Goal: Task Accomplishment & Management: Manage account settings

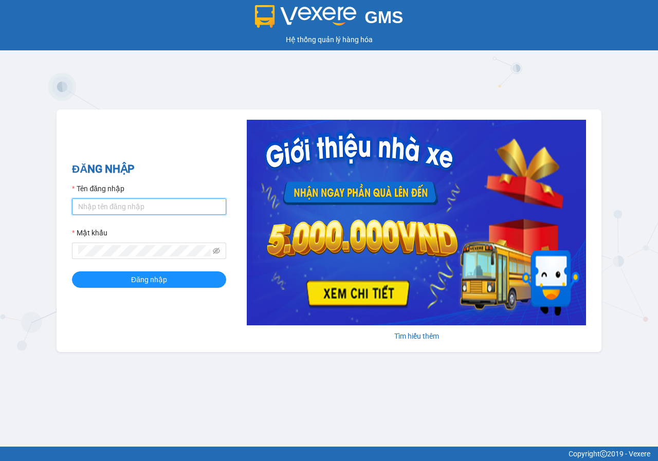
click at [152, 207] on input "Tên đăng nhập" at bounding box center [149, 207] width 154 height 16
type input "le.phuchai"
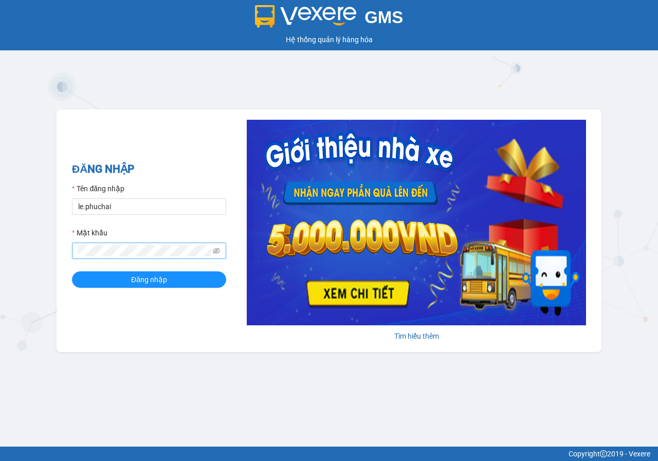
click at [149, 257] on span at bounding box center [149, 251] width 154 height 16
click at [72, 272] on button "Đăng nhập" at bounding box center [149, 280] width 154 height 16
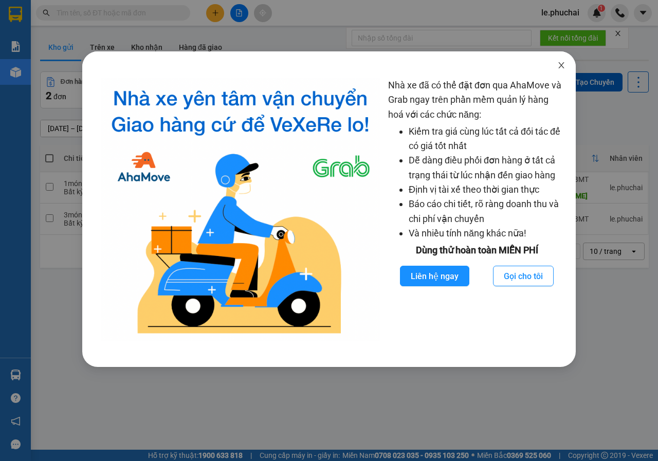
click at [559, 66] on icon "close" at bounding box center [562, 65] width 8 height 8
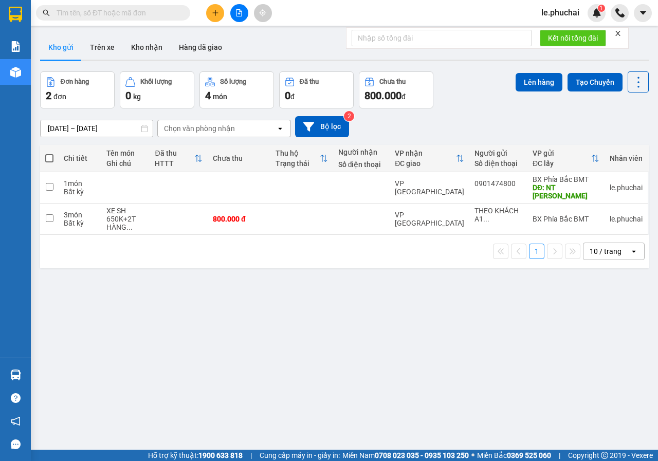
click at [52, 159] on span at bounding box center [49, 158] width 8 height 8
click at [49, 153] on input "checkbox" at bounding box center [49, 153] width 0 height 0
checkbox input "true"
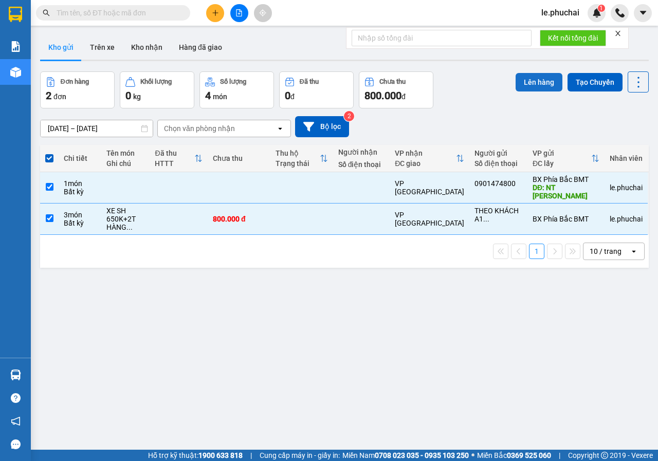
click at [516, 83] on button "Lên hàng" at bounding box center [539, 82] width 47 height 19
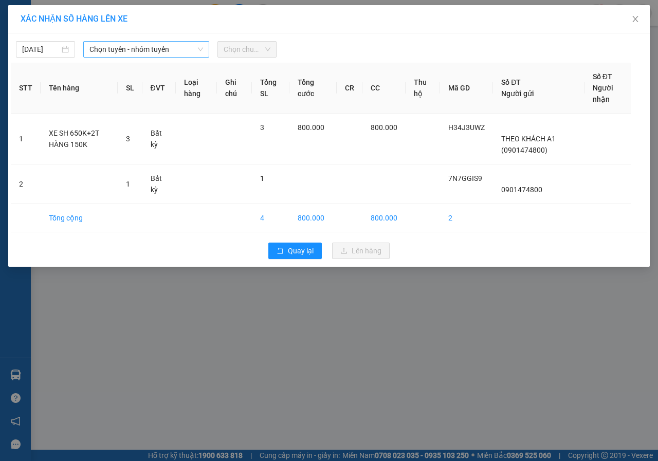
click at [148, 49] on span "Chọn tuyến - nhóm tuyến" at bounding box center [147, 49] width 114 height 15
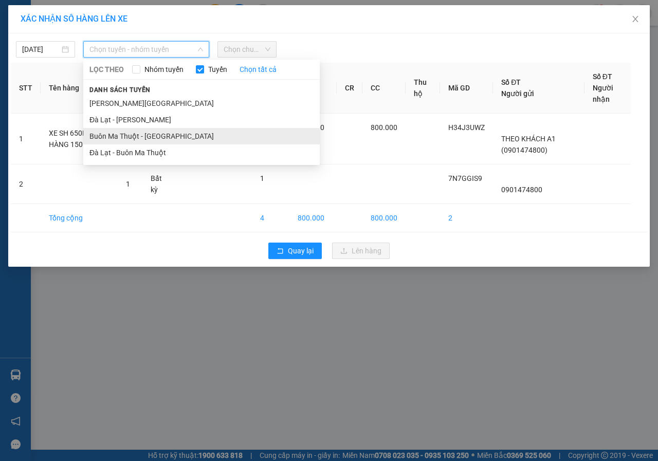
click at [121, 133] on li "Buôn Ma Thuột - Đà Lạt" at bounding box center [201, 136] width 237 height 16
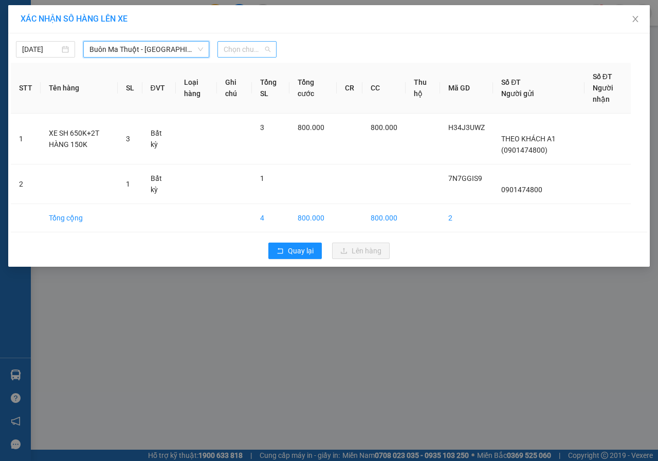
click at [230, 49] on span "Chọn chuyến" at bounding box center [247, 49] width 47 height 15
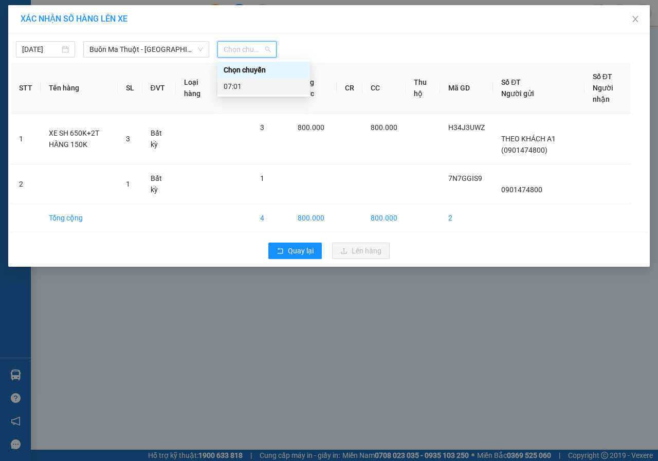
click at [233, 86] on div "07:01" at bounding box center [264, 86] width 80 height 11
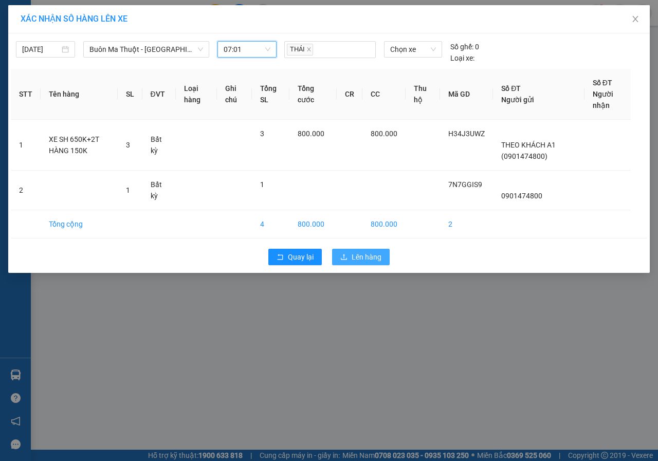
click at [354, 260] on span "Lên hàng" at bounding box center [367, 257] width 30 height 11
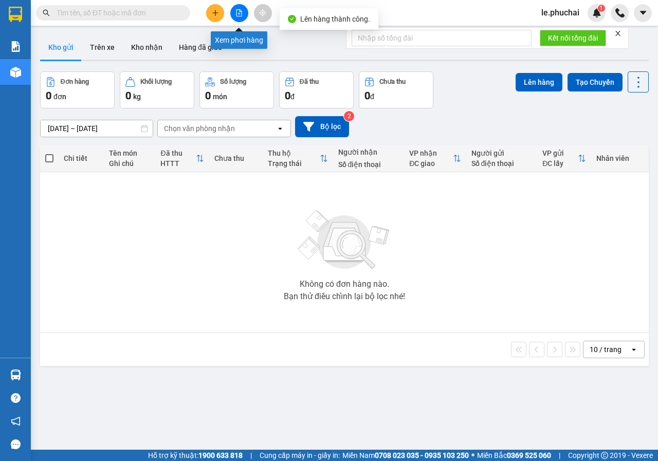
click at [240, 14] on icon "file-add" at bounding box center [239, 12] width 7 height 7
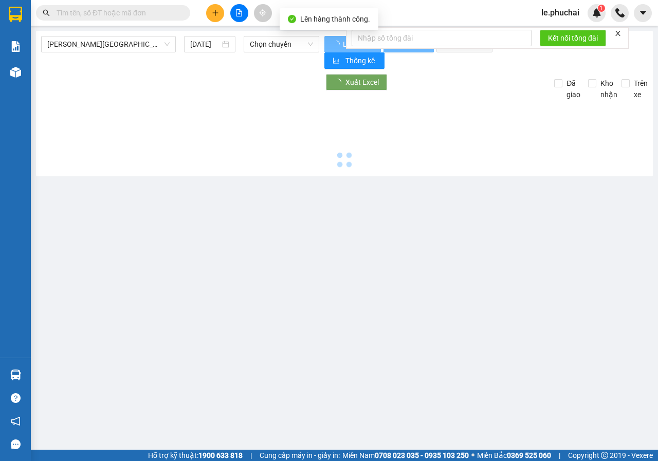
type input "14/09/2025"
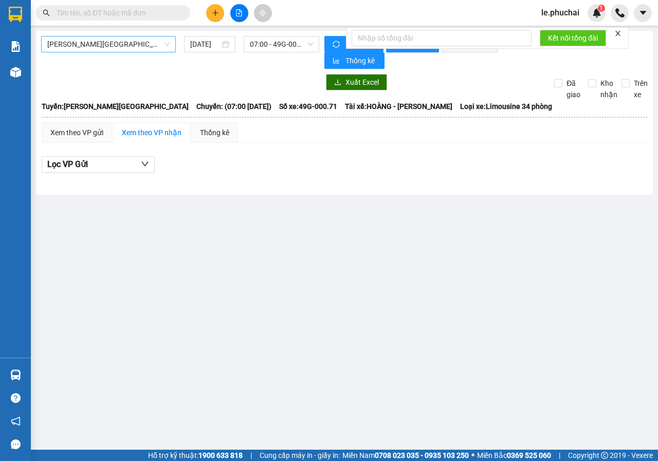
click at [129, 47] on span "Gia Lai - Đà Lạt" at bounding box center [108, 44] width 122 height 15
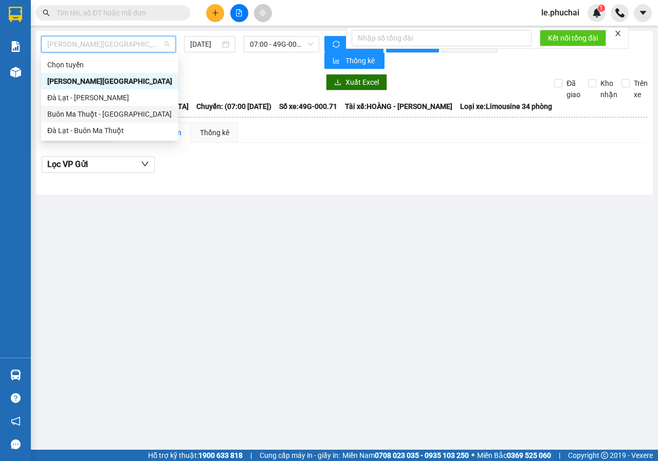
click at [96, 115] on div "Buôn Ma Thuột - Đà Lạt" at bounding box center [109, 114] width 125 height 11
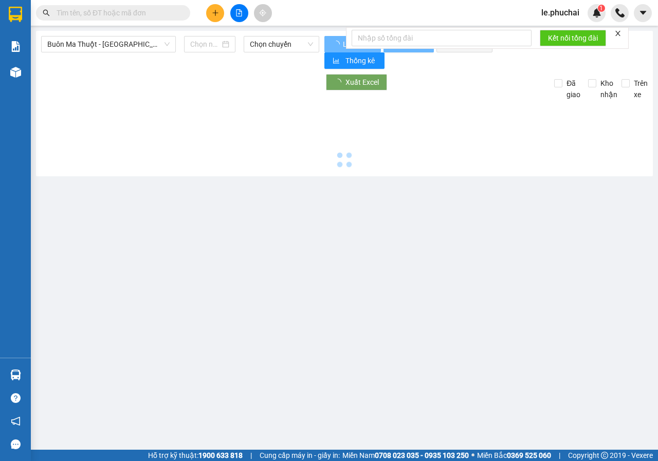
type input "14/09/2025"
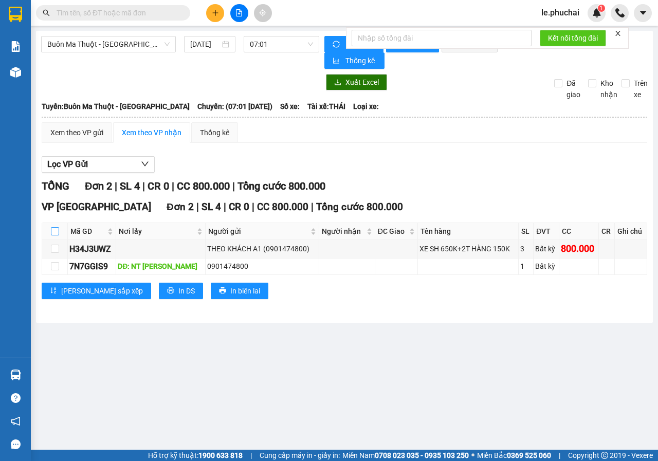
click at [51, 229] on input "checkbox" at bounding box center [55, 231] width 8 height 8
checkbox input "true"
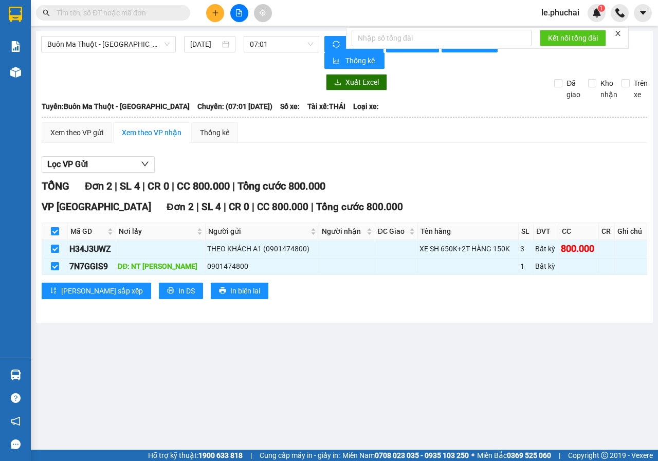
click at [620, 32] on icon "close" at bounding box center [618, 33] width 5 height 5
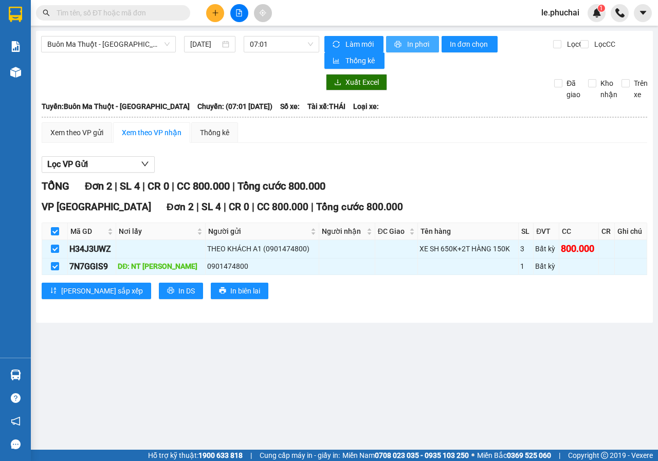
click at [418, 44] on span "In phơi" at bounding box center [419, 44] width 24 height 11
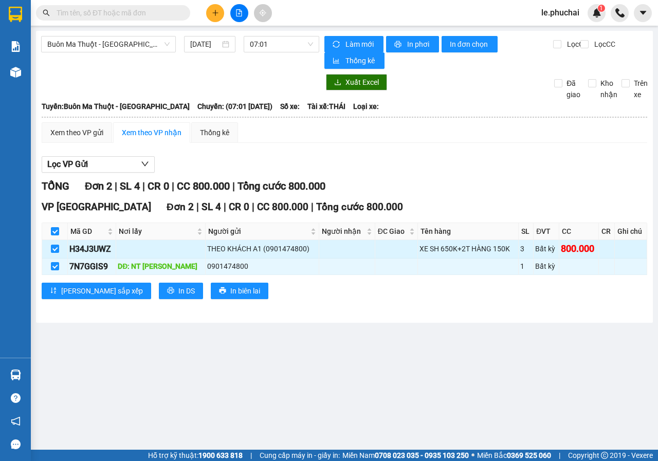
click at [387, 248] on td at bounding box center [397, 249] width 43 height 18
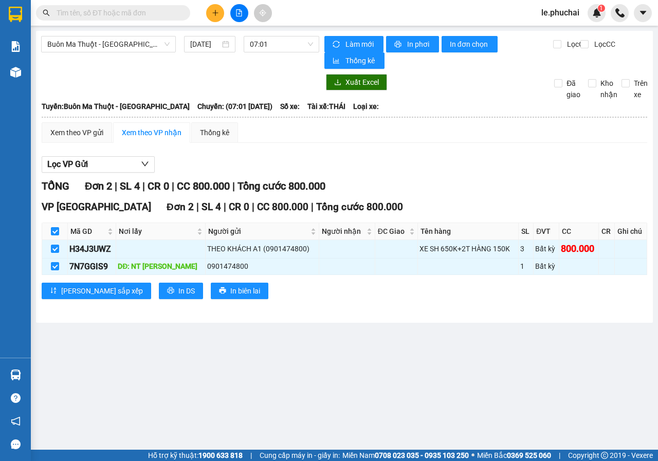
click at [417, 385] on main "Buôn Ma Thuột - Đà Lạt 14/09/2025 07:01 Làm mới In phơi In đơn chọn Thống kê Lọ…" at bounding box center [329, 225] width 658 height 450
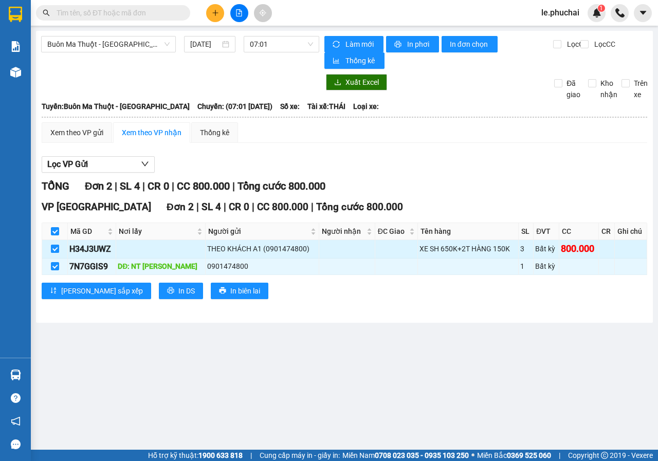
click at [56, 247] on input "checkbox" at bounding box center [55, 249] width 8 height 8
checkbox input "false"
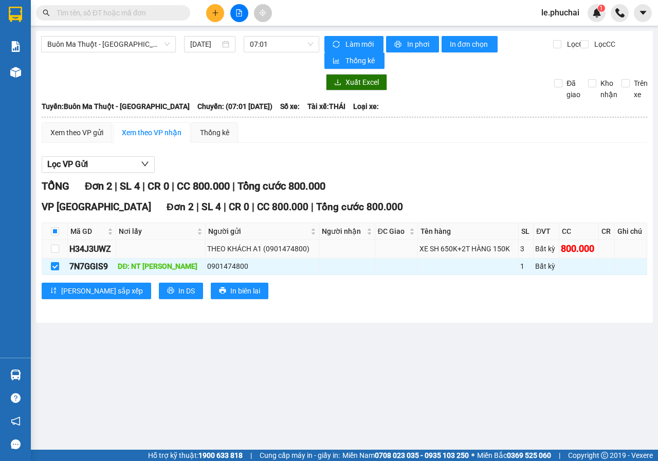
click at [560, 242] on td "800.000" at bounding box center [580, 249] width 40 height 18
click at [542, 249] on div "Bất kỳ" at bounding box center [547, 248] width 22 height 11
click at [435, 246] on div "XE SH 650K+2T HÀNG 150K" at bounding box center [468, 248] width 97 height 11
click at [249, 247] on div "THEO KHÁCH A1 (0901474800)" at bounding box center [262, 248] width 110 height 11
click at [57, 250] on input "checkbox" at bounding box center [55, 249] width 8 height 8
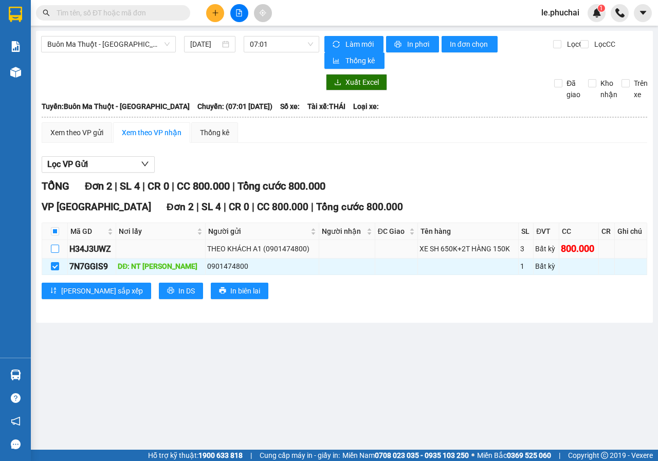
checkbox input "true"
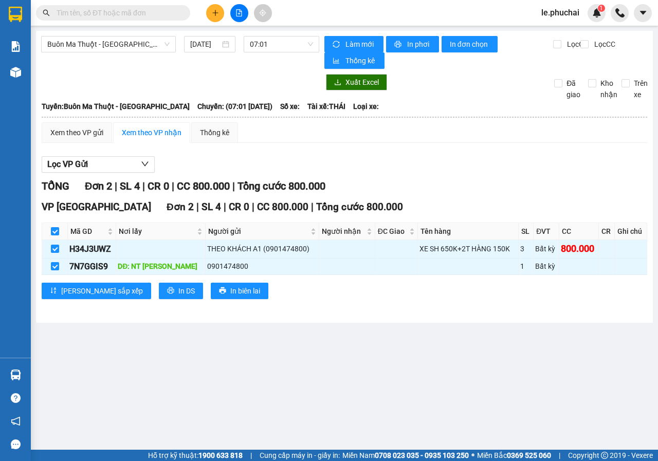
click at [345, 323] on div "Buôn Ma Thuột - Đà Lạt 14/09/2025 07:01 Làm mới In phơi In đơn chọn Thống kê Lọ…" at bounding box center [344, 177] width 617 height 292
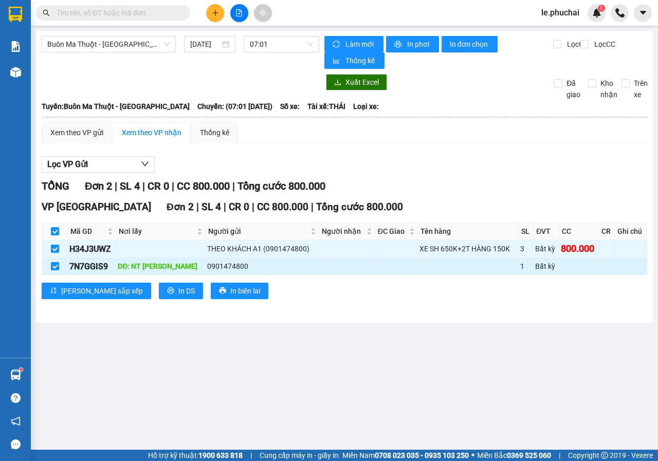
click at [230, 269] on div "0901474800" at bounding box center [262, 266] width 110 height 11
click at [243, 269] on div "0901474800" at bounding box center [262, 266] width 110 height 11
click at [216, 265] on div "0901474800" at bounding box center [262, 266] width 110 height 11
drag, startPoint x: 231, startPoint y: 267, endPoint x: 192, endPoint y: 267, distance: 39.1
click at [207, 267] on div "0901474800" at bounding box center [262, 266] width 110 height 11
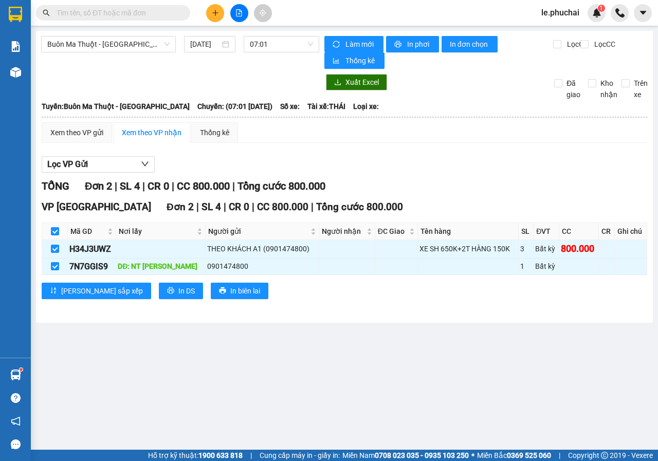
drag, startPoint x: 198, startPoint y: 267, endPoint x: 529, endPoint y: 371, distance: 347.5
click at [529, 371] on main "Buôn Ma Thuột - Đà Lạt 14/09/2025 07:01 Làm mới In phơi In đơn chọn Thống kê Lọ…" at bounding box center [329, 225] width 658 height 450
click at [427, 368] on main "Buôn Ma Thuột - Đà Lạt 14/09/2025 07:01 Làm mới In phơi In đơn chọn Thống kê Lọ…" at bounding box center [329, 225] width 658 height 450
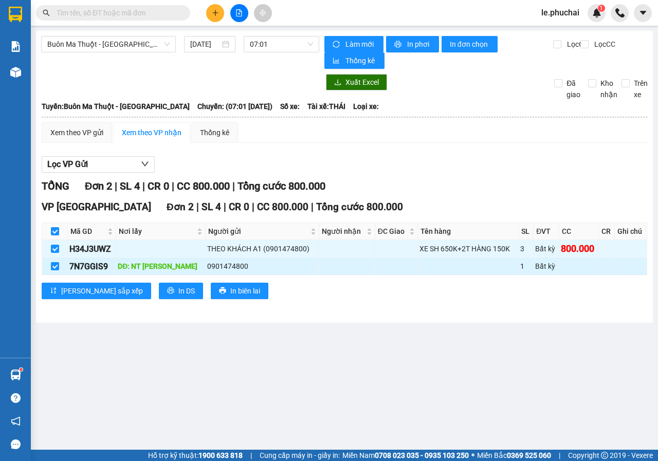
click at [571, 270] on td at bounding box center [580, 267] width 40 height 16
click at [50, 265] on td at bounding box center [55, 267] width 26 height 16
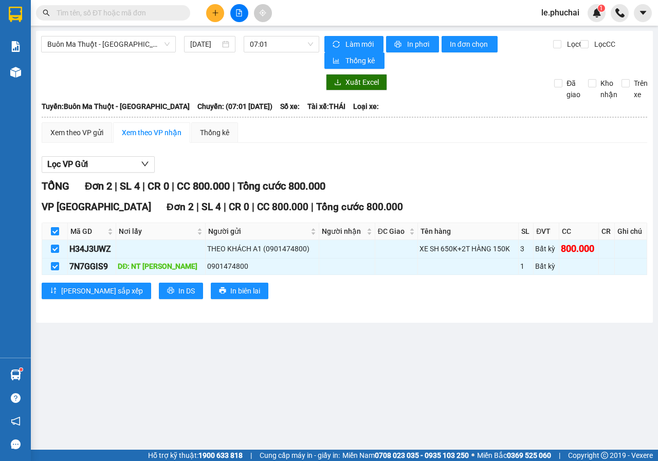
click at [58, 233] on input "checkbox" at bounding box center [55, 231] width 8 height 8
checkbox input "false"
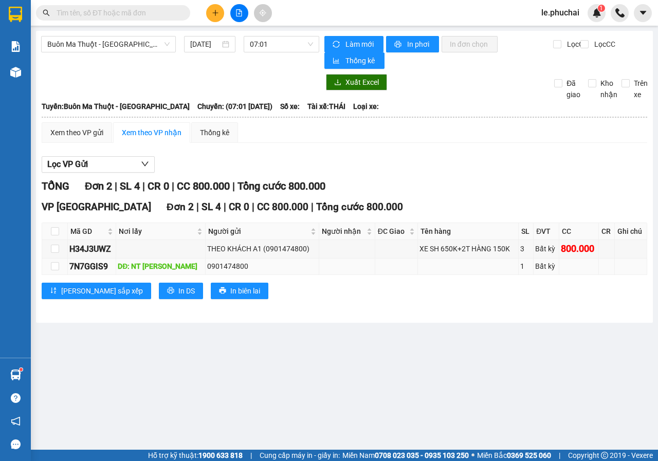
click at [534, 272] on td "Bất kỳ" at bounding box center [546, 267] width 25 height 16
click at [89, 270] on div "7N7GGIS9" at bounding box center [91, 266] width 45 height 13
click at [77, 163] on span "Lọc VP Gửi" at bounding box center [67, 164] width 41 height 13
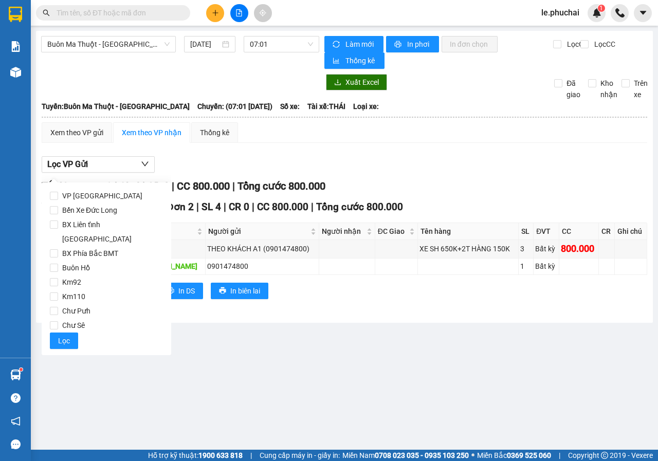
click at [288, 366] on main "Buôn Ma Thuột - Đà Lạt 14/09/2025 07:01 Làm mới In phơi In đơn chọn Thống kê Lọ…" at bounding box center [329, 225] width 658 height 450
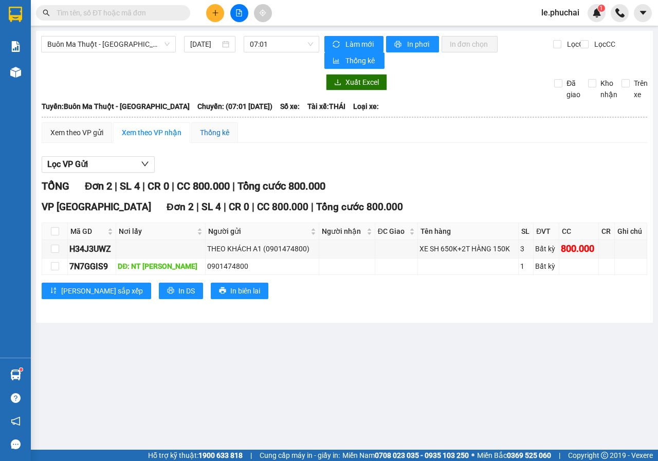
click at [226, 137] on div "Thống kê" at bounding box center [214, 132] width 29 height 11
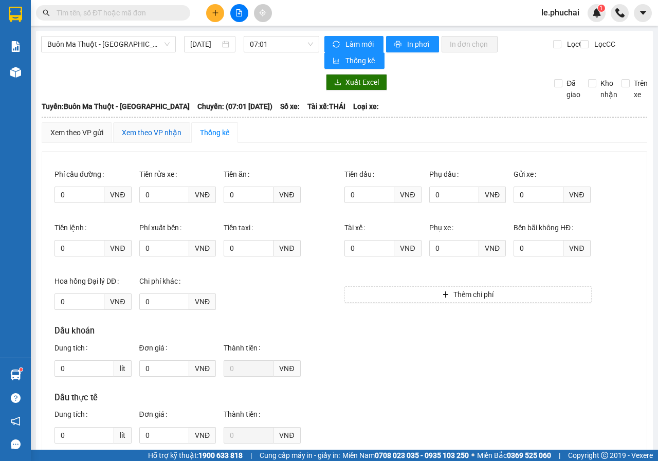
click at [149, 128] on div "Xem theo VP nhận" at bounding box center [152, 132] width 60 height 11
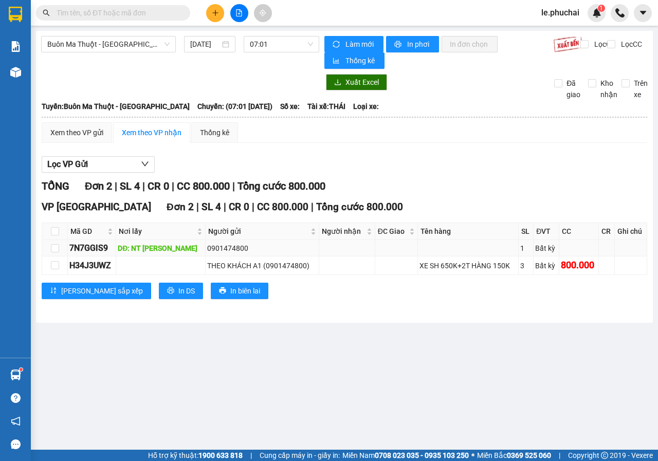
click at [154, 251] on div "DĐ: NT KIM PHÁT" at bounding box center [161, 248] width 86 height 11
drag, startPoint x: 211, startPoint y: 266, endPoint x: 366, endPoint y: 350, distance: 175.6
click at [366, 350] on main "Buôn Ma Thuột - Đà Lạt 14/09/2025 07:01 Làm mới In phơi In đơn chọn Thống kê Lọ…" at bounding box center [329, 225] width 658 height 450
click at [150, 46] on span "Buôn Ma Thuột - Đà Lạt" at bounding box center [108, 44] width 122 height 15
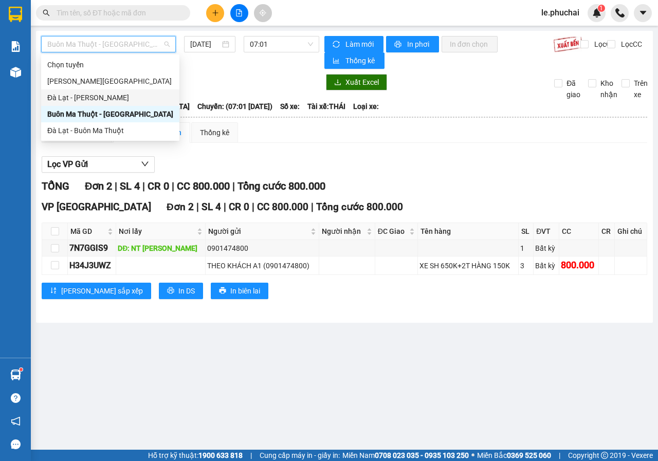
click at [80, 99] on div "Đà Lạt - Gia Lai" at bounding box center [110, 97] width 126 height 11
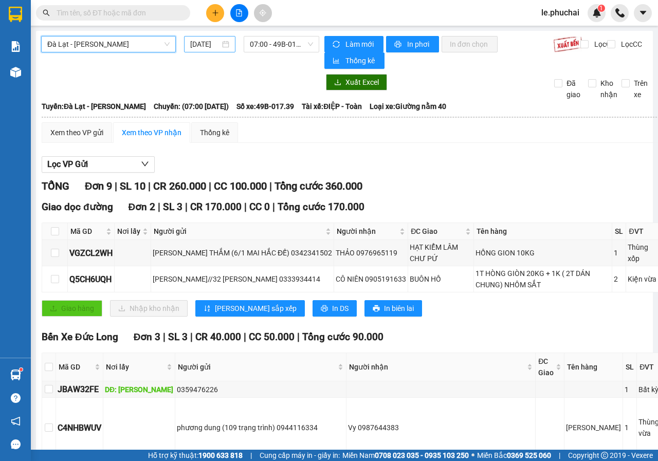
click at [195, 45] on input "14/09/2025" at bounding box center [205, 44] width 30 height 11
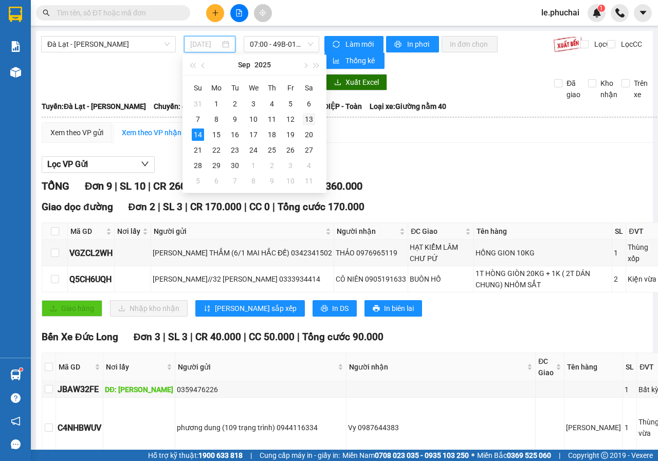
click at [310, 117] on div "13" at bounding box center [309, 119] width 12 height 12
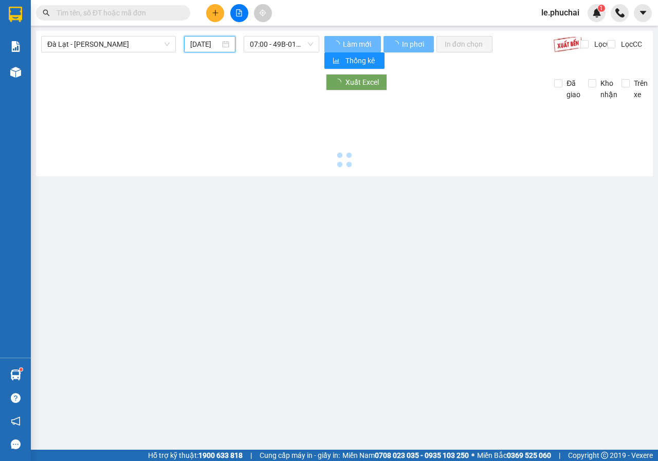
type input "13/09/2025"
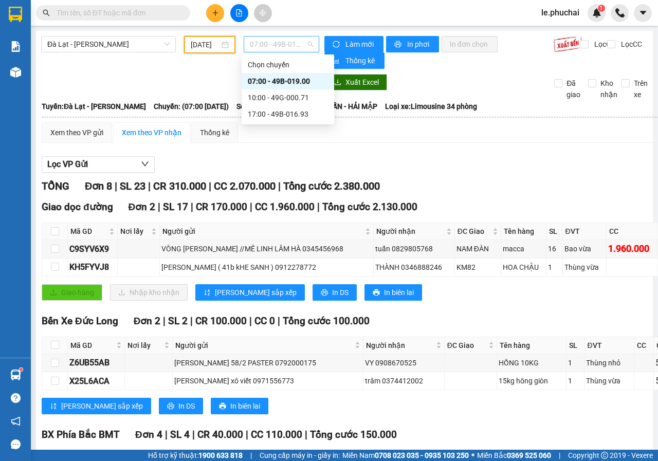
click at [281, 41] on span "07:00 - 49B-019.00" at bounding box center [281, 44] width 63 height 15
click at [286, 116] on div "17:00 - 49B-016.93" at bounding box center [288, 114] width 80 height 11
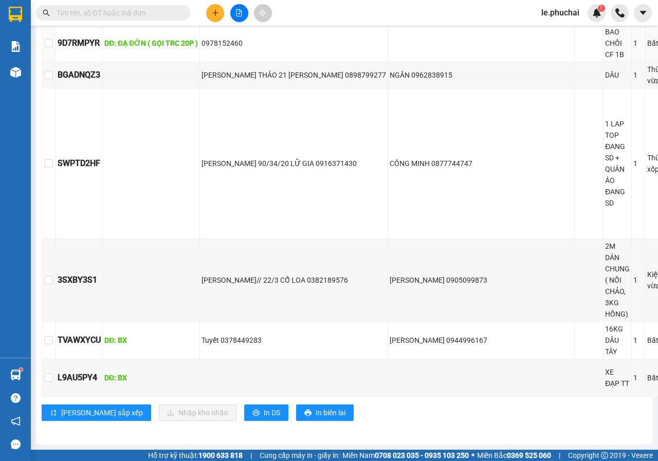
scroll to position [476, 0]
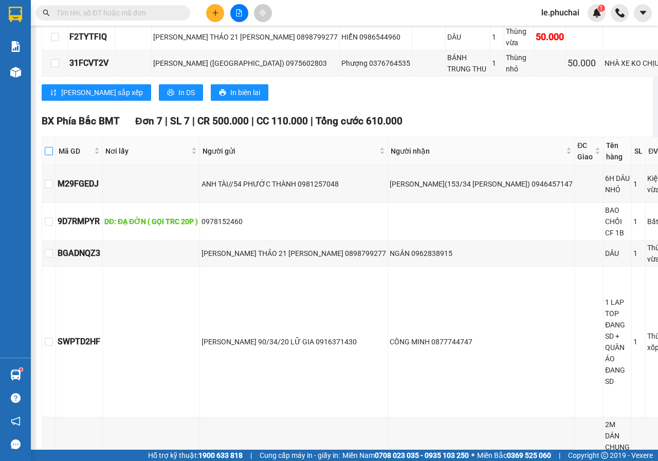
click at [50, 155] on input "checkbox" at bounding box center [49, 151] width 8 height 8
checkbox input "true"
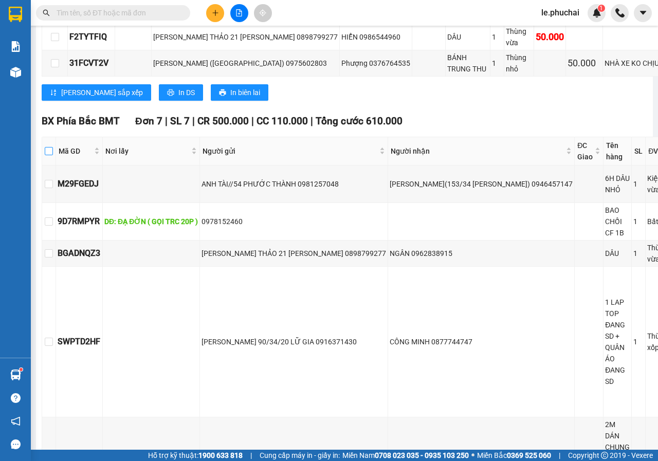
checkbox input "true"
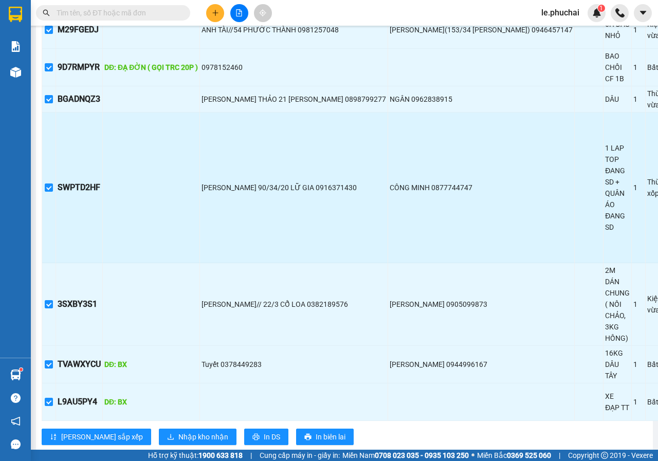
scroll to position [682, 0]
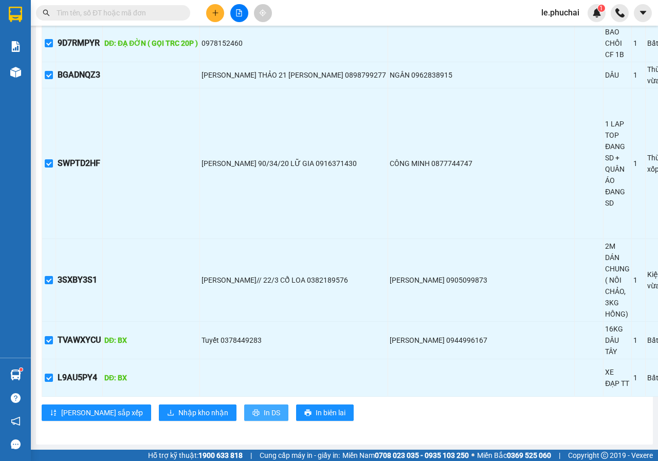
click at [244, 405] on button "In DS" at bounding box center [266, 413] width 44 height 16
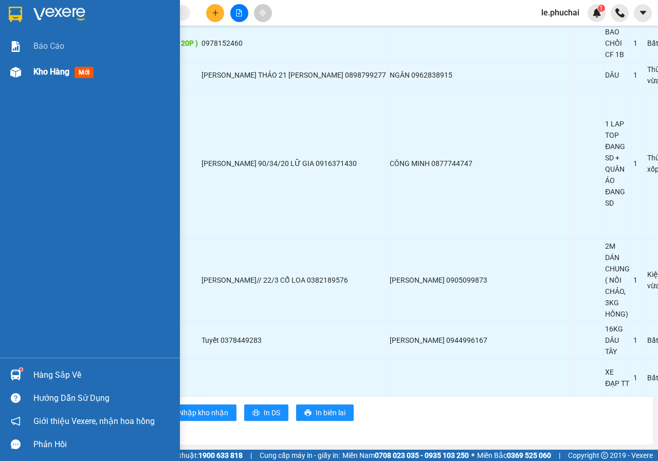
click at [21, 72] on div at bounding box center [16, 72] width 18 height 18
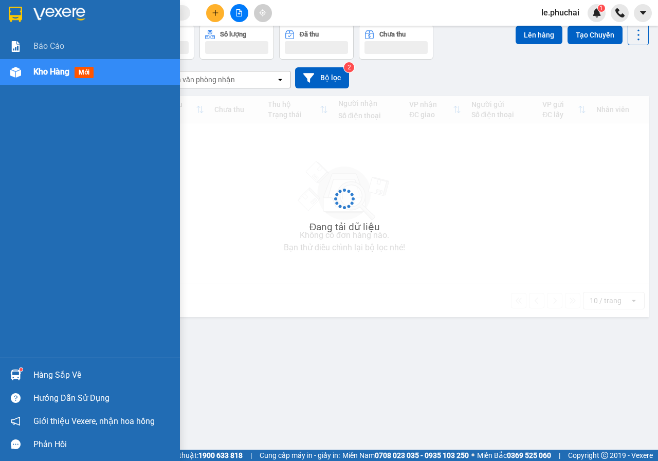
scroll to position [47, 0]
click at [42, 74] on span "Kho hàng" at bounding box center [51, 72] width 36 height 10
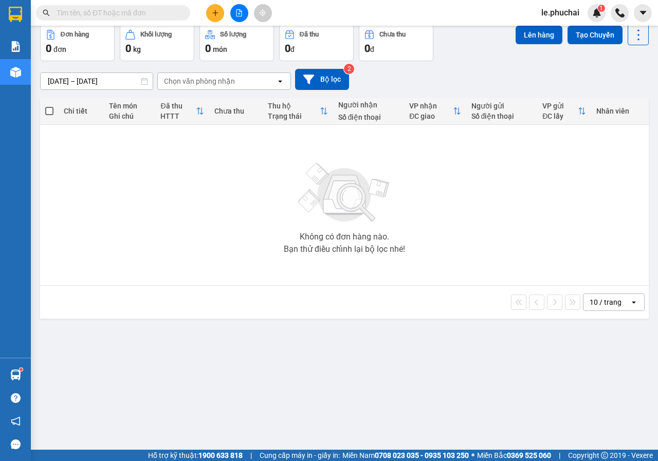
click at [112, 11] on input "text" at bounding box center [117, 12] width 121 height 11
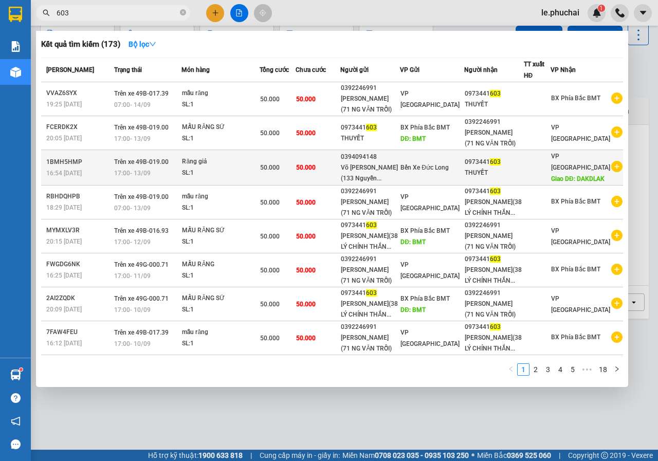
type input "603"
click at [296, 183] on td "50.000" at bounding box center [278, 167] width 36 height 35
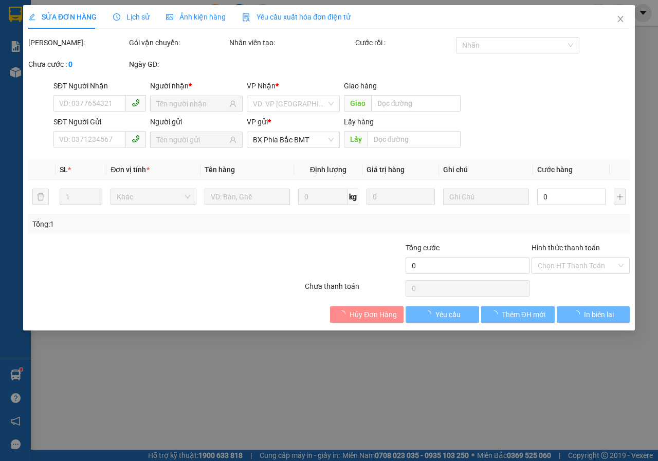
type input "0973441603"
type input "THUYẾT"
type input "DAKDLAK"
type input "0394094148"
type input "Võ Nguyễn Văn Ngọc (133 Nguyễn Tất Thành)"
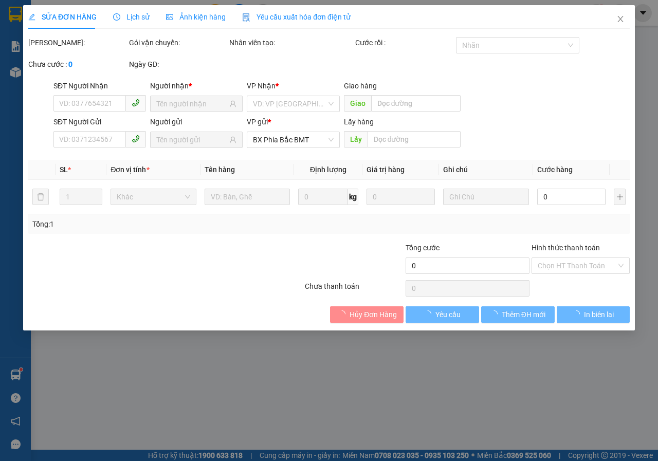
type input "50.000"
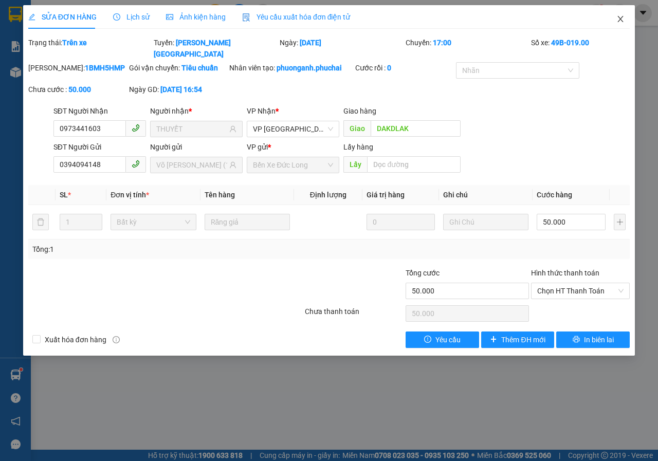
click at [622, 23] on icon "close" at bounding box center [621, 19] width 8 height 8
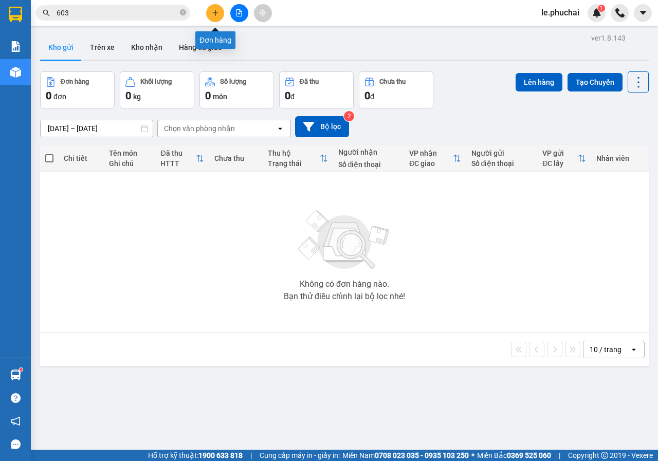
click at [218, 15] on icon "plus" at bounding box center [215, 12] width 7 height 7
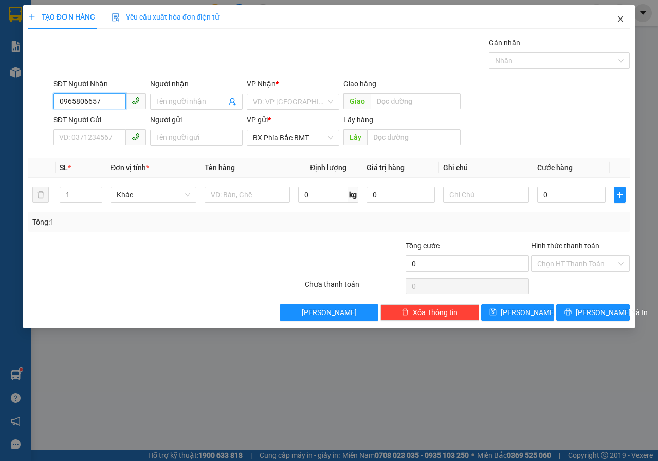
type input "0965806657"
click at [625, 19] on icon "close" at bounding box center [621, 19] width 8 height 8
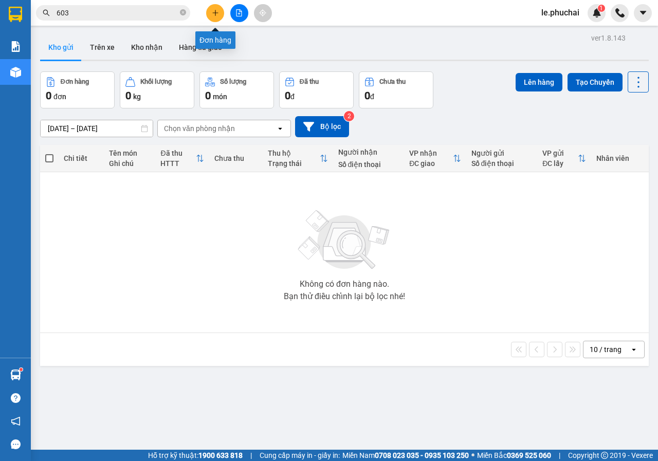
click at [214, 11] on icon "plus" at bounding box center [215, 12] width 7 height 7
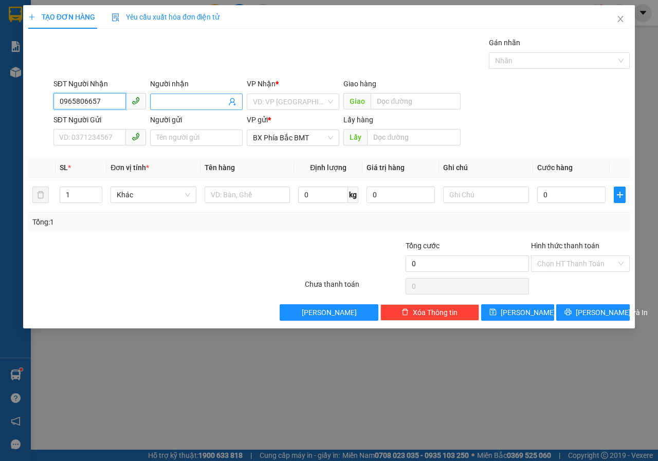
type input "0965806657"
click at [162, 100] on input "Người nhận" at bounding box center [191, 101] width 70 height 11
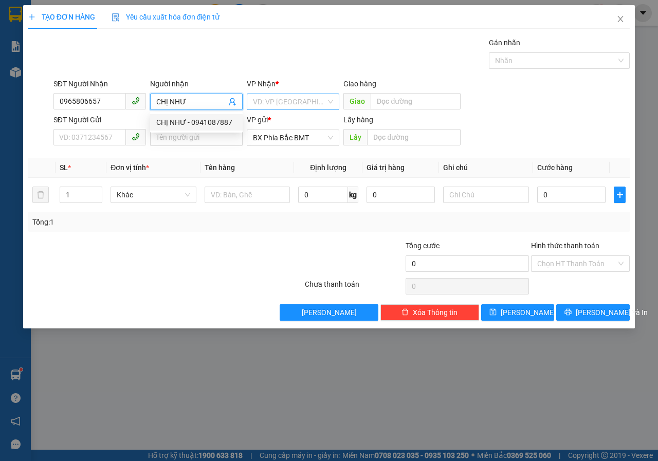
type input "CHỊ NHƯ"
click at [277, 103] on input "search" at bounding box center [289, 101] width 73 height 15
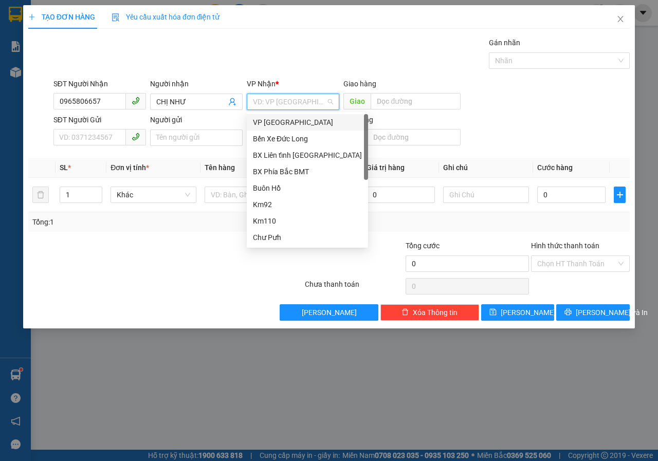
click at [279, 119] on div "VP Đà Lạt" at bounding box center [307, 122] width 109 height 11
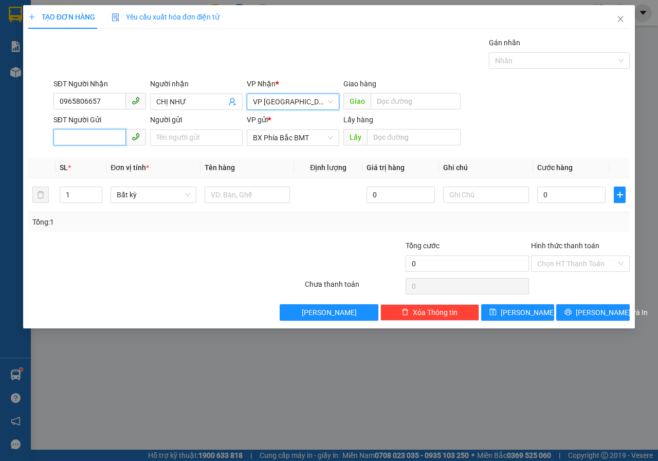
click at [110, 143] on input "SĐT Người Gửi" at bounding box center [89, 137] width 73 height 16
type input "0974234923"
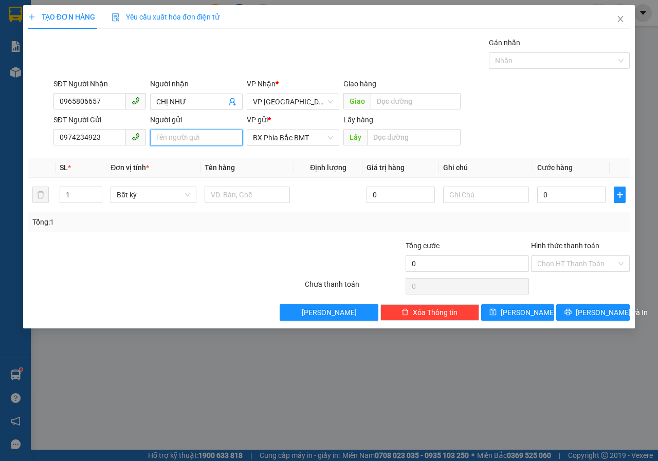
click at [195, 136] on input "Người gửi" at bounding box center [196, 138] width 93 height 16
type input "ANH TUYỀN(71 NGUYỄN CHÍ THANH)"
click at [369, 137] on input "text" at bounding box center [413, 137] width 93 height 16
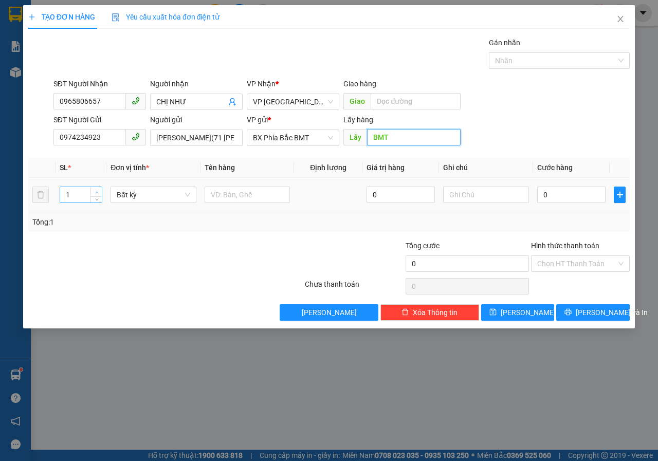
type input "BMT"
click at [92, 193] on span "Increase Value" at bounding box center [96, 191] width 11 height 9
type input "2"
click at [239, 199] on input "text" at bounding box center [248, 195] width 86 height 16
click at [474, 191] on input "text" at bounding box center [486, 195] width 86 height 16
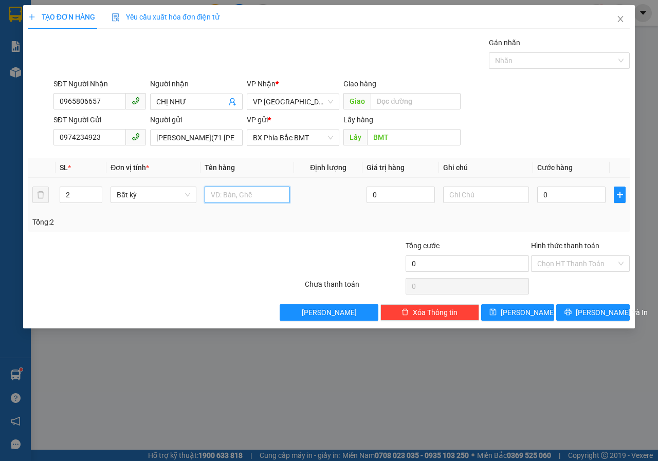
click at [237, 195] on input "text" at bounding box center [248, 195] width 86 height 16
click at [573, 199] on input "0" at bounding box center [572, 195] width 68 height 16
type input "1"
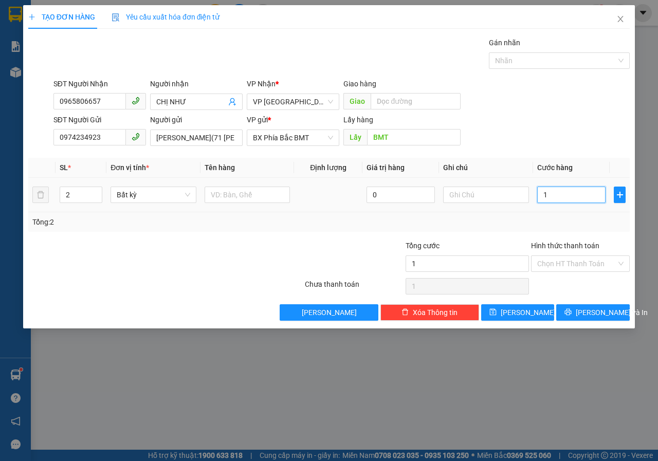
type input "1T"
type input "0"
drag, startPoint x: 582, startPoint y: 197, endPoint x: 513, endPoint y: 206, distance: 69.0
click at [513, 206] on tr "2 Bất kỳ 0 1T+ 1 BAO" at bounding box center [329, 195] width 602 height 34
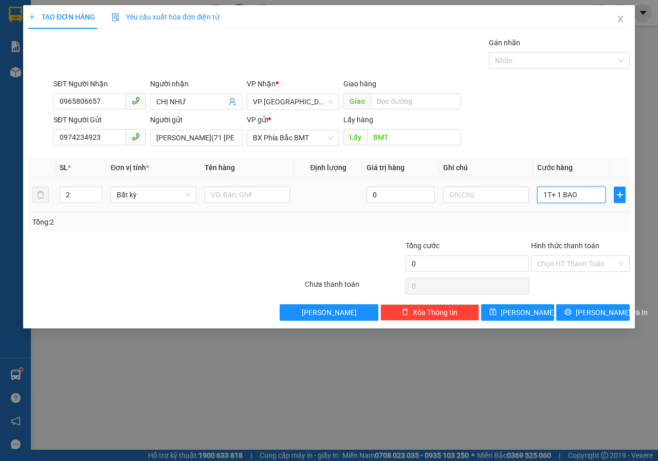
type input "0"
click at [491, 202] on input "text" at bounding box center [486, 195] width 86 height 16
type input "1 THÙNG+ 1 BAO"
click at [544, 263] on input "Hình thức thanh toán" at bounding box center [577, 263] width 79 height 15
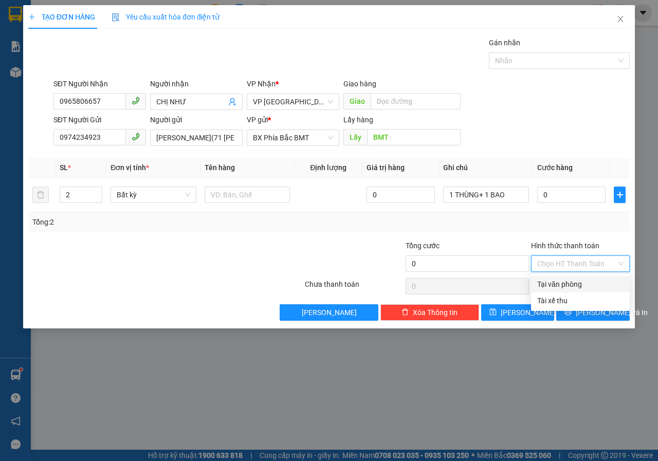
click at [549, 283] on div "Tại văn phòng" at bounding box center [581, 284] width 86 height 11
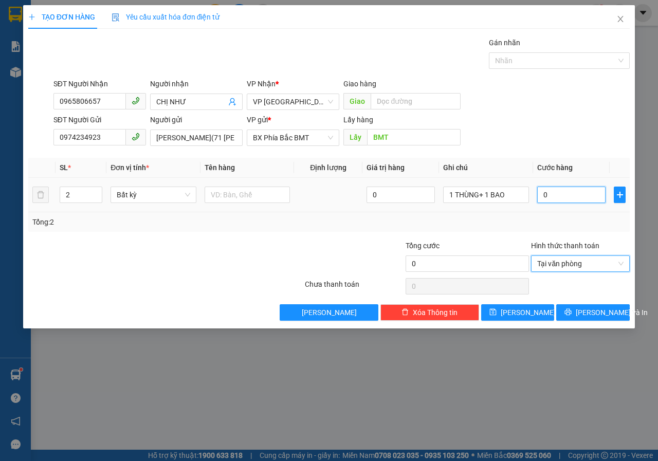
click at [560, 196] on input "0" at bounding box center [572, 195] width 68 height 16
type input "9"
type input "90"
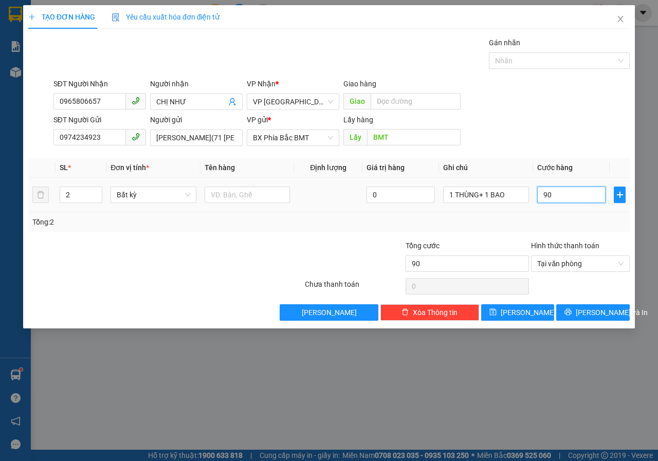
type input "900"
type input "9.000"
type input "90.000"
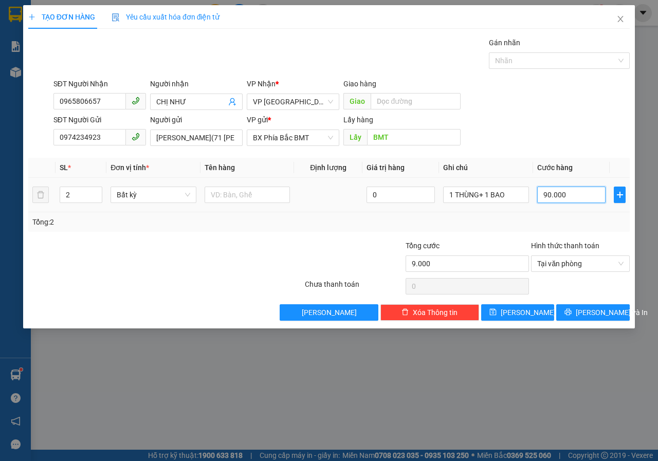
type input "90.000"
click at [584, 310] on span "Lưu và In" at bounding box center [612, 312] width 72 height 11
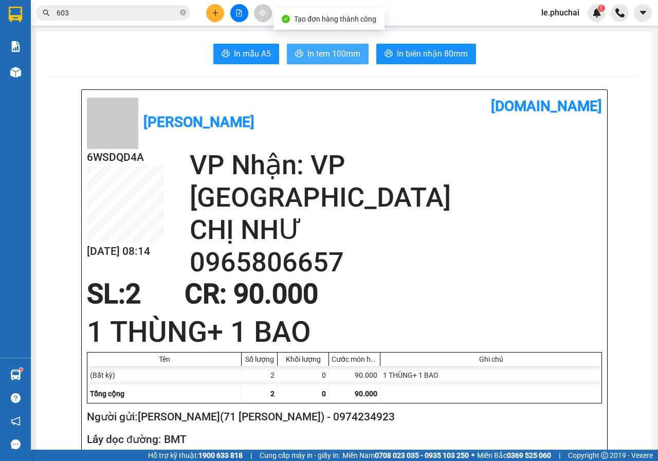
click at [336, 54] on span "In tem 100mm" at bounding box center [334, 53] width 53 height 13
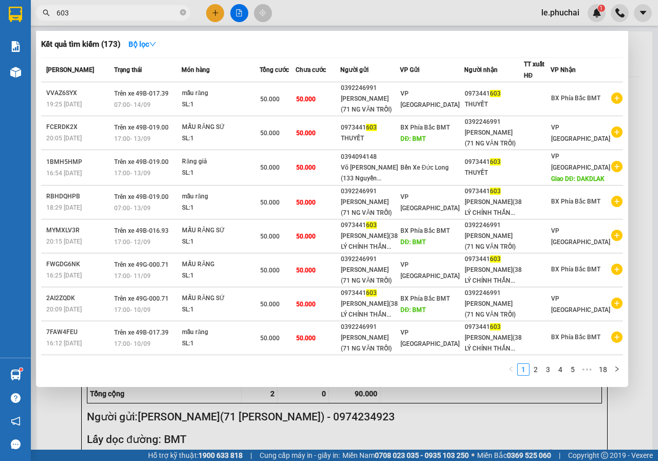
click at [171, 15] on input "603" at bounding box center [117, 12] width 121 height 11
drag, startPoint x: 171, startPoint y: 15, endPoint x: 31, endPoint y: 14, distance: 139.4
click at [31, 14] on div "603" at bounding box center [100, 12] width 201 height 15
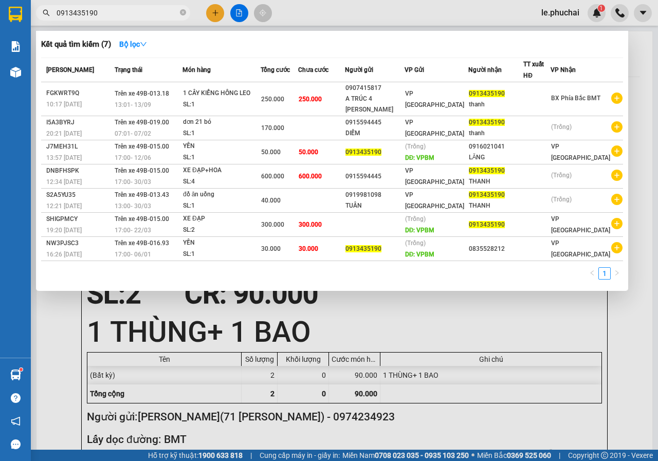
type input "0913435190"
click at [220, 14] on div at bounding box center [329, 230] width 658 height 461
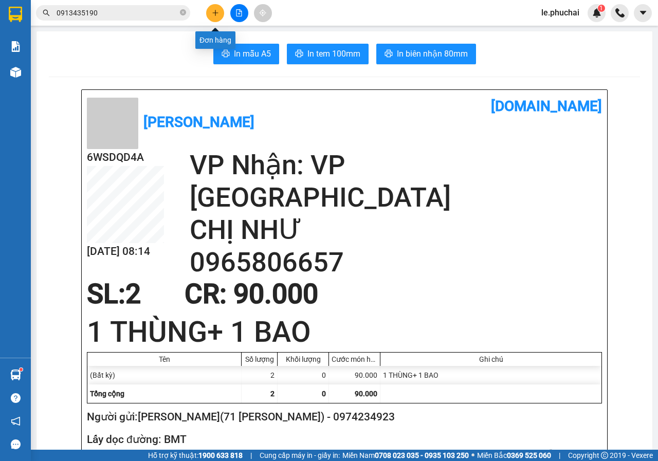
click at [212, 7] on button at bounding box center [215, 13] width 18 height 18
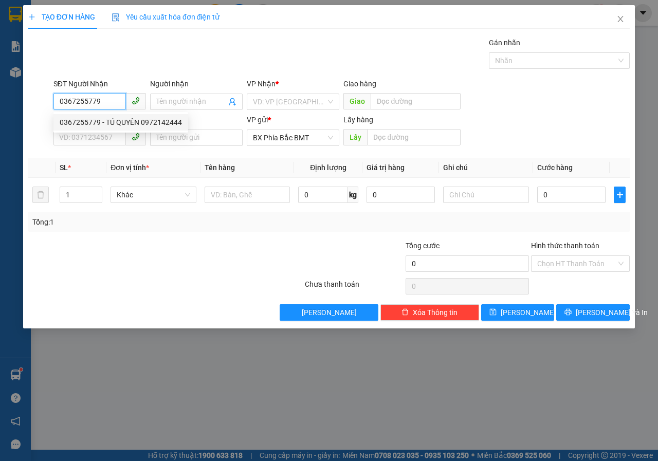
type input "0367255779"
type input "TÚ QUYÊN 0972142444"
type input "50.000"
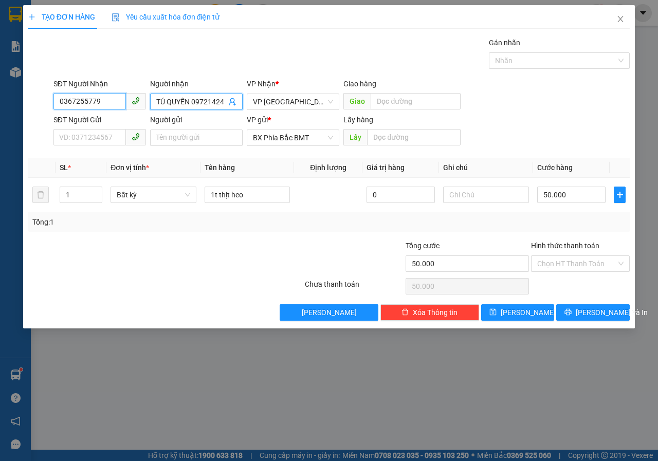
click at [99, 102] on input "0367255779" at bounding box center [89, 101] width 73 height 16
click at [102, 123] on div "0367255779 - TÚ QUYÊN 0972142444" at bounding box center [121, 122] width 122 height 11
click at [65, 138] on input "SĐT Người Gửi" at bounding box center [89, 137] width 73 height 16
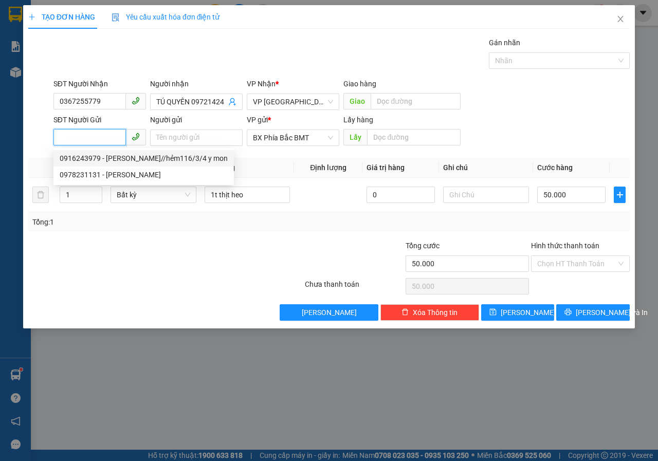
click at [124, 157] on div "0916243979 - VĂN VIỄN//hẻm116/3/4 y mon" at bounding box center [144, 158] width 168 height 11
type input "0916243979"
type input "VĂN VIỄN//hẻm116/3/4 y mon"
type input "BMT"
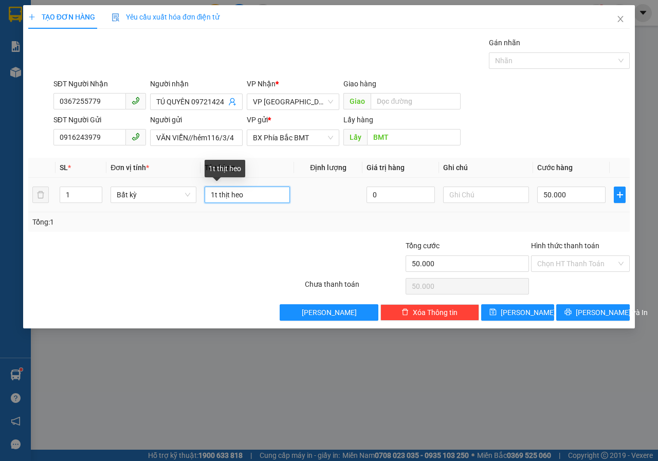
click at [263, 198] on input "1t thịt heo" at bounding box center [248, 195] width 86 height 16
type input "1t thịt và gạo"
click at [585, 199] on input "50.000" at bounding box center [572, 195] width 68 height 16
type input "7"
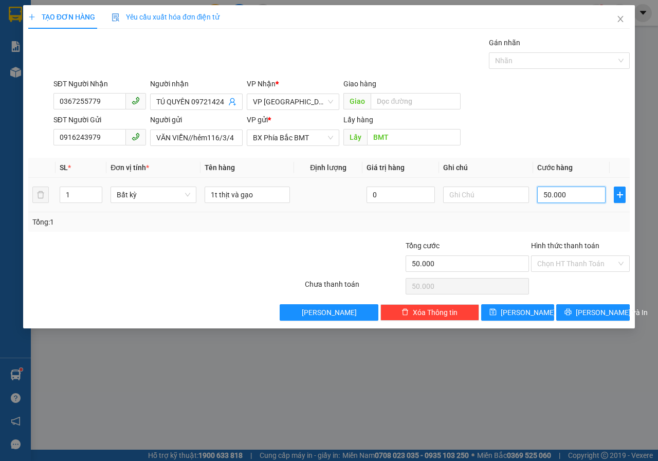
type input "7"
type input "70"
type input "700"
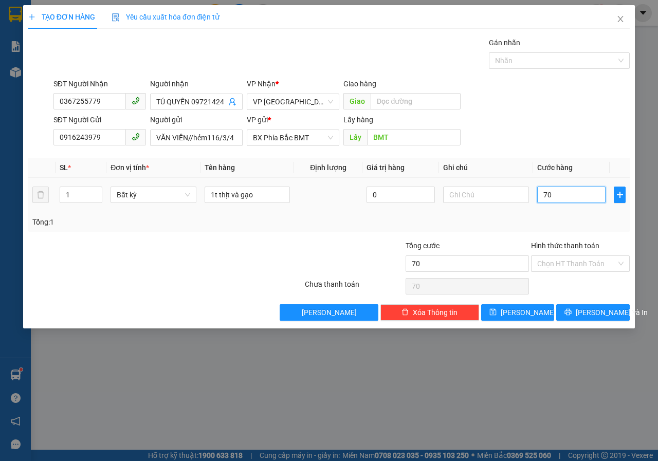
type input "700"
type input "7.000"
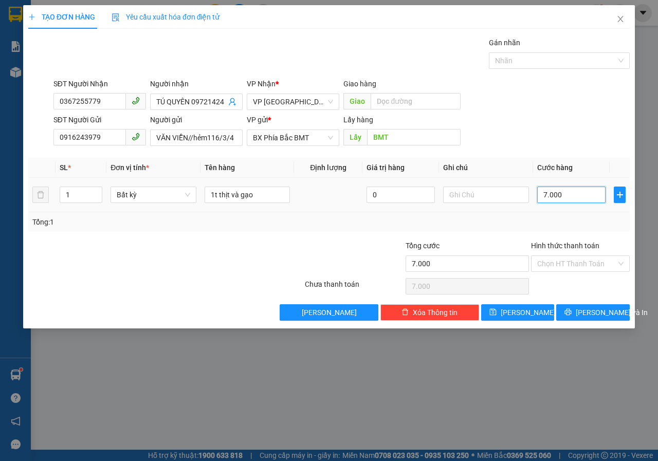
type input "70.000"
click at [559, 260] on input "Hình thức thanh toán" at bounding box center [577, 263] width 79 height 15
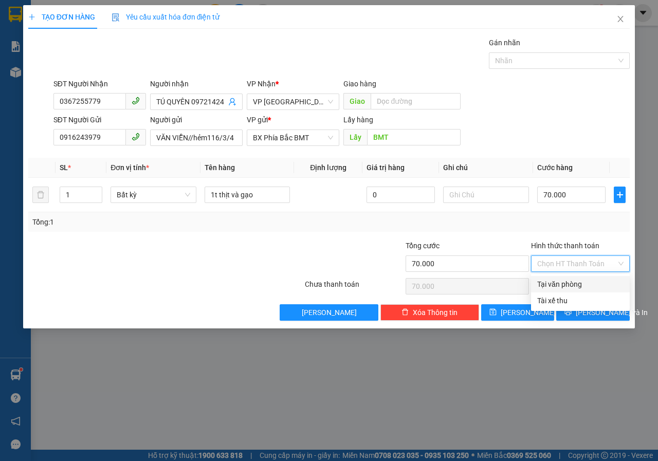
click at [548, 286] on div "Tại văn phòng" at bounding box center [581, 284] width 86 height 11
type input "0"
click at [582, 314] on button "Lưu và In" at bounding box center [594, 313] width 74 height 16
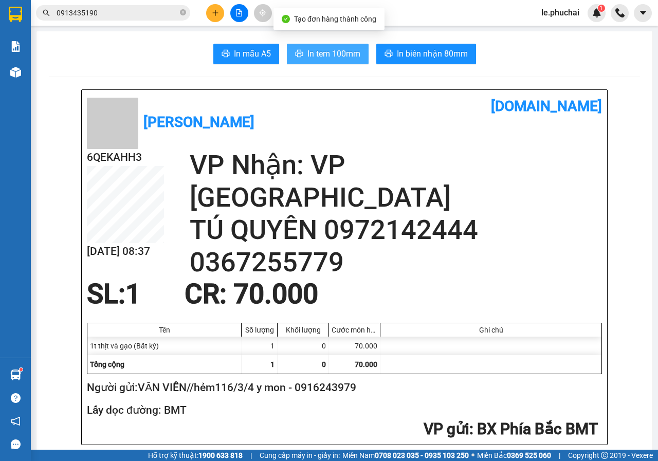
click at [315, 57] on span "In tem 100mm" at bounding box center [334, 53] width 53 height 13
click at [168, 13] on input "0913435190" at bounding box center [117, 12] width 121 height 11
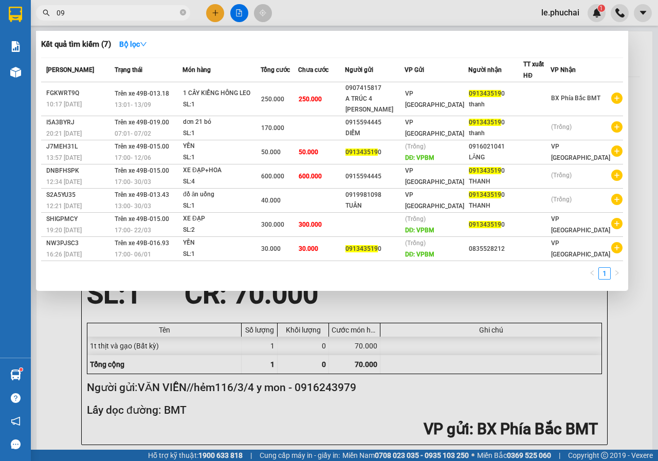
type input "0"
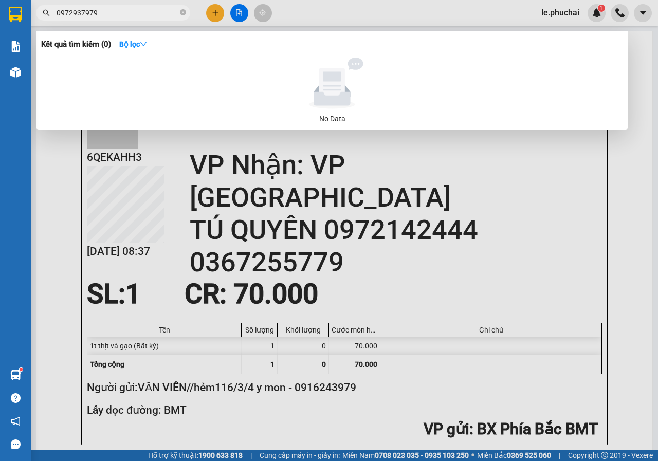
click at [147, 14] on input "0972937979" at bounding box center [117, 12] width 121 height 11
type input "0972937979"
click at [236, 21] on div at bounding box center [329, 230] width 658 height 461
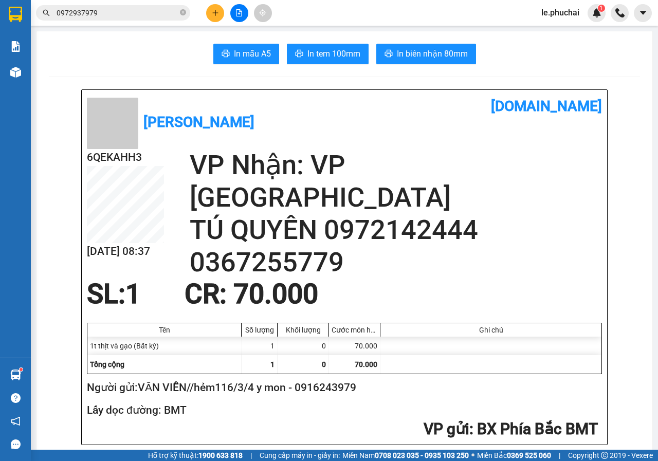
click at [236, 21] on button at bounding box center [239, 13] width 18 height 18
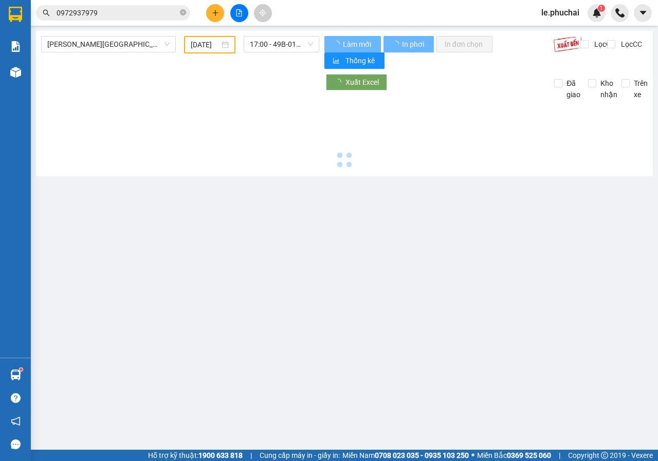
type input "14/09/2025"
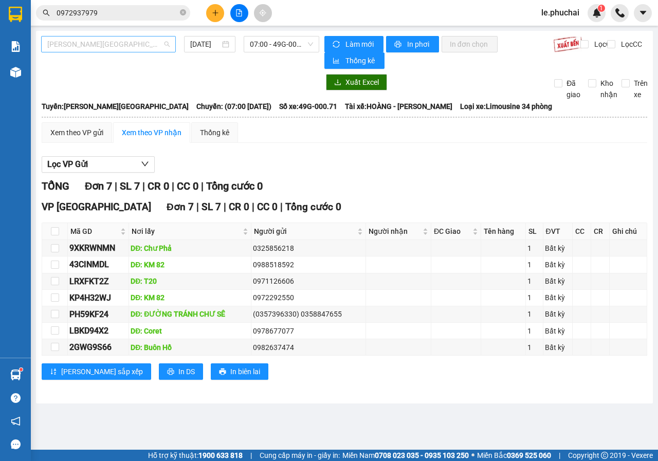
click at [140, 43] on span "Gia Lai - Đà Lạt" at bounding box center [108, 44] width 122 height 15
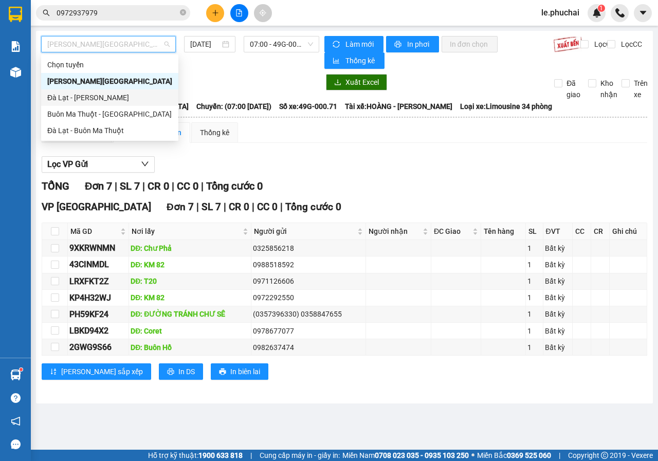
click at [80, 99] on div "Đà Lạt - Gia Lai" at bounding box center [109, 97] width 125 height 11
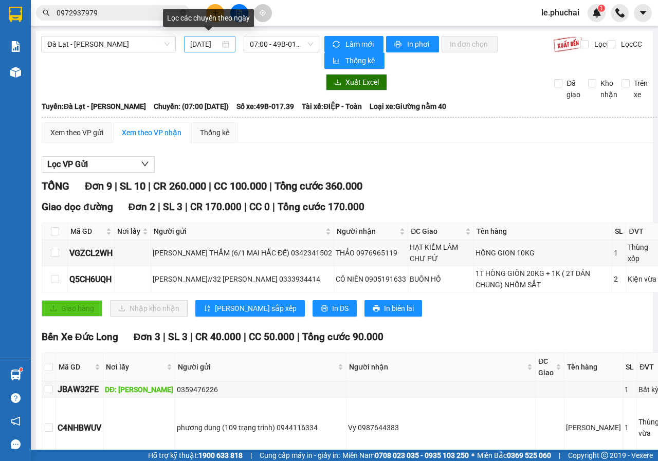
click at [217, 50] on div "14/09/2025" at bounding box center [209, 44] width 51 height 16
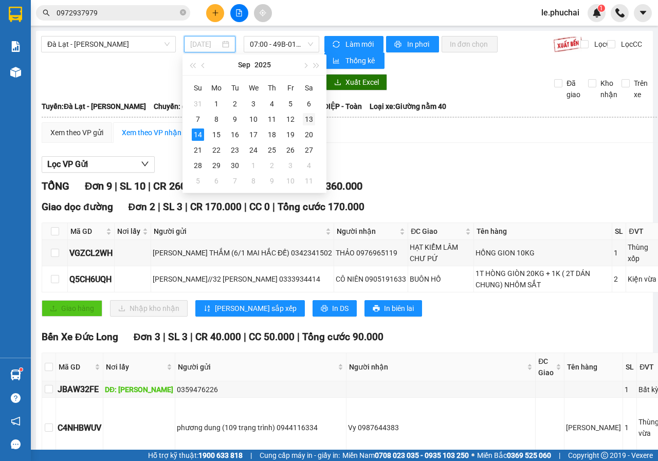
click at [307, 119] on div "13" at bounding box center [309, 119] width 12 height 12
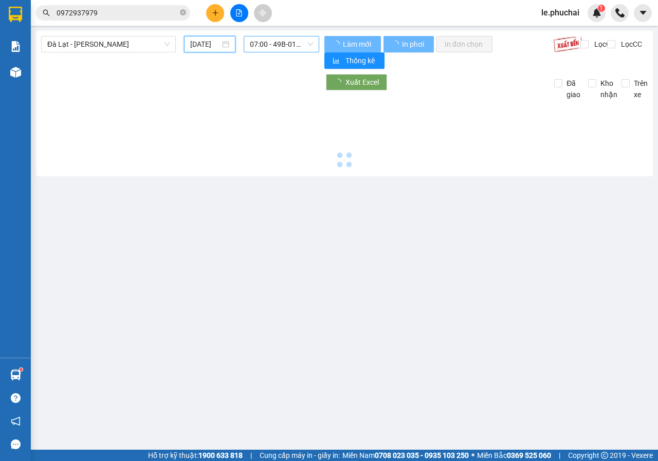
type input "13/09/2025"
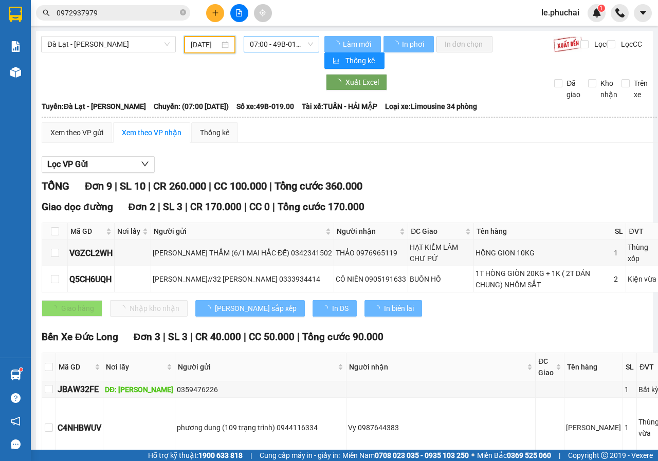
click at [280, 46] on span "07:00 - 49B-019.00" at bounding box center [281, 44] width 63 height 15
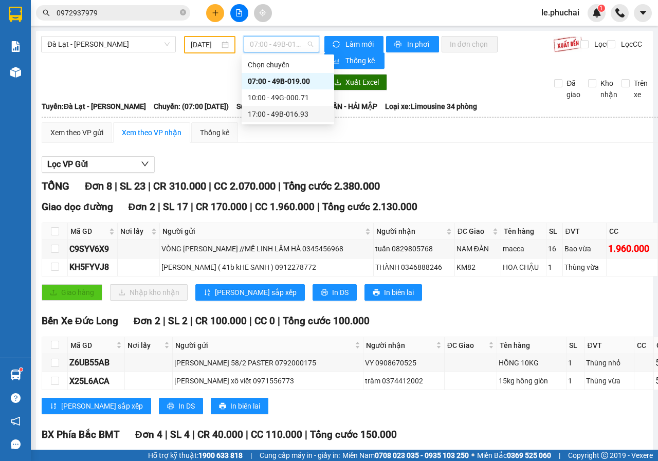
click at [281, 119] on div "17:00 - 49B-016.93" at bounding box center [288, 114] width 80 height 11
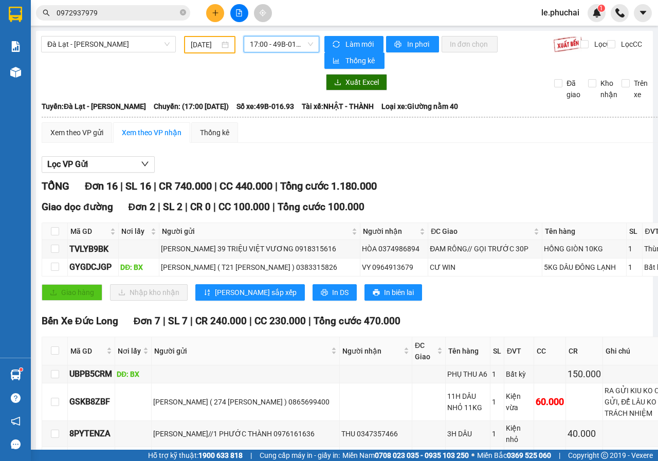
click at [286, 49] on span "17:00 - 49B-016.93" at bounding box center [281, 44] width 63 height 15
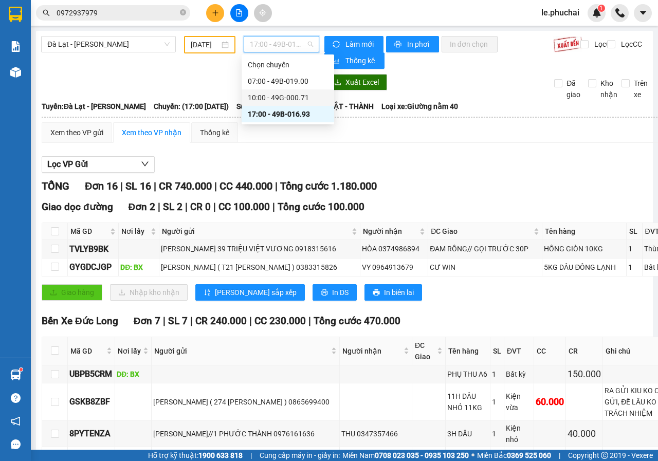
click at [280, 96] on div "10:00 - 49G-000.71" at bounding box center [288, 97] width 80 height 11
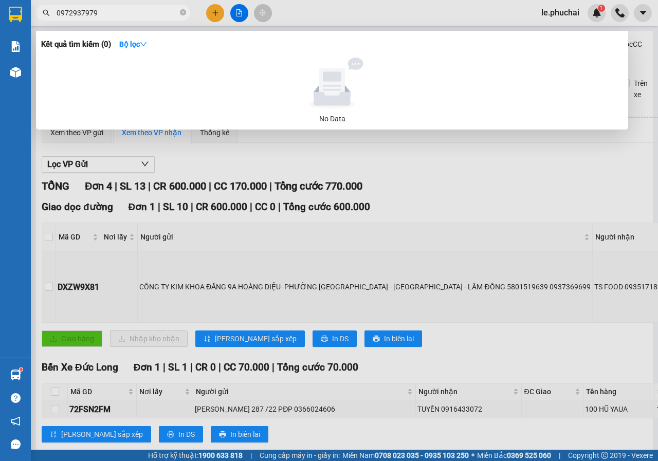
click at [141, 15] on input "0972937979" at bounding box center [117, 12] width 121 height 11
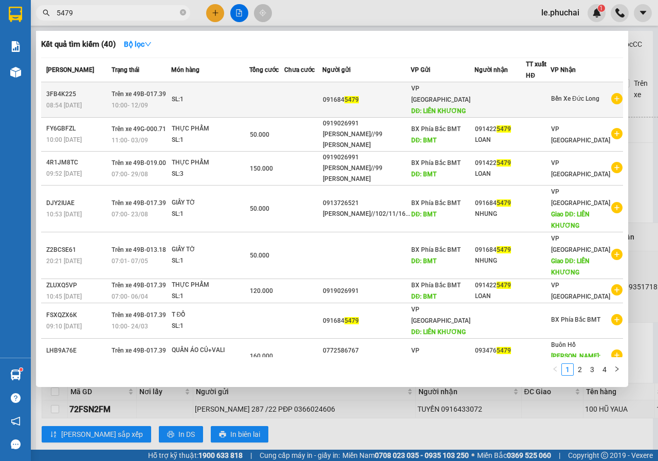
type input "5479"
click at [284, 104] on td at bounding box center [266, 99] width 35 height 35
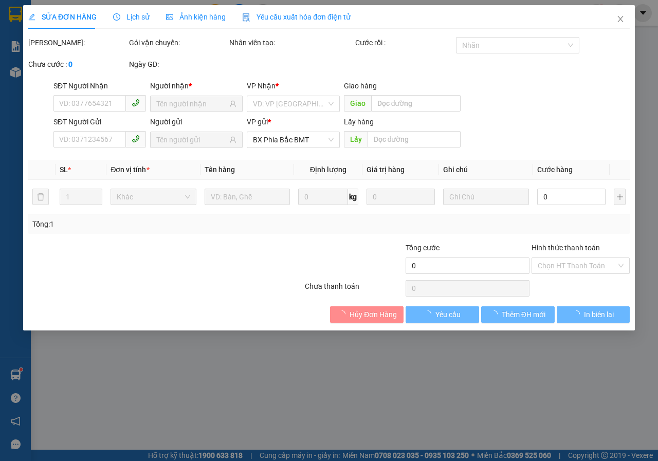
type input "0916845479"
type input "LIÊN KHƯƠNG"
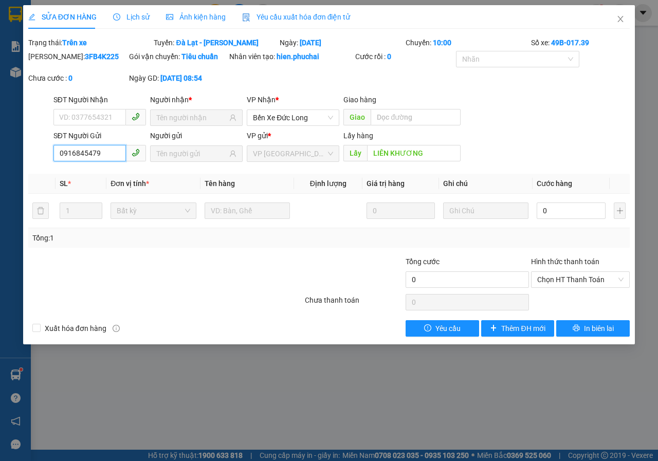
drag, startPoint x: 99, startPoint y: 164, endPoint x: 55, endPoint y: 159, distance: 44.9
click at [55, 159] on input "0916845479" at bounding box center [89, 153] width 73 height 16
click at [402, 412] on div "SỬA ĐƠN HÀNG Lịch sử Ảnh kiện hàng Yêu cầu xuất hóa đơn điện tử Total Paid Fee …" at bounding box center [329, 230] width 658 height 461
click at [620, 17] on icon "close" at bounding box center [621, 19] width 8 height 8
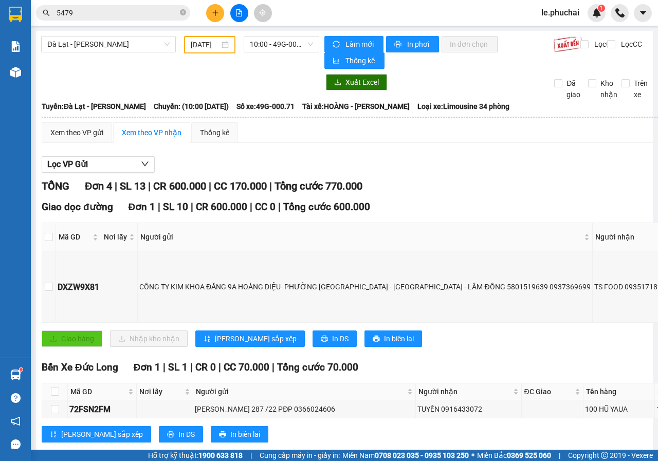
click at [221, 15] on button at bounding box center [215, 13] width 18 height 18
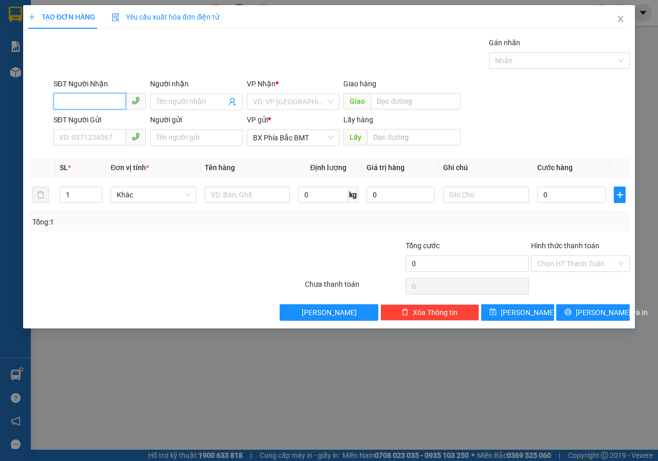
click at [102, 102] on input "SĐT Người Nhận" at bounding box center [89, 101] width 73 height 16
type input "0933190558"
click at [210, 98] on input "Người nhận" at bounding box center [191, 101] width 70 height 11
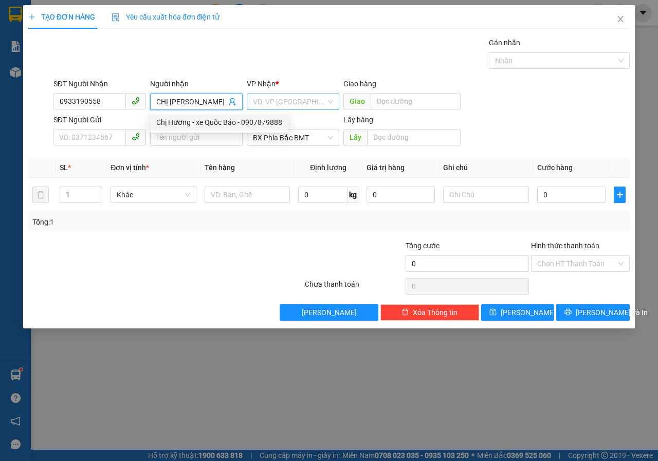
type input "CHỊ HƯƠNG"
click at [280, 102] on input "search" at bounding box center [289, 101] width 73 height 15
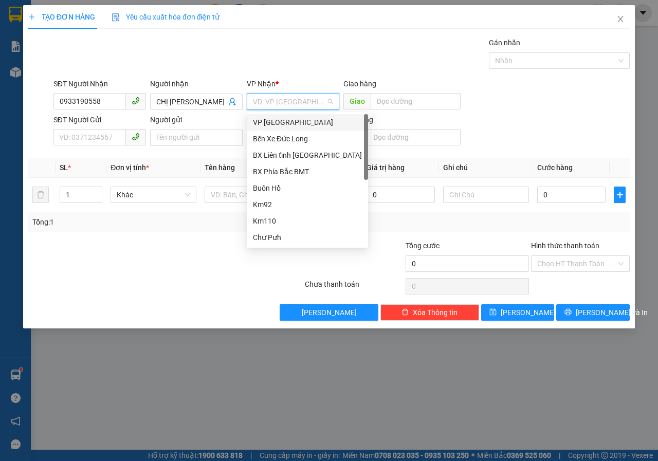
click at [276, 124] on div "VP Đà Lạt" at bounding box center [307, 122] width 109 height 11
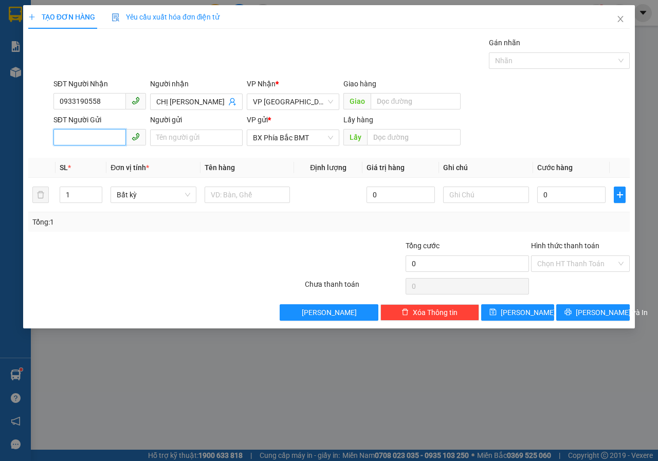
click at [93, 142] on input "SĐT Người Gửi" at bounding box center [89, 137] width 73 height 16
type input "0877778899"
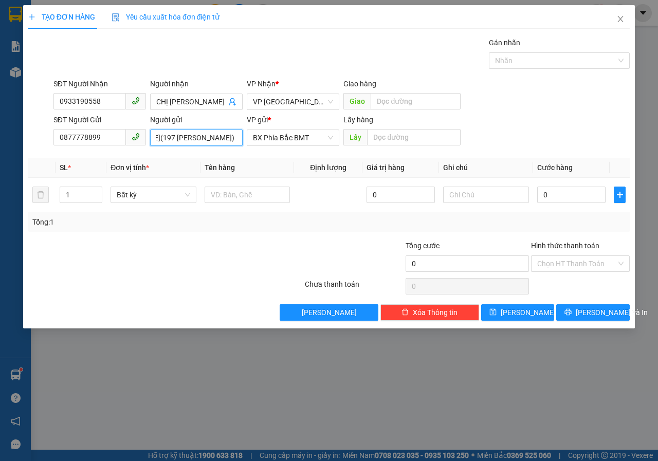
scroll to position [0, 56]
type input "NGÔ VĂN CAO(197 NGUYỄN CHÍ THANH)"
click at [409, 145] on input "text" at bounding box center [413, 137] width 93 height 16
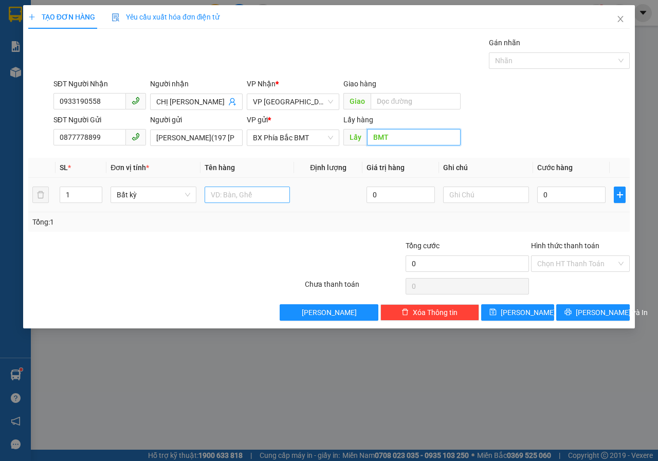
type input "BMT"
click at [242, 194] on input "text" at bounding box center [248, 195] width 86 height 16
click at [580, 198] on input "0" at bounding box center [572, 195] width 68 height 16
type input "6"
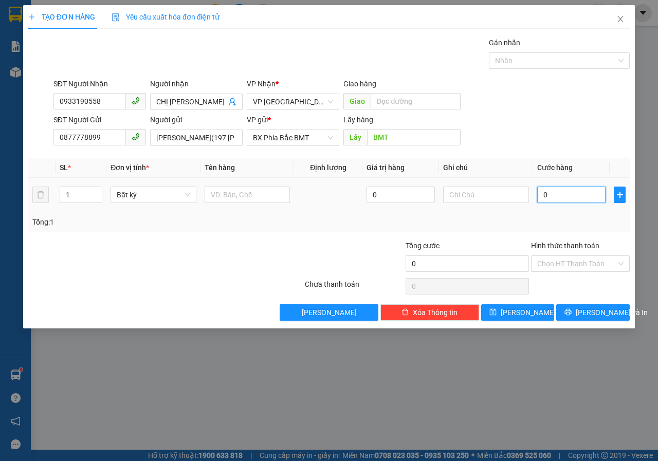
type input "6"
type input "60"
type input "600"
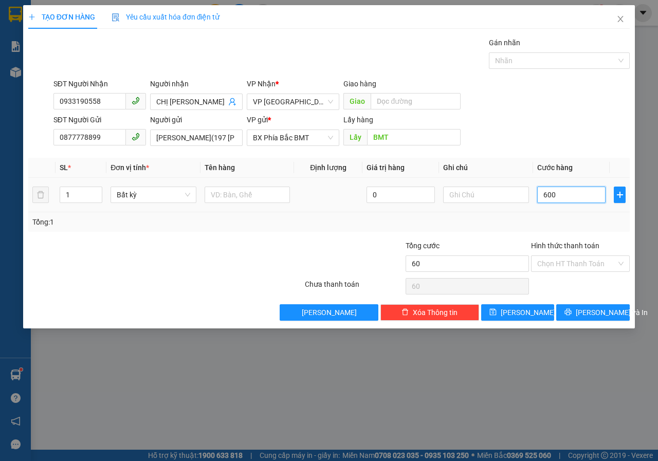
type input "600"
type input "6.000"
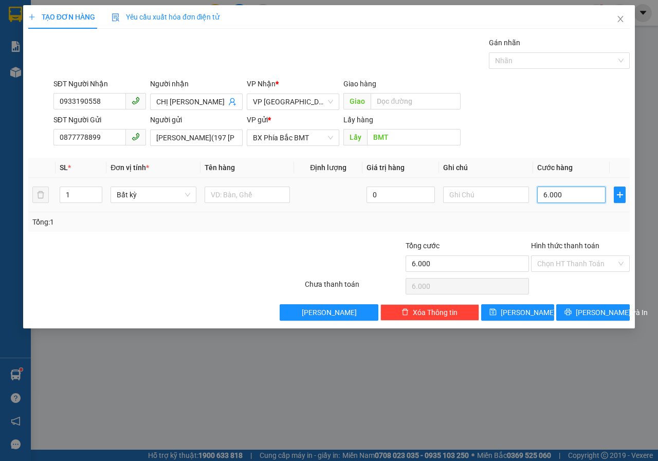
type input "60.000"
click at [588, 266] on input "Hình thức thanh toán" at bounding box center [577, 263] width 79 height 15
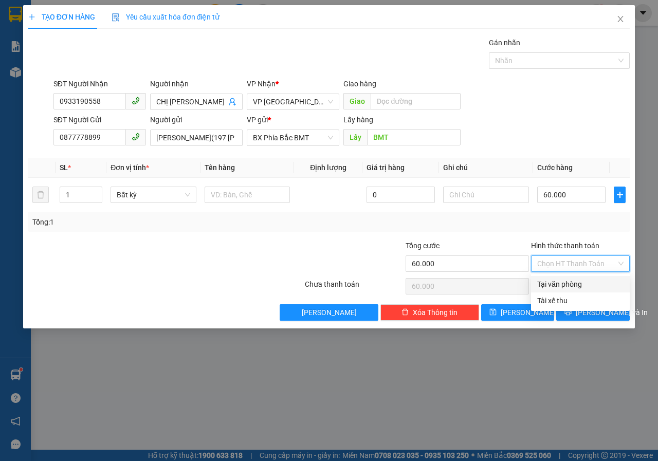
click at [561, 286] on div "Tại văn phòng" at bounding box center [581, 284] width 86 height 11
type input "0"
click at [572, 314] on icon "printer" at bounding box center [568, 312] width 7 height 7
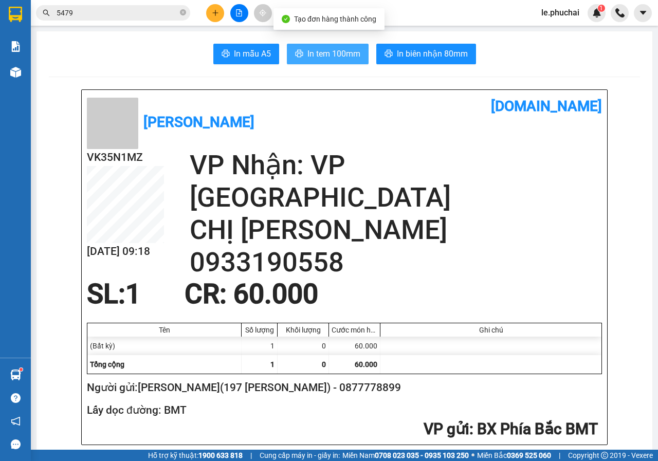
click at [318, 52] on span "In tem 100mm" at bounding box center [334, 53] width 53 height 13
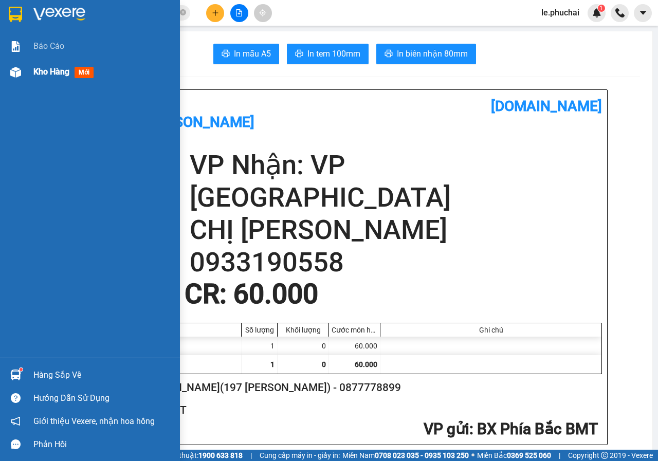
click at [60, 77] on span "Kho hàng" at bounding box center [51, 72] width 36 height 10
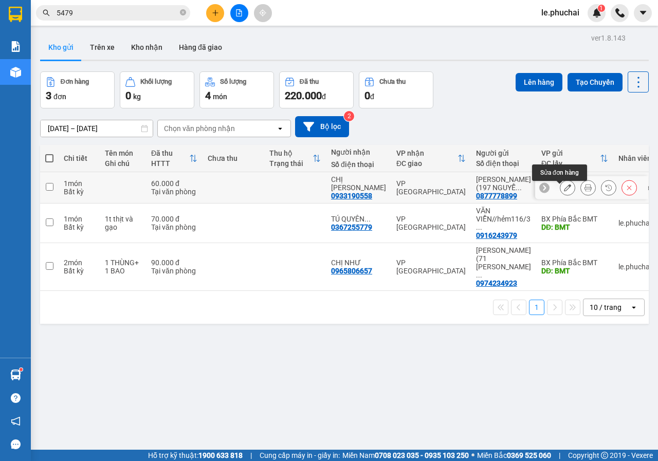
click at [564, 191] on icon at bounding box center [567, 187] width 7 height 7
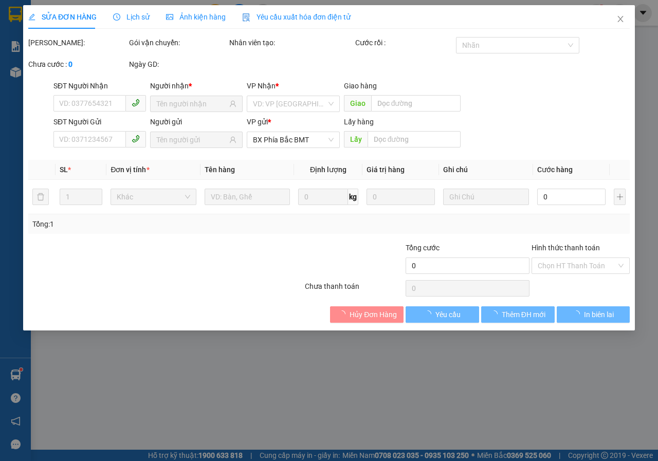
type input "0933190558"
type input "0877778899"
type input "BMT"
type input "60.000"
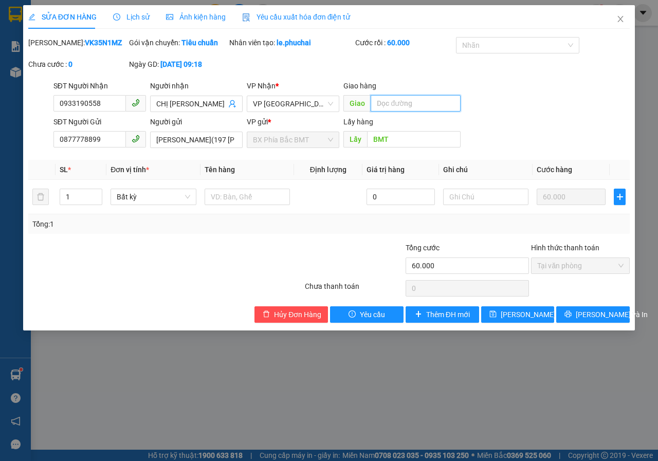
click at [411, 112] on input "text" at bounding box center [416, 103] width 90 height 16
type input "CX PHI NÔM"
click at [584, 323] on button "Lưu và In" at bounding box center [594, 315] width 74 height 16
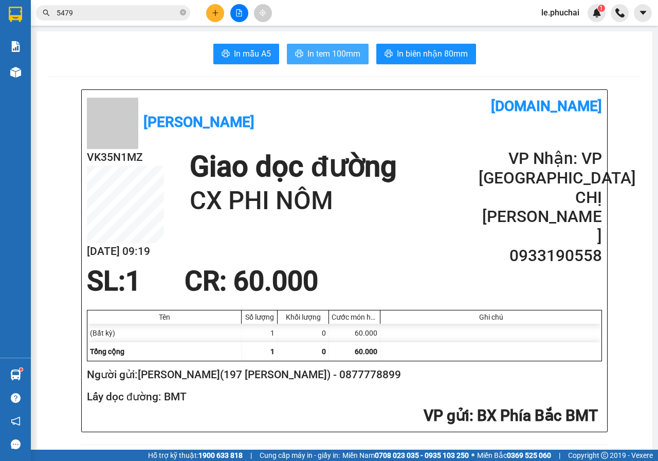
click at [326, 54] on span "In tem 100mm" at bounding box center [334, 53] width 53 height 13
click at [215, 16] on button at bounding box center [215, 13] width 18 height 18
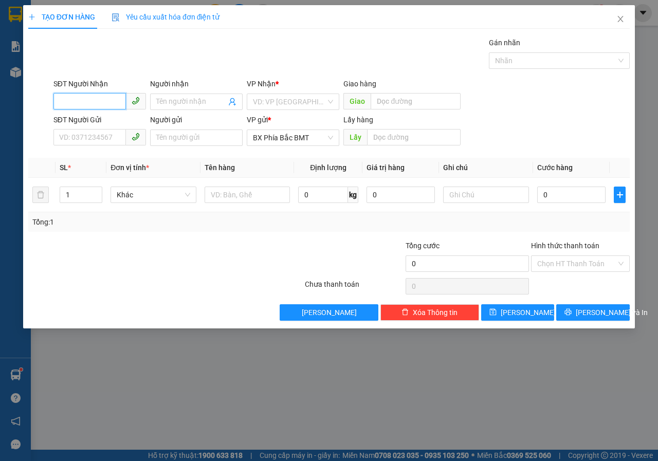
click at [92, 102] on input "SĐT Người Nhận" at bounding box center [89, 101] width 73 height 16
type input "0329578121"
click at [213, 103] on input "Người nhận" at bounding box center [191, 101] width 70 height 11
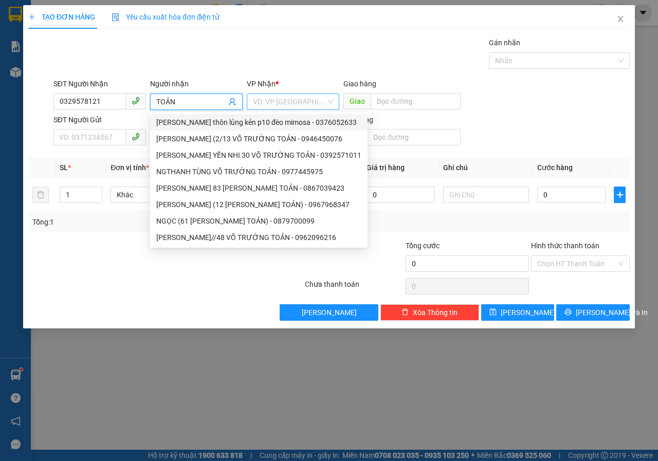
type input "TOẢN"
click at [301, 108] on input "search" at bounding box center [289, 101] width 73 height 15
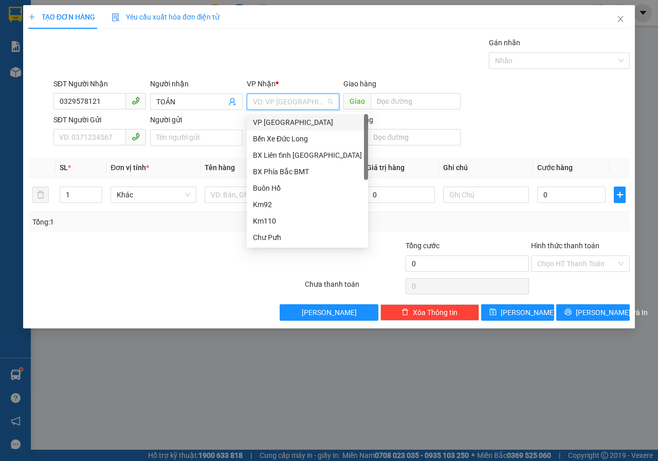
click at [274, 121] on div "VP Đà Lạt" at bounding box center [307, 122] width 109 height 11
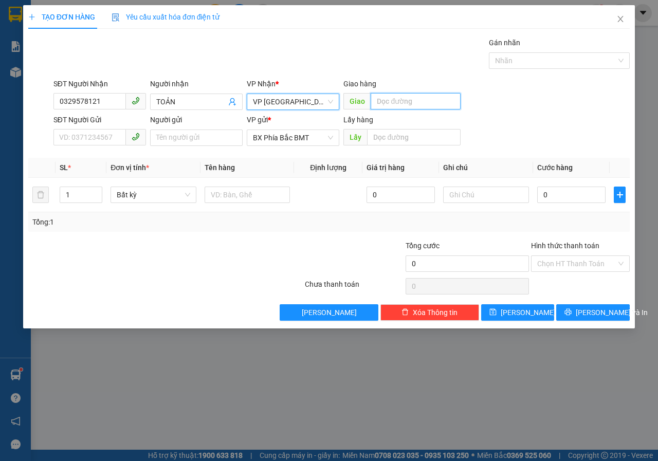
click at [381, 99] on input "text" at bounding box center [416, 101] width 90 height 16
type input "N3 LIÊN KHƯƠNG"
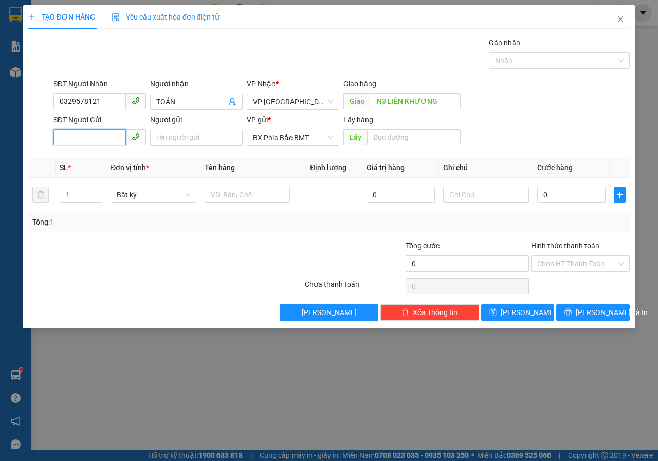
click at [98, 142] on input "SĐT Người Gửi" at bounding box center [89, 137] width 73 height 16
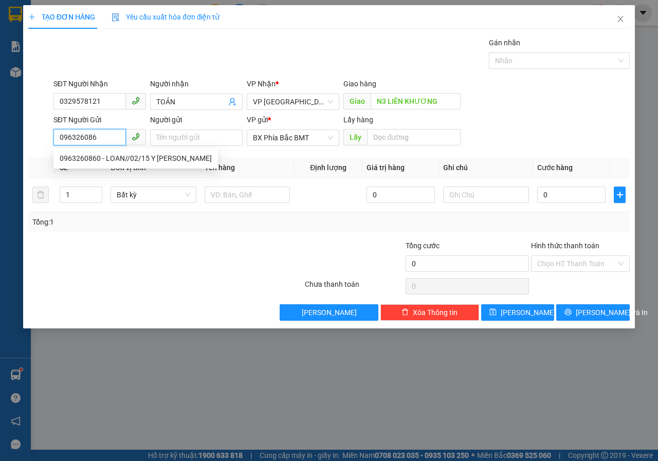
type input "0963260860"
click at [113, 160] on div "0963260860 - LOAN//02/15 Y WANG" at bounding box center [136, 158] width 152 height 11
type input "LOAN//02/15 Y WANG"
type input "bmt"
type input "50.000"
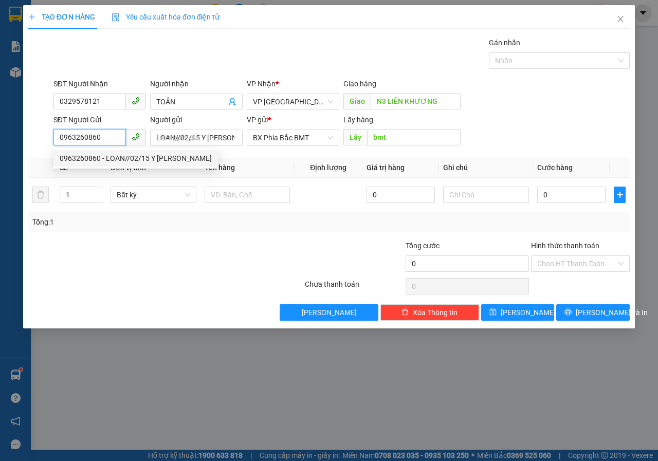
type input "50.000"
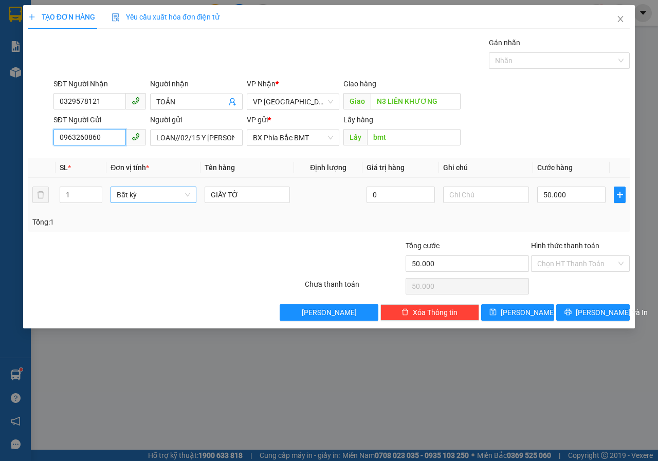
click at [188, 194] on span "Bất kỳ" at bounding box center [154, 194] width 74 height 15
type input "0963260860"
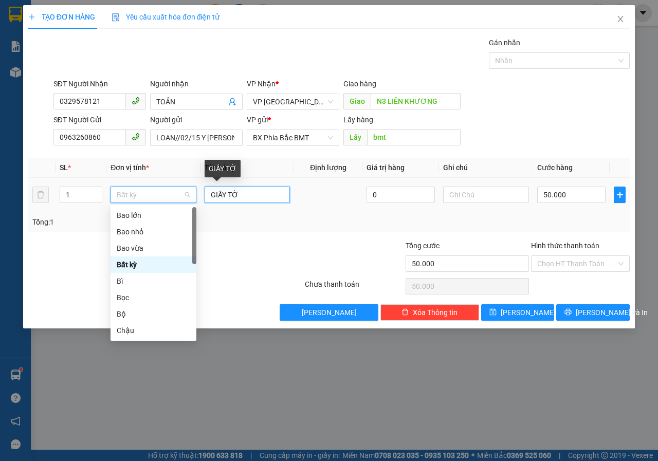
click at [252, 199] on input "GIẤY TỜ" at bounding box center [248, 195] width 86 height 16
type input "0"
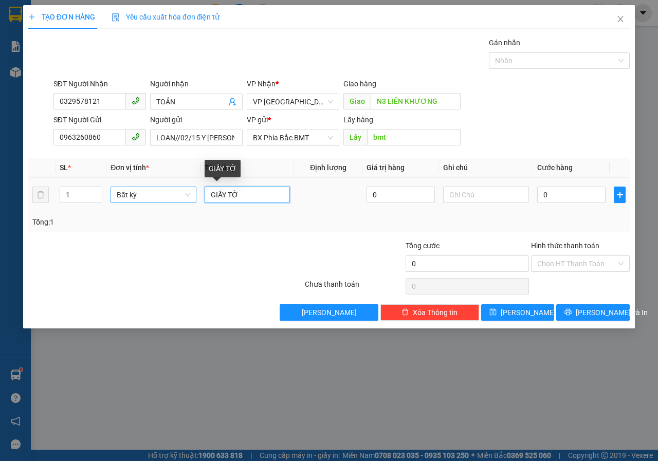
drag, startPoint x: 252, startPoint y: 199, endPoint x: 176, endPoint y: 199, distance: 75.6
click at [176, 199] on tr "1 Bất kỳ GIẤY TỜ 0 0" at bounding box center [329, 195] width 602 height 34
type input "1 XE AB"
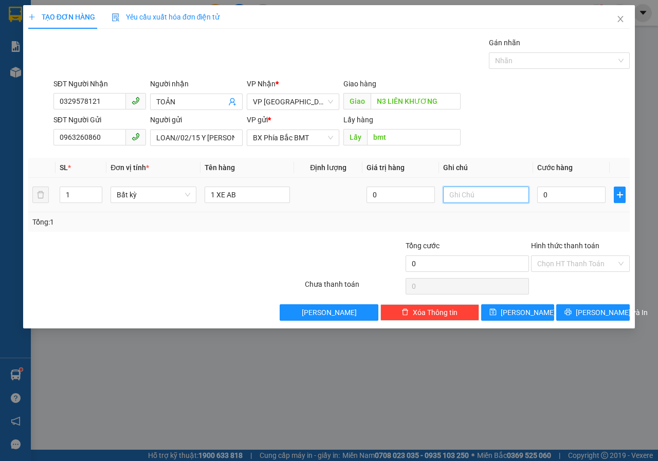
click at [461, 200] on input "text" at bounding box center [486, 195] width 86 height 16
type input "CÓ GIẤY TỜ"
click at [551, 200] on input "0" at bounding box center [572, 195] width 68 height 16
type input "5"
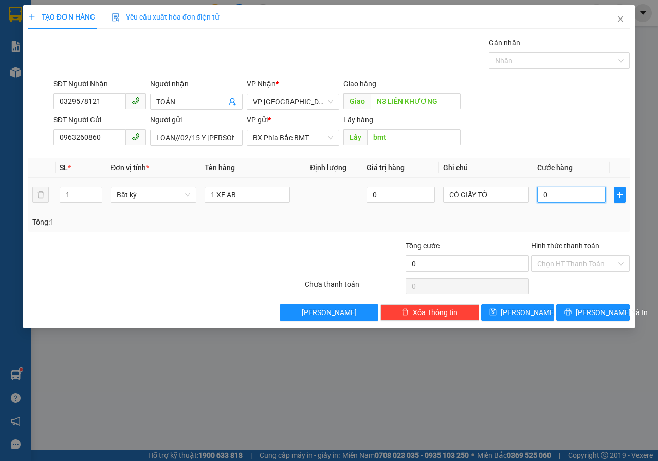
type input "5"
type input "55"
type input "550"
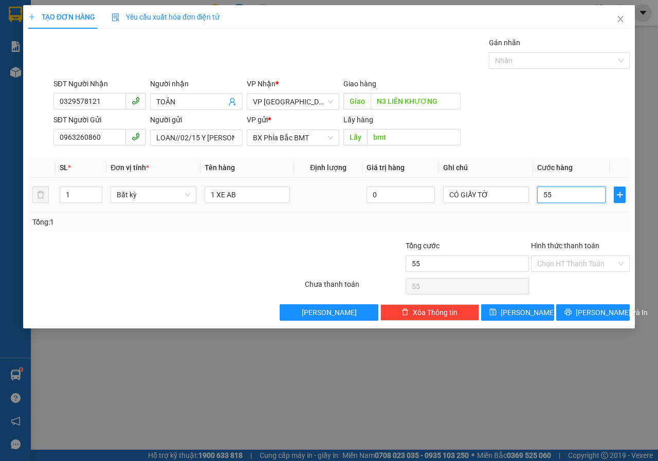
type input "550"
type input "5.500"
type input "55.000"
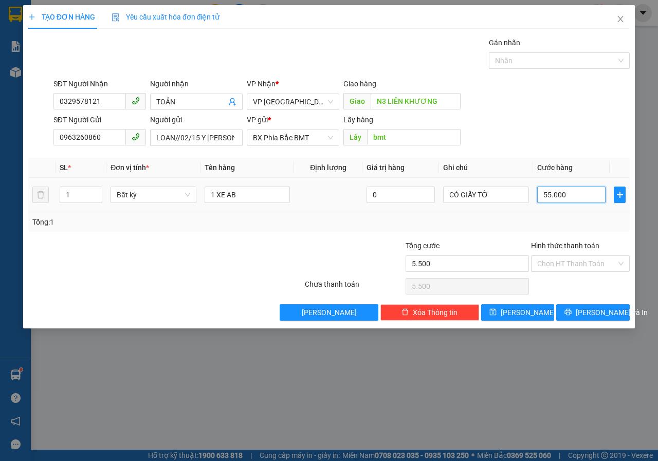
type input "55.000"
type input "550.000"
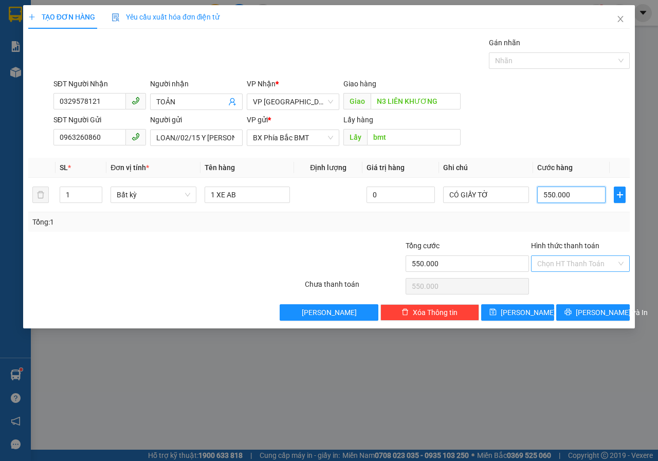
type input "550.000"
click at [578, 262] on input "Hình thức thanh toán" at bounding box center [577, 263] width 79 height 15
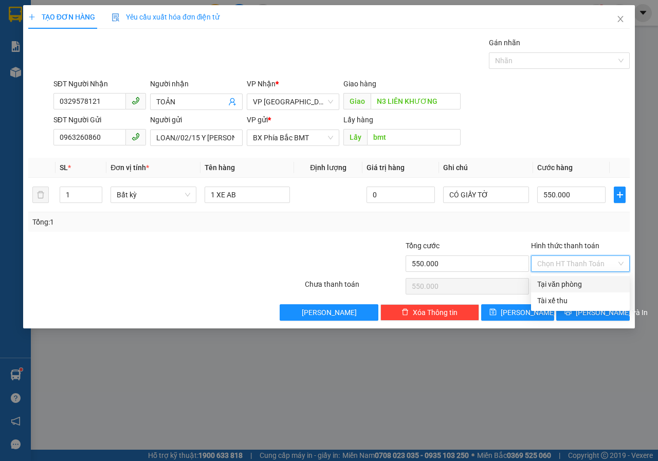
click at [563, 285] on div "Tại văn phòng" at bounding box center [581, 284] width 86 height 11
type input "0"
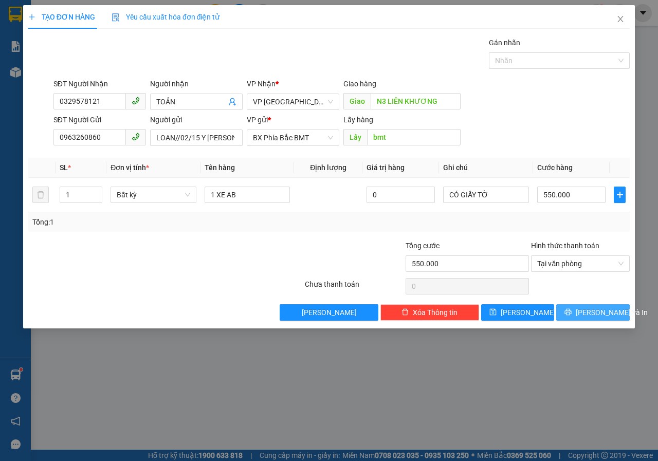
click at [581, 316] on button "Lưu và In" at bounding box center [594, 313] width 74 height 16
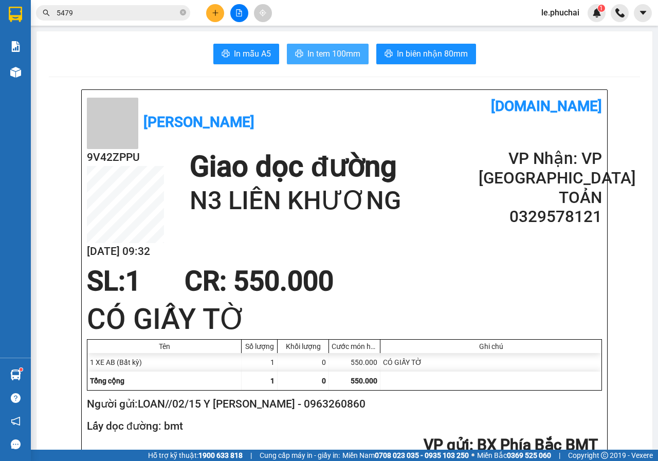
click at [322, 55] on span "In tem 100mm" at bounding box center [334, 53] width 53 height 13
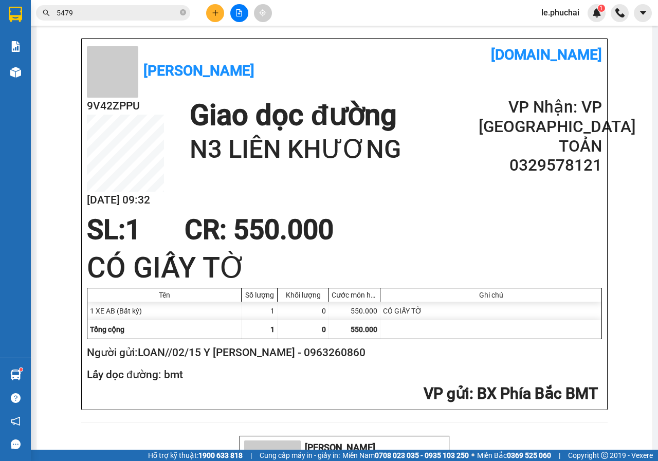
scroll to position [103, 0]
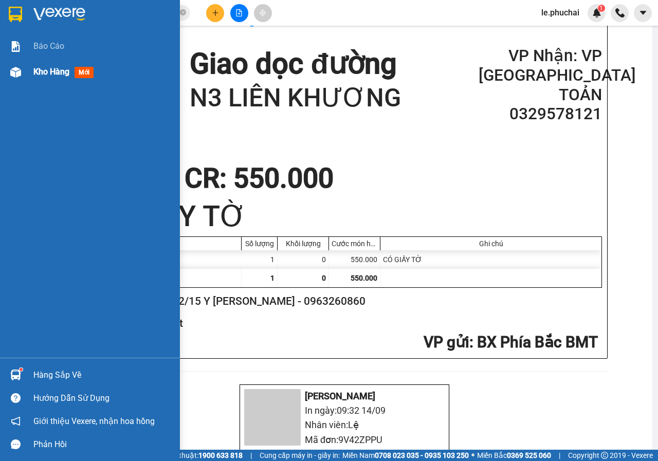
click at [64, 75] on span "Kho hàng" at bounding box center [51, 72] width 36 height 10
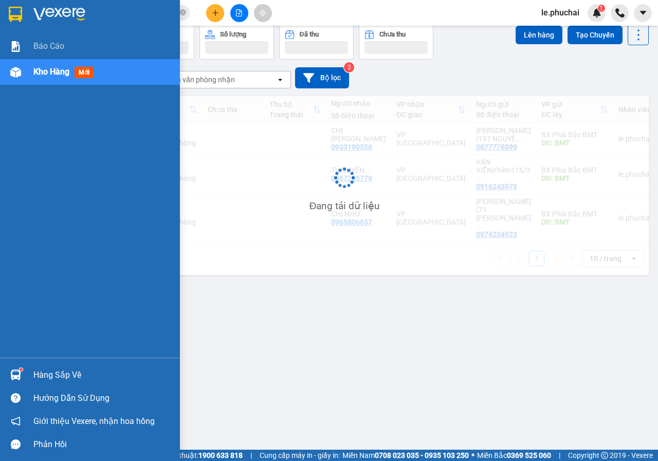
scroll to position [47, 0]
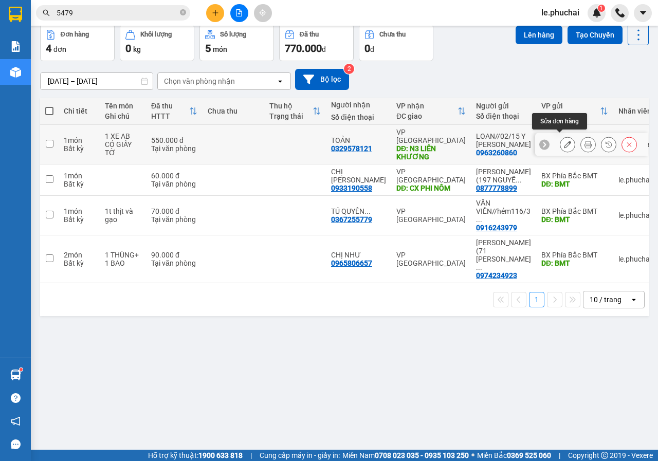
click at [564, 143] on icon at bounding box center [567, 144] width 7 height 7
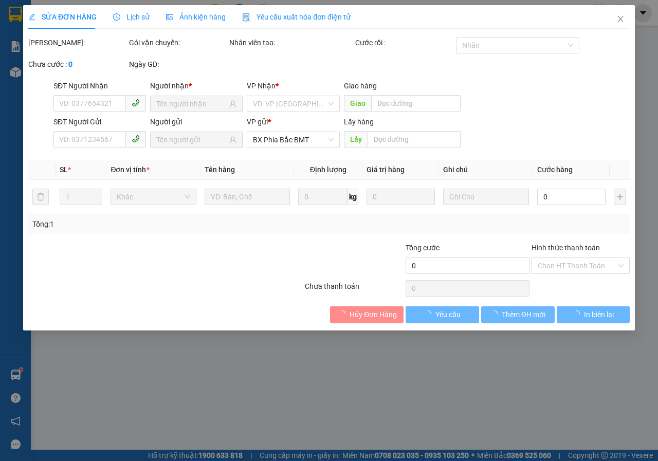
type input "0329578121"
type input "N3 LIÊN KHƯƠNG"
type input "0963260860"
type input "bmt"
type input "550.000"
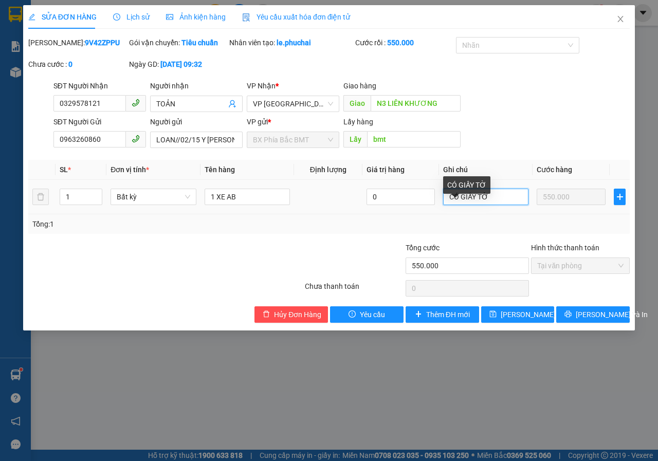
click at [510, 205] on input "CÓ GIẤY TỜ" at bounding box center [485, 197] width 85 height 16
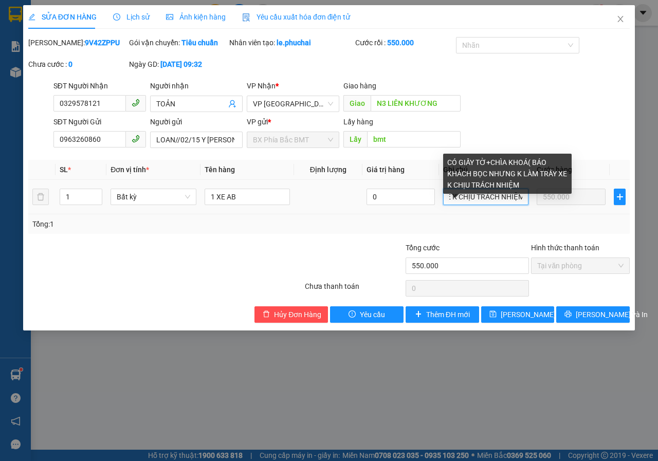
scroll to position [0, 219]
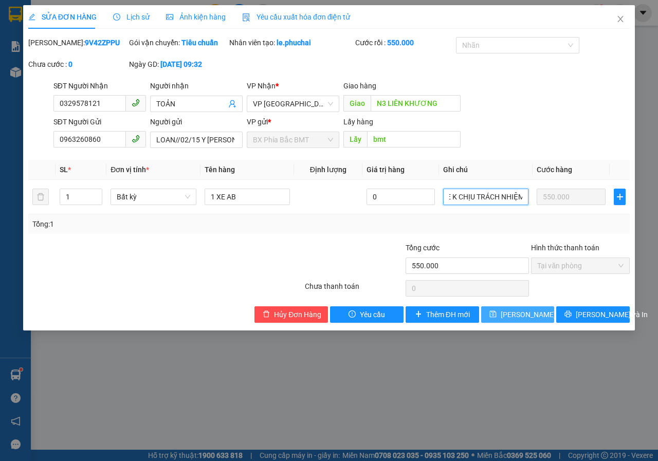
type input "CÓ GIẤY TỜ+CHÌA KHOÁ( BÁO KHÁCH BỌC NHƯNG K LÀM TRẦY XE K CHỊU TRÁCH NHIỆM"
click at [522, 320] on span "Lưu thay đổi" at bounding box center [542, 314] width 82 height 11
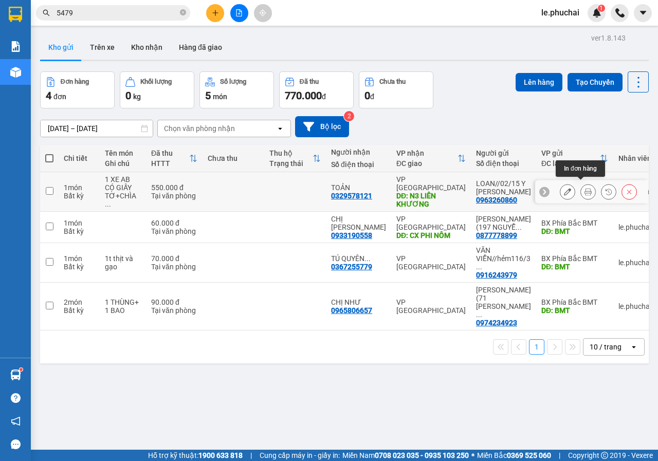
click at [582, 192] on button at bounding box center [588, 192] width 14 height 18
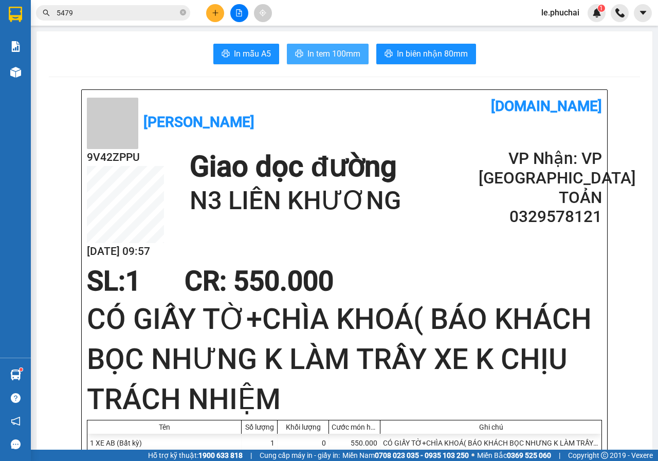
click at [334, 49] on span "In tem 100mm" at bounding box center [334, 53] width 53 height 13
click at [214, 23] on div "Kết quả tìm kiếm ( 40 ) Bộ lọc Mã ĐH Trạng thái Món hàng Tổng cước Chưa cước Ng…" at bounding box center [329, 13] width 658 height 26
click at [214, 16] on icon "plus" at bounding box center [215, 12] width 7 height 7
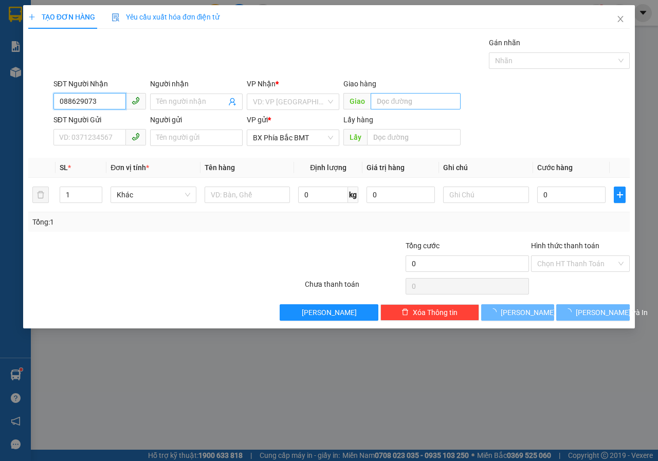
type input "0886290738"
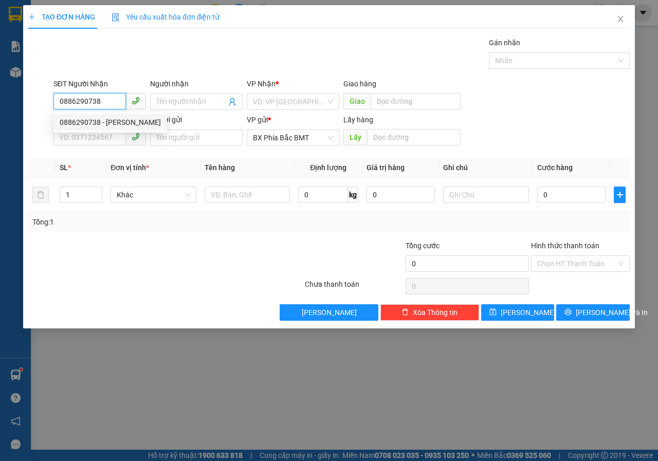
click at [90, 125] on div "0886290738 - LÊ VĨ" at bounding box center [110, 122] width 101 height 11
type input "LÊ VĨ"
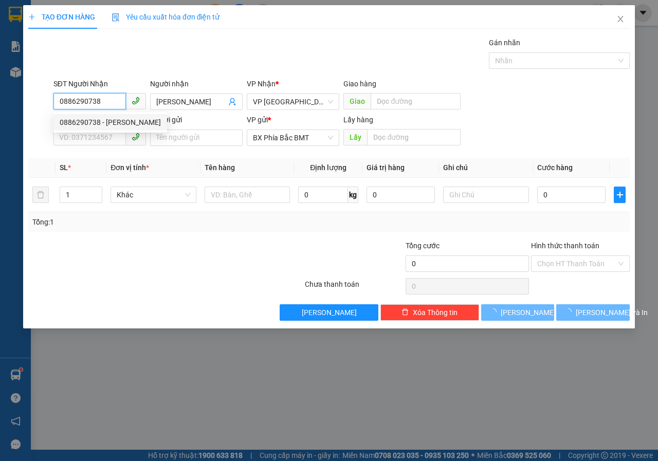
type input "60.000"
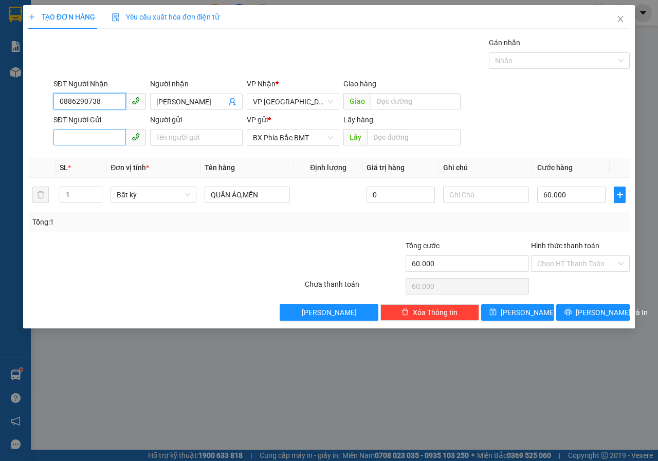
type input "0886290738"
click at [90, 131] on input "SĐT Người Gửi" at bounding box center [89, 137] width 73 height 16
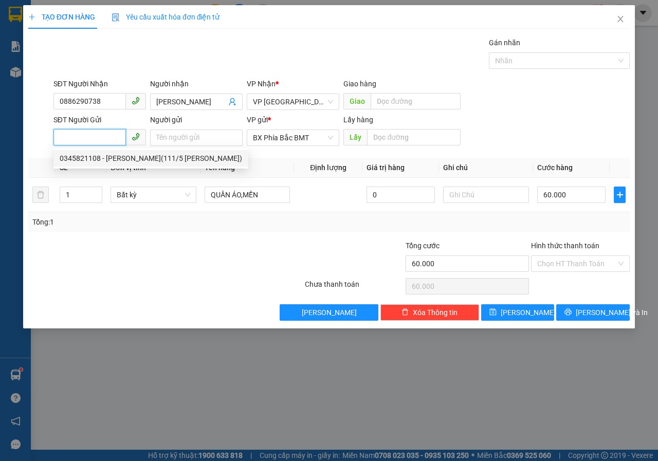
click at [95, 158] on div "0345821108 - PHẠM HÀ LÂM(111/5 HÀ HUY TẬP)" at bounding box center [151, 158] width 183 height 11
type input "0345821108"
type input "PHẠM HÀ LÂM(111/5 HÀ HUY TẬP)"
type input "BMT"
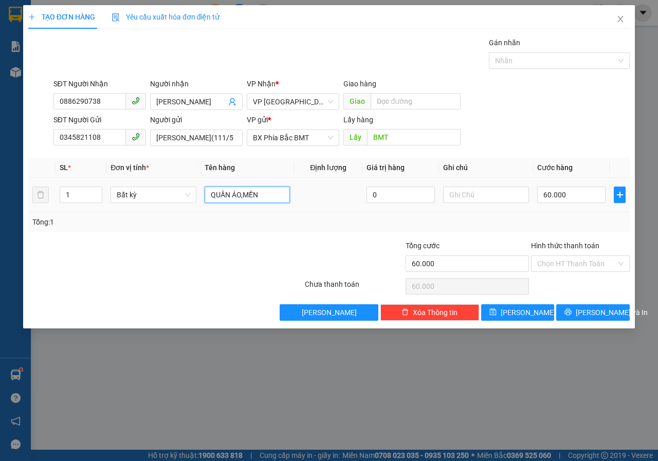
drag, startPoint x: 259, startPoint y: 196, endPoint x: 163, endPoint y: 207, distance: 97.4
click at [163, 207] on tr "1 Bất kỳ QUẦN ÁO,MỀN 0 60.000" at bounding box center [329, 195] width 602 height 34
type input "BÁNH KẸO, TRÁI CÂY"
click at [566, 200] on input "60.000" at bounding box center [572, 195] width 68 height 16
type input "5"
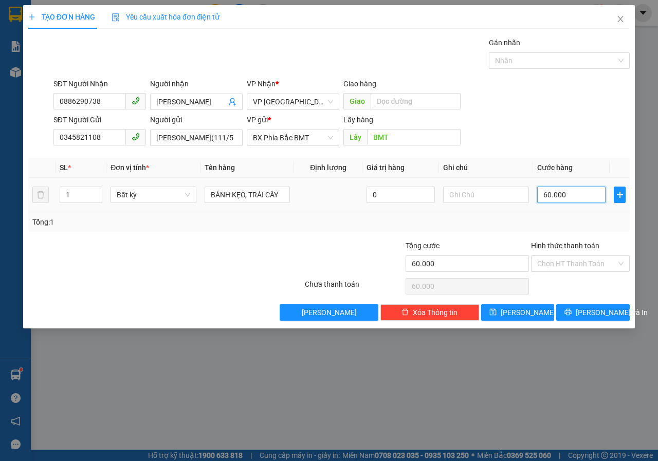
type input "5"
type input "50"
type input "500"
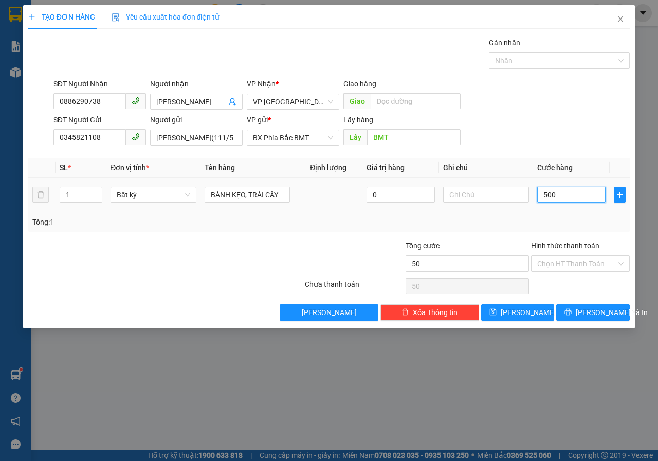
type input "500"
type input "5.000"
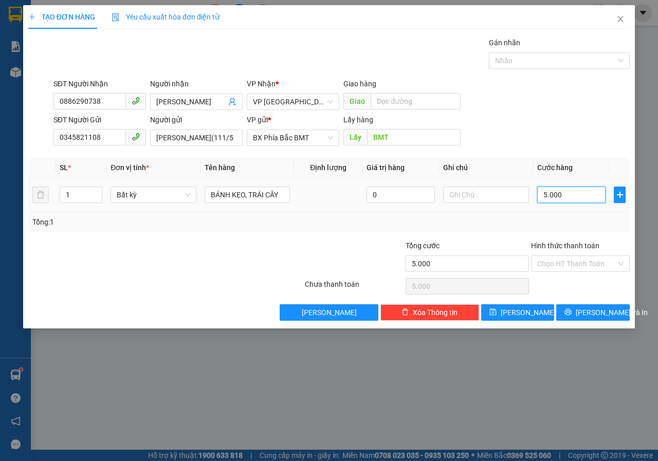
type input "50.000"
click at [564, 266] on input "Hình thức thanh toán" at bounding box center [577, 263] width 79 height 15
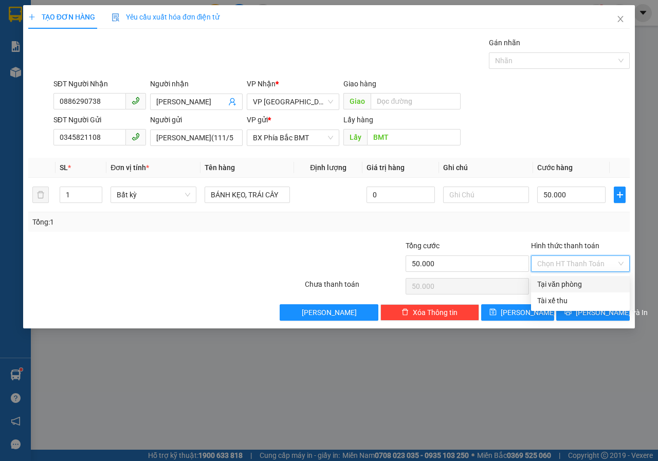
click at [565, 282] on div "Tại văn phòng" at bounding box center [581, 284] width 86 height 11
type input "0"
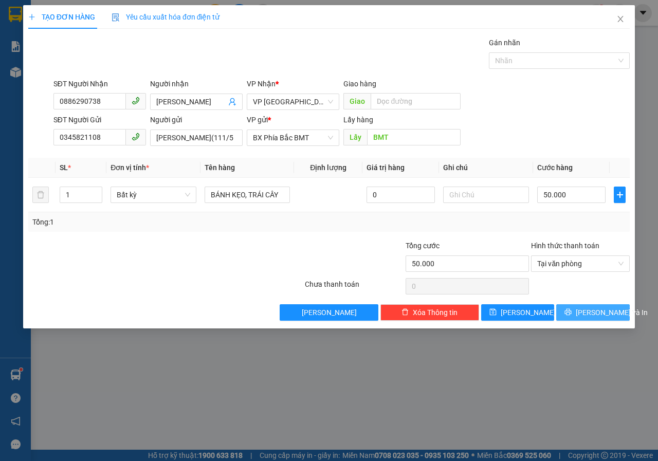
click at [572, 315] on icon "printer" at bounding box center [568, 312] width 7 height 7
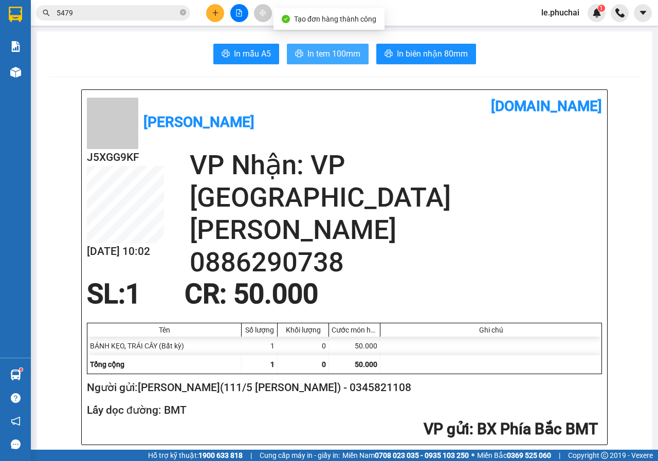
click at [330, 58] on span "In tem 100mm" at bounding box center [334, 53] width 53 height 13
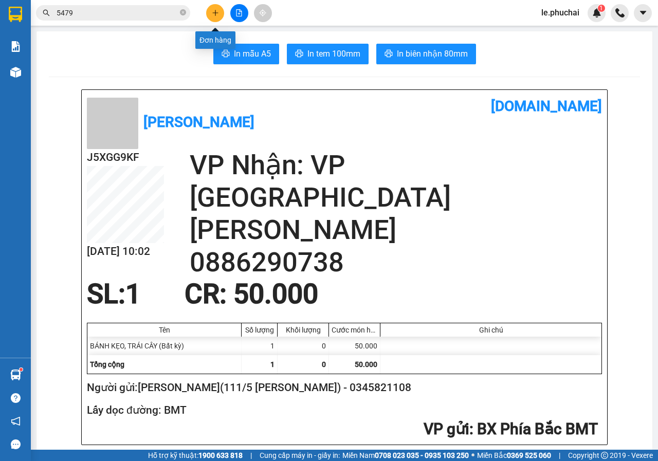
click at [213, 14] on icon "plus" at bounding box center [215, 12] width 7 height 7
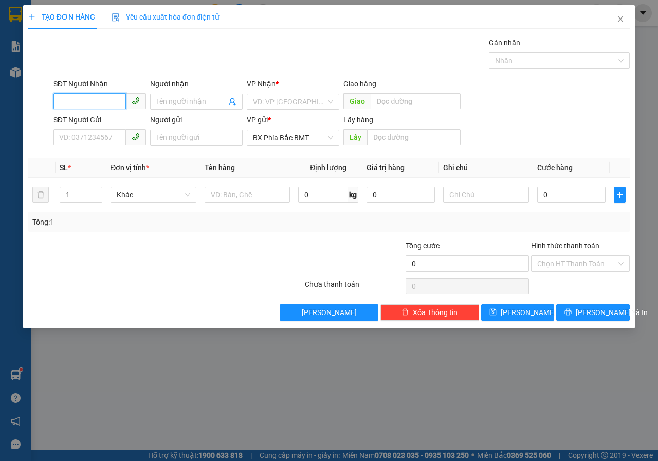
click at [101, 101] on input "SĐT Người Nhận" at bounding box center [89, 101] width 73 height 16
type input "0792381528"
click at [193, 99] on input "Người nhận" at bounding box center [191, 101] width 70 height 11
type input "K BUSH"
click at [292, 96] on input "search" at bounding box center [289, 101] width 73 height 15
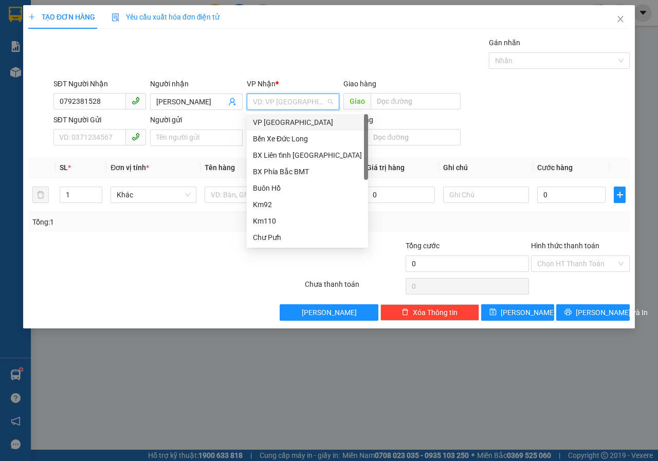
click at [276, 121] on div "VP Đà Lạt" at bounding box center [307, 122] width 109 height 11
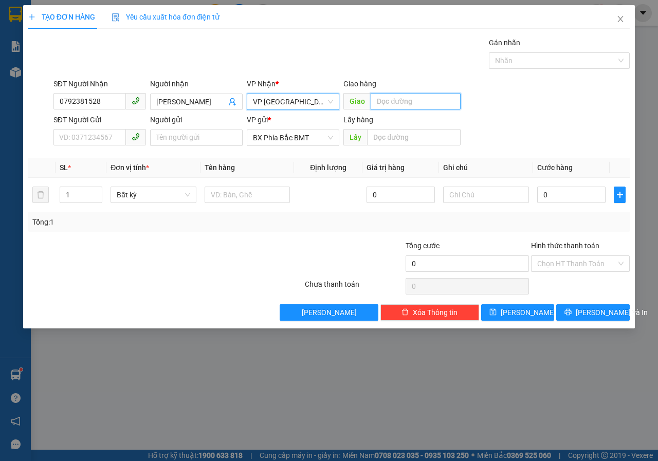
click at [390, 102] on input "text" at bounding box center [416, 101] width 90 height 16
type input "NGÃ 3 CỬA RỪNG"
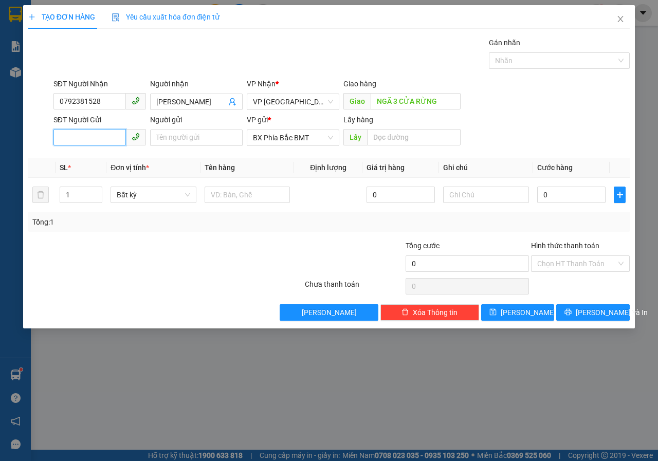
click at [65, 138] on input "SĐT Người Gửi" at bounding box center [89, 137] width 73 height 16
click at [108, 135] on input "0974627" at bounding box center [89, 137] width 73 height 16
type input "0974627504"
click at [183, 133] on input "Người gửi" at bounding box center [196, 138] width 93 height 16
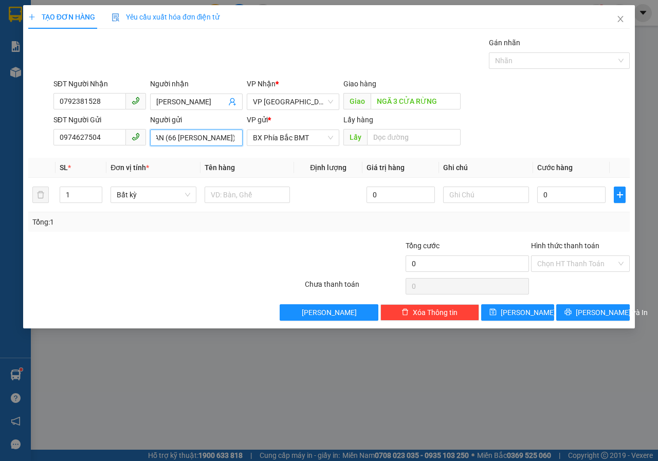
scroll to position [0, 20]
type input "K LOAN (66 LƯƠNG THẾ VINH)"
click at [394, 138] on input "text" at bounding box center [413, 137] width 93 height 16
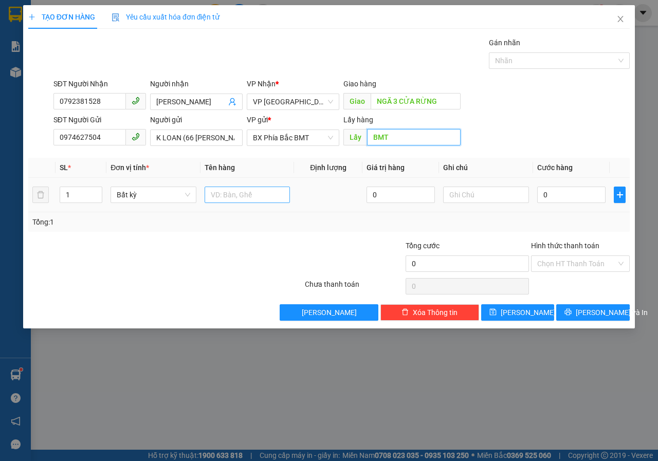
type input "BMT"
click at [241, 195] on input "text" at bounding box center [248, 195] width 86 height 16
type input "SẦU RIÊNG. CAM"
click at [469, 196] on input "text" at bounding box center [486, 195] width 86 height 16
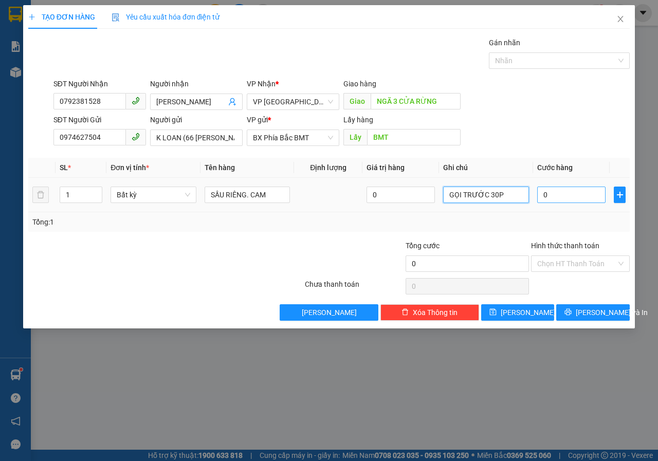
type input "GỌI TRƯỚC 30P"
click at [579, 197] on input "0" at bounding box center [572, 195] width 68 height 16
click at [598, 197] on input "0" at bounding box center [572, 195] width 68 height 16
drag, startPoint x: 598, startPoint y: 197, endPoint x: 498, endPoint y: 208, distance: 99.9
click at [498, 208] on tr "1 Bất kỳ SẦU RIÊNG. CAM 0 GỌI TRƯỚC 30P 0" at bounding box center [329, 195] width 602 height 34
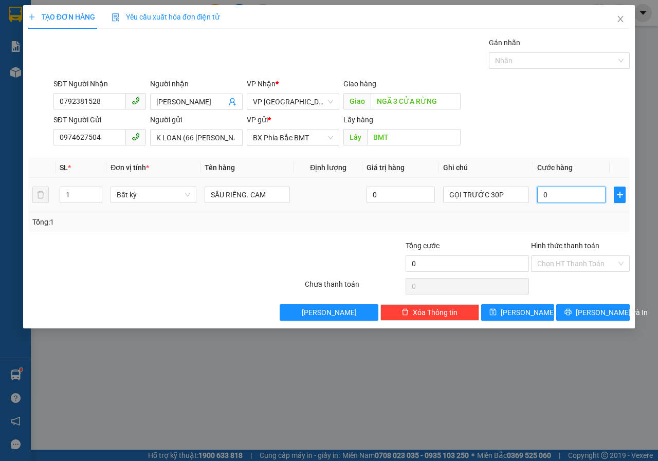
type input "1"
type input "13"
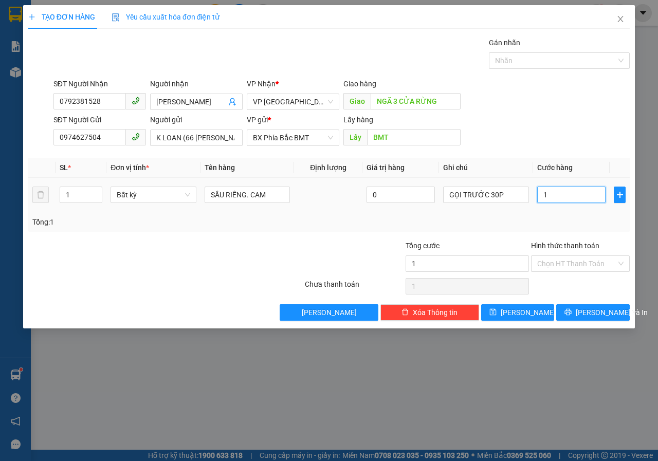
type input "13"
type input "130"
type input "1.300"
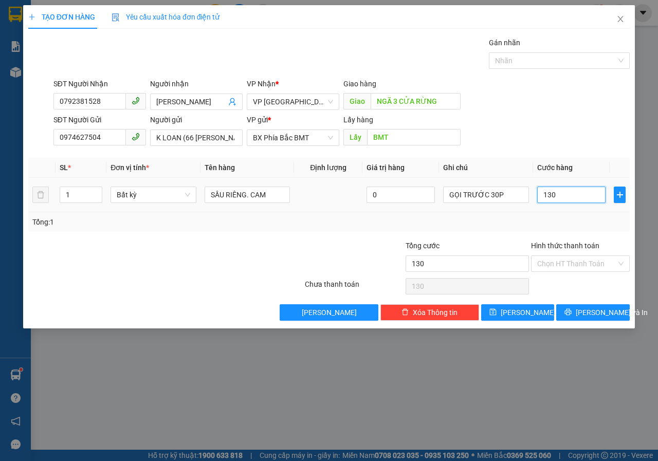
type input "1.300"
type input "13.000"
click at [558, 260] on input "Hình thức thanh toán" at bounding box center [577, 263] width 79 height 15
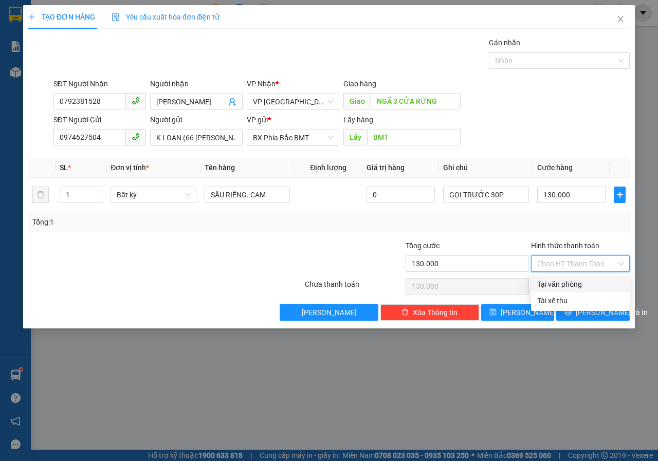
click at [551, 286] on div "Tại văn phòng" at bounding box center [581, 284] width 86 height 11
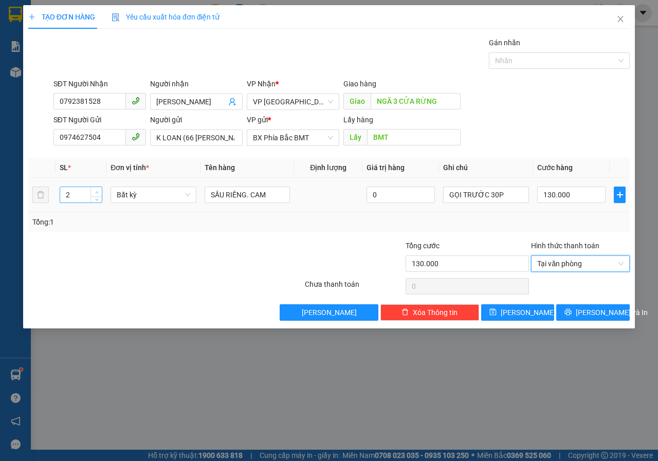
click at [95, 192] on icon "up" at bounding box center [97, 193] width 4 height 4
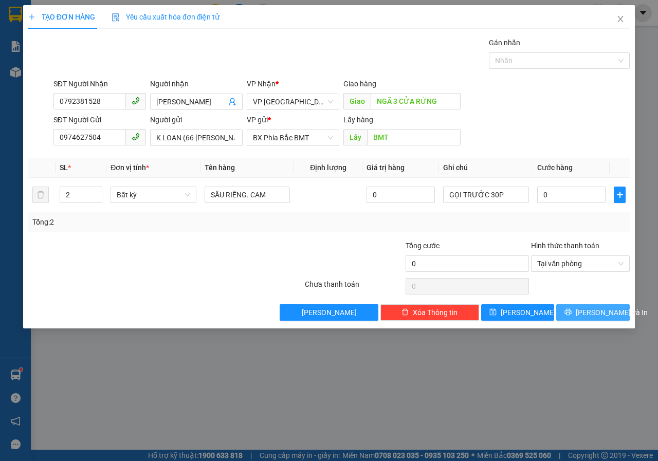
click at [572, 312] on icon "printer" at bounding box center [568, 312] width 7 height 7
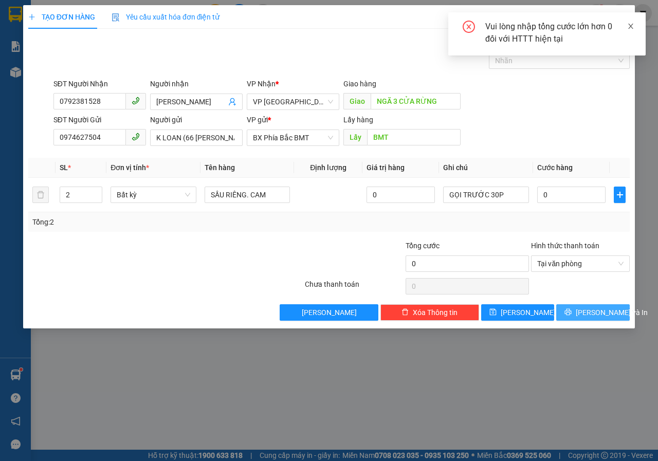
click at [628, 24] on icon "close" at bounding box center [631, 26] width 7 height 7
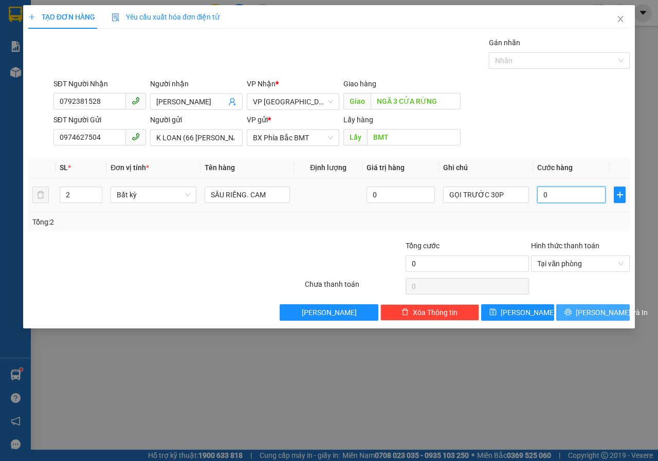
click at [551, 200] on input "0" at bounding box center [572, 195] width 68 height 16
click at [594, 310] on span "Lưu và In" at bounding box center [612, 312] width 72 height 11
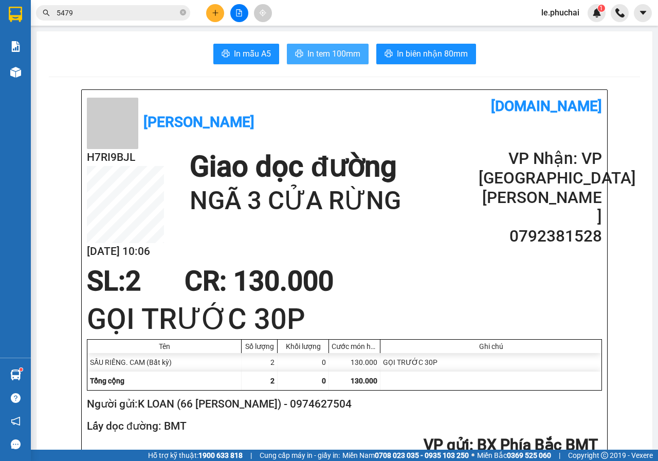
click at [323, 47] on span "In tem 100mm" at bounding box center [334, 53] width 53 height 13
click at [219, 13] on icon "plus" at bounding box center [215, 12] width 7 height 7
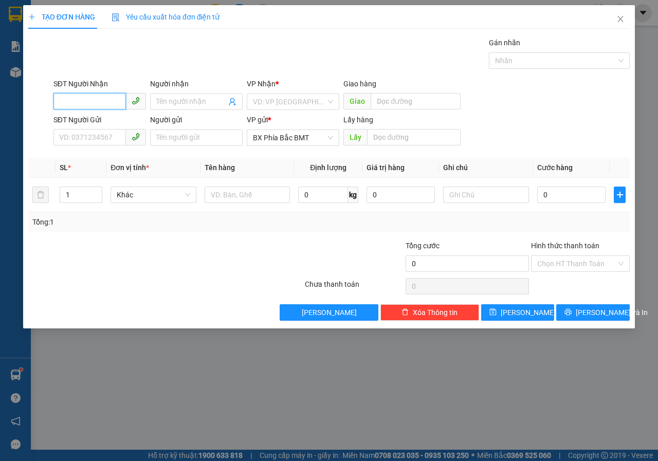
click at [111, 106] on input "SĐT Người Nhận" at bounding box center [89, 101] width 73 height 16
click at [646, 85] on div "TẠO ĐƠN HÀNG Yêu cầu xuất hóa đơn điện tử Transit Pickup Surcharge Ids Transit …" at bounding box center [329, 230] width 658 height 461
click at [63, 99] on input "SĐT Người Nhận" at bounding box center [89, 101] width 73 height 16
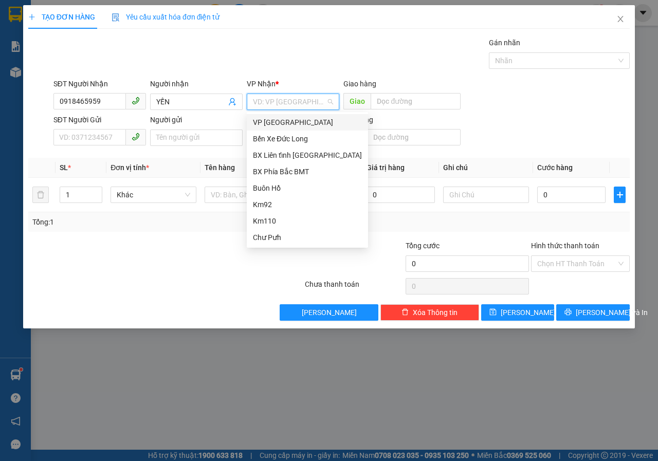
click at [261, 123] on div "VP Đà Lạt" at bounding box center [307, 122] width 109 height 11
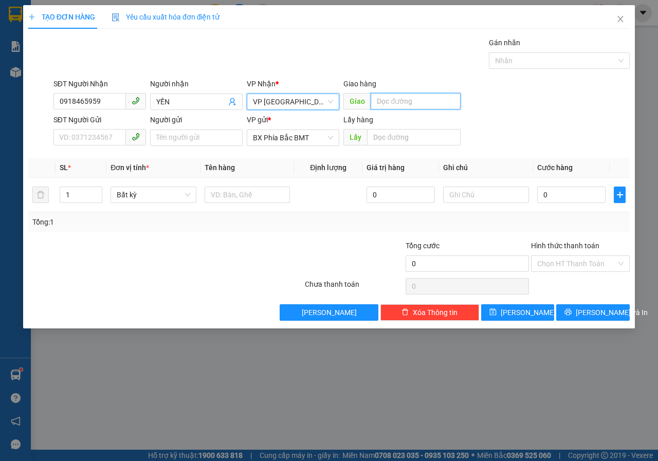
click at [403, 98] on input "text" at bounding box center [416, 101] width 90 height 16
click at [107, 144] on input "SĐT Người Gửi" at bounding box center [89, 137] width 73 height 16
drag, startPoint x: 76, startPoint y: 136, endPoint x: 56, endPoint y: 141, distance: 20.2
click at [56, 141] on input "0" at bounding box center [89, 137] width 73 height 16
click at [100, 143] on input "0" at bounding box center [89, 137] width 73 height 16
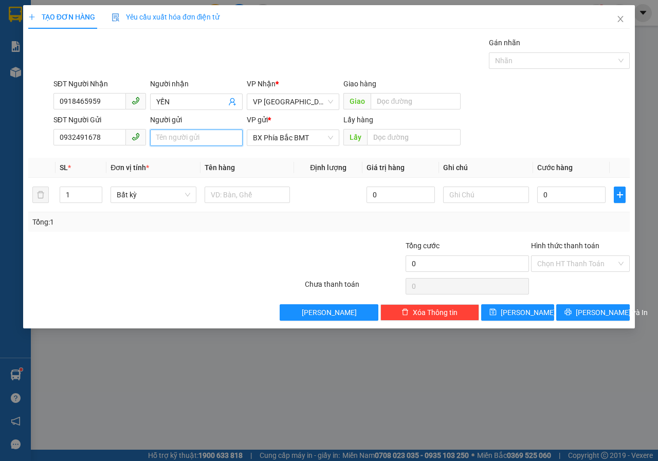
click at [182, 142] on input "Người gửi" at bounding box center [196, 138] width 93 height 16
click at [400, 426] on div "TẠO ĐƠN HÀNG Yêu cầu xuất hóa đơn điện tử Transit Pickup Surcharge Ids Transit …" at bounding box center [329, 230] width 658 height 461
click at [481, 380] on div "TẠO ĐƠN HÀNG Yêu cầu xuất hóa đơn điện tử Transit Pickup Surcharge Ids Transit …" at bounding box center [329, 230] width 658 height 461
click at [380, 140] on input "text" at bounding box center [413, 137] width 93 height 16
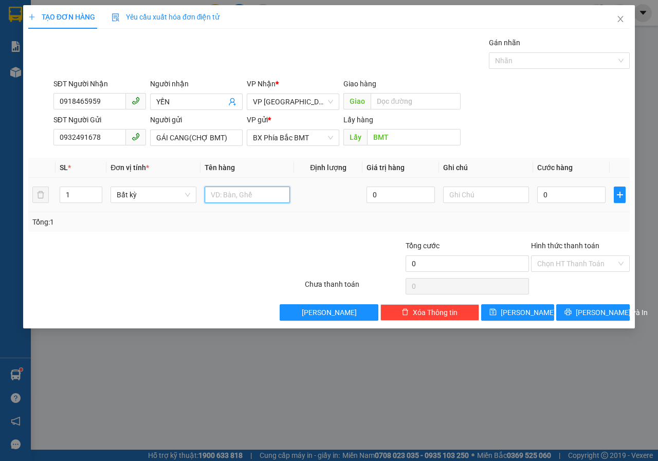
click at [218, 199] on input "text" at bounding box center [248, 195] width 86 height 16
click at [572, 189] on input "0" at bounding box center [572, 195] width 68 height 16
click at [588, 264] on input "Hình thức thanh toán" at bounding box center [577, 263] width 79 height 15
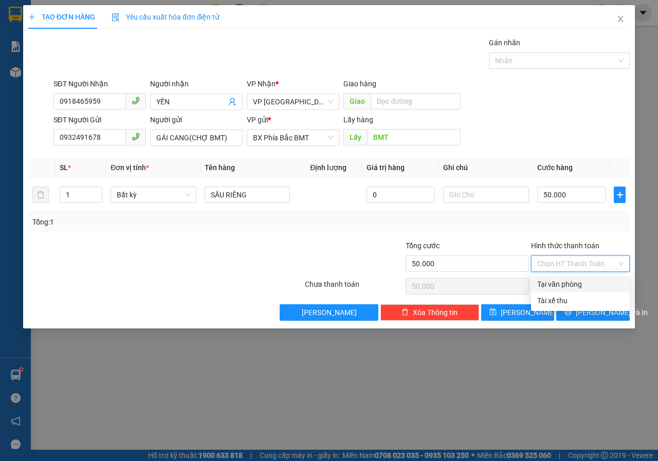
click at [562, 284] on div "Tại văn phòng" at bounding box center [581, 284] width 86 height 11
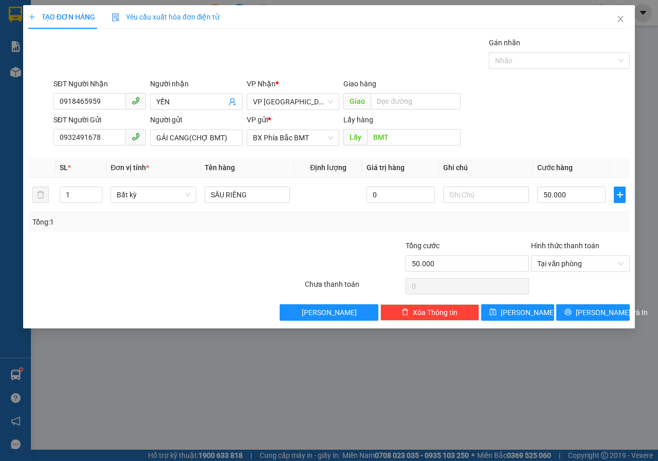
click at [455, 403] on div "TẠO ĐƠN HÀNG Yêu cầu xuất hóa đơn điện tử Transit Pickup Surcharge Ids Transit …" at bounding box center [329, 230] width 658 height 461
click at [612, 311] on span "Lưu và In" at bounding box center [612, 312] width 72 height 11
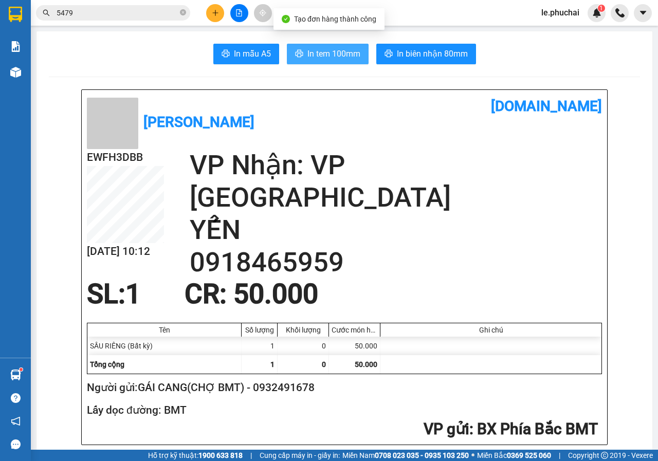
click at [320, 50] on span "In tem 100mm" at bounding box center [334, 53] width 53 height 13
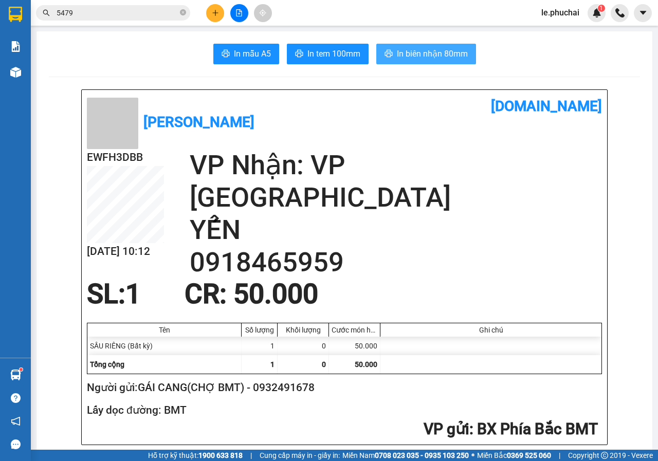
click at [409, 53] on span "In biên nhận 80mm" at bounding box center [432, 53] width 71 height 13
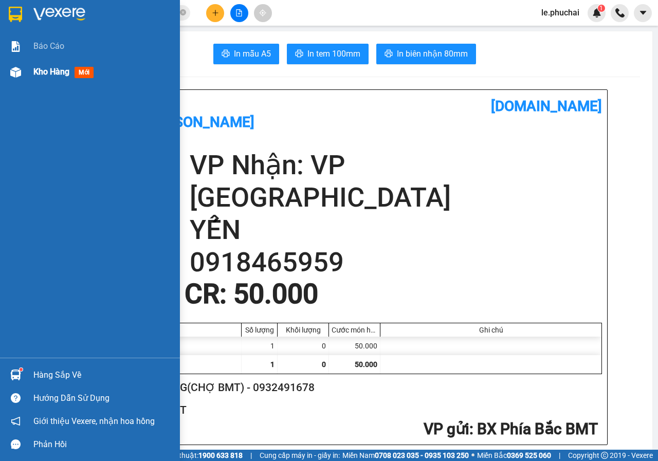
click at [56, 74] on span "Kho hàng" at bounding box center [51, 72] width 36 height 10
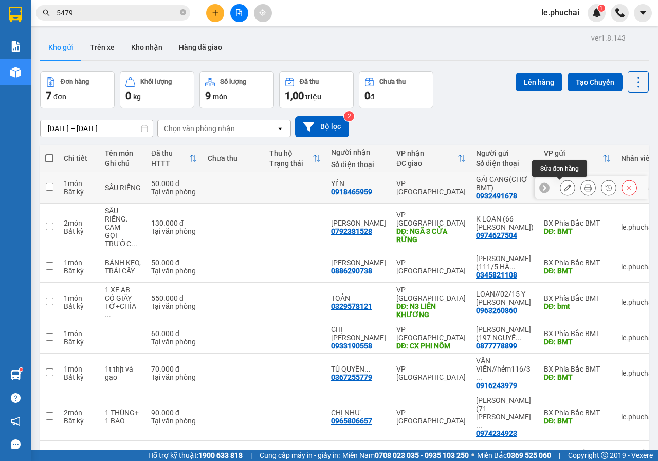
click at [561, 189] on button at bounding box center [568, 188] width 14 height 18
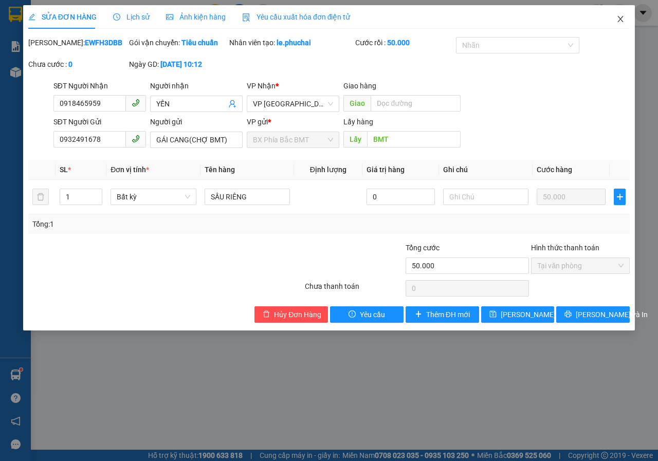
click at [621, 22] on icon "close" at bounding box center [621, 19] width 8 height 8
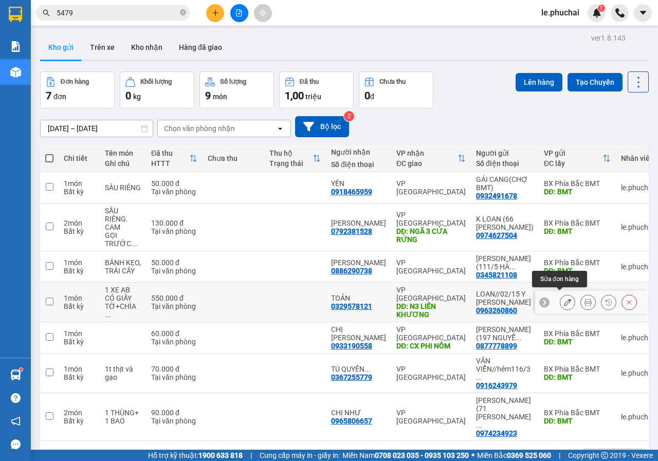
click at [564, 301] on icon at bounding box center [567, 302] width 7 height 7
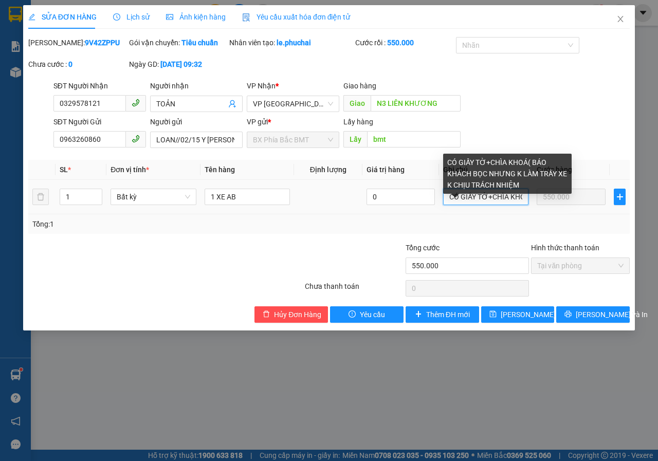
click at [501, 205] on input "CÓ GIẤY TỜ+CHÌA KHOÁ( BÁO KHÁCH BỌC NHƯNG K LÀM TRẦY XE K CHỊU TRÁCH NHIỆM" at bounding box center [485, 197] width 85 height 16
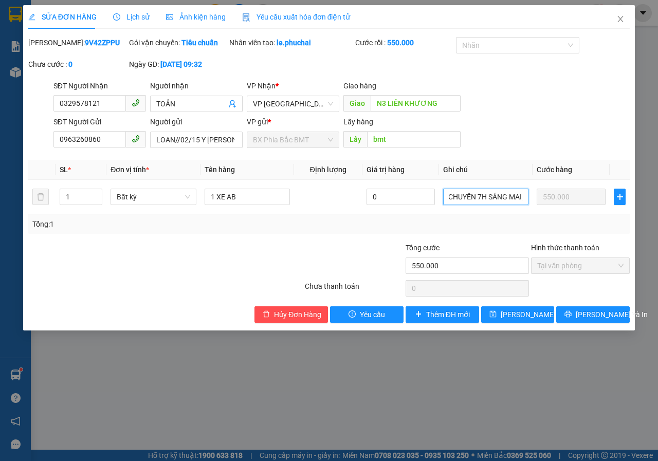
scroll to position [0, 97]
click at [538, 320] on span "Lưu thay đổi" at bounding box center [542, 314] width 82 height 11
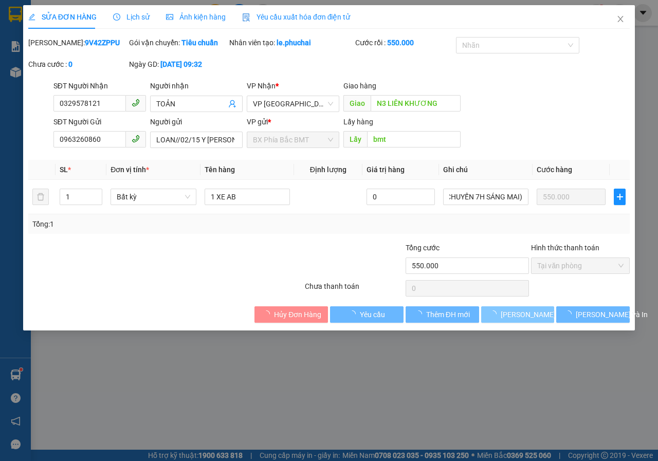
scroll to position [0, 0]
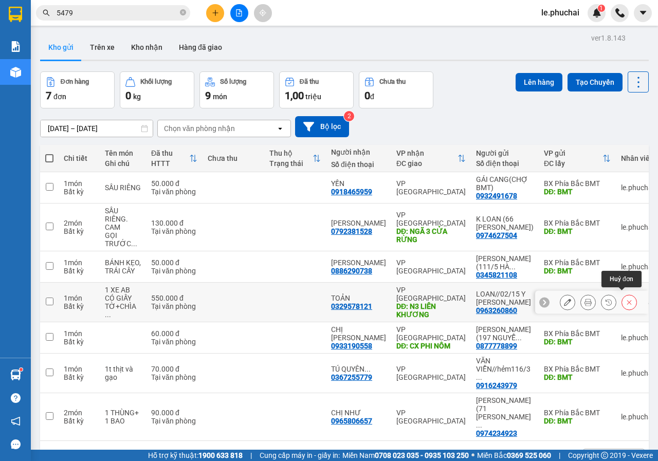
click at [626, 301] on icon at bounding box center [629, 302] width 7 height 7
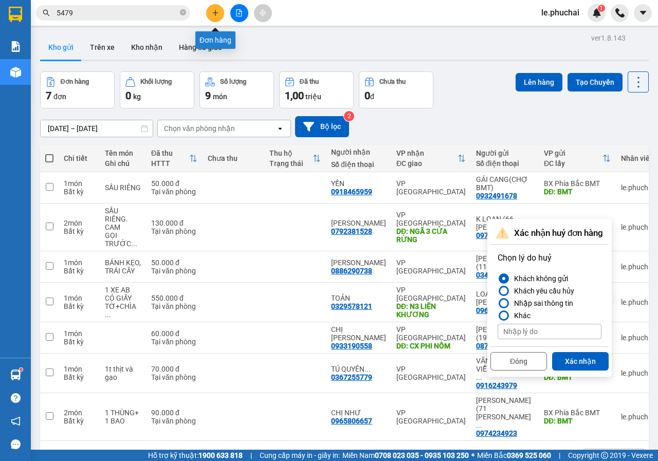
click at [217, 9] on icon "plus" at bounding box center [215, 12] width 7 height 7
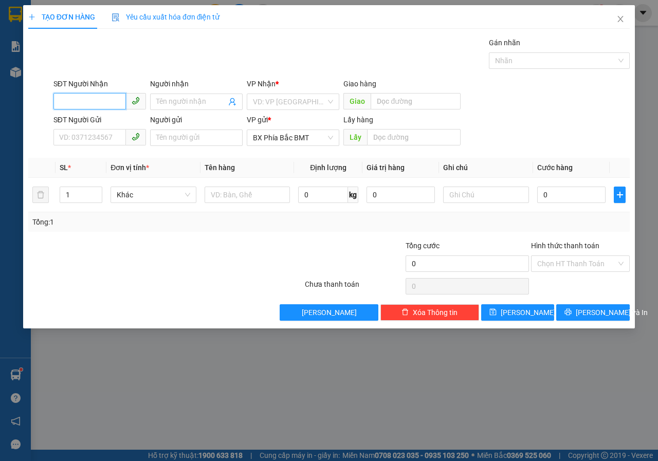
click at [101, 105] on input "SĐT Người Nhận" at bounding box center [89, 101] width 73 height 16
click at [101, 105] on input "09" at bounding box center [89, 101] width 73 height 16
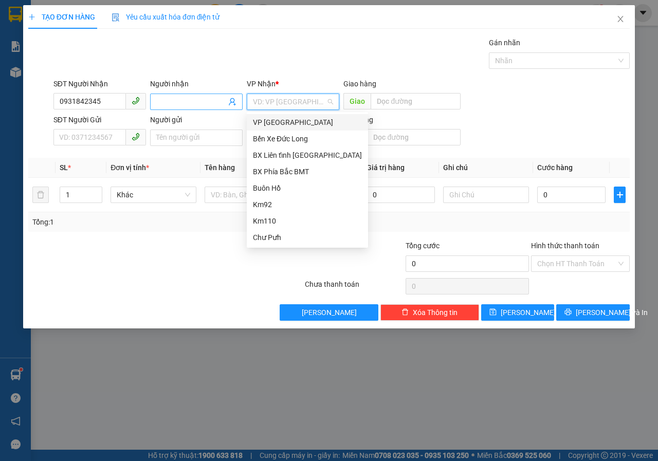
click at [157, 99] on input "Người nhận" at bounding box center [191, 101] width 70 height 11
click at [276, 126] on div "VP Đà Lạt" at bounding box center [307, 122] width 109 height 11
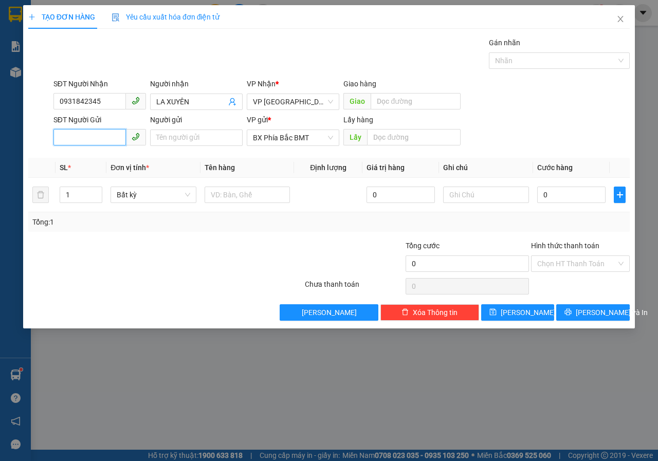
click at [112, 142] on input "SĐT Người Gửi" at bounding box center [89, 137] width 73 height 16
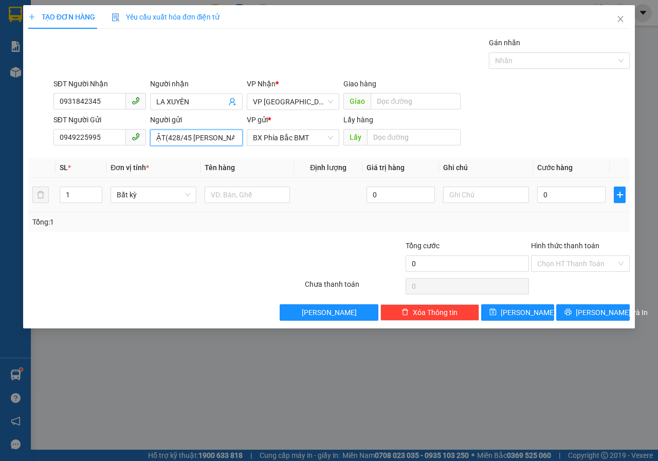
scroll to position [0, 42]
click at [420, 144] on input "text" at bounding box center [413, 137] width 93 height 16
click at [242, 201] on input "text" at bounding box center [248, 195] width 86 height 16
click at [557, 200] on input "0" at bounding box center [572, 195] width 68 height 16
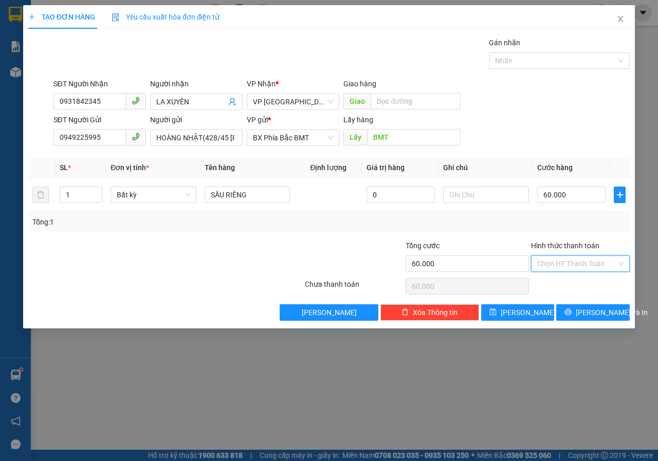
click at [570, 264] on input "Hình thức thanh toán" at bounding box center [577, 263] width 79 height 15
click at [542, 281] on div "Tại văn phòng" at bounding box center [581, 284] width 86 height 11
click at [572, 311] on button "Lưu và In" at bounding box center [594, 313] width 74 height 16
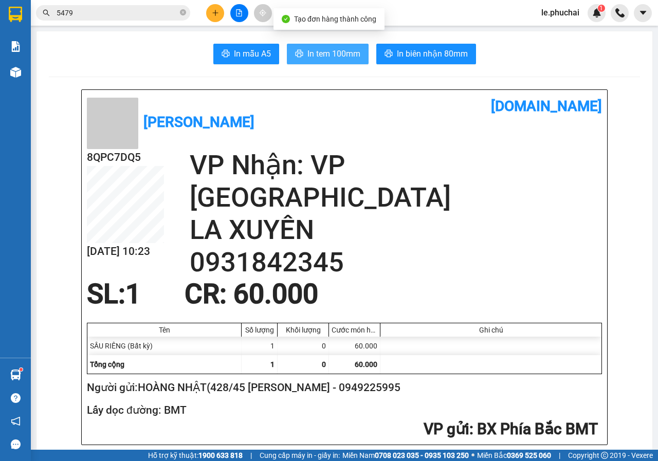
click at [314, 52] on span "In tem 100mm" at bounding box center [334, 53] width 53 height 13
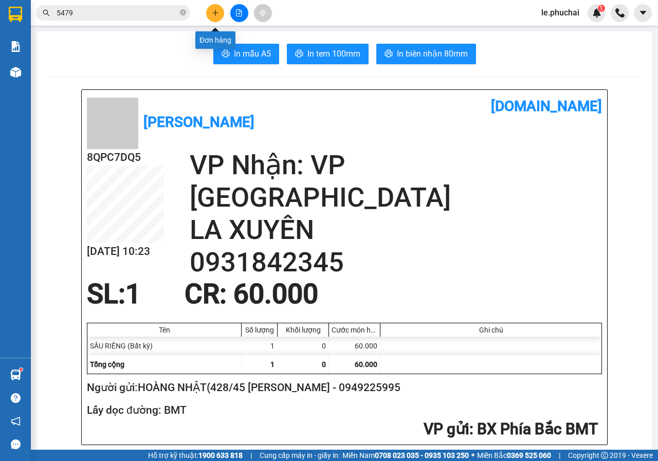
click at [211, 11] on button at bounding box center [215, 13] width 18 height 18
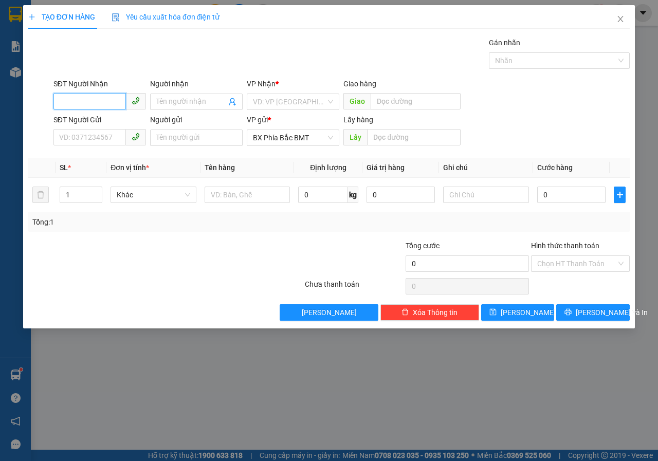
click at [87, 98] on input "SĐT Người Nhận" at bounding box center [89, 101] width 73 height 16
click at [194, 108] on span at bounding box center [196, 102] width 93 height 16
click at [302, 109] on input "search" at bounding box center [289, 101] width 73 height 15
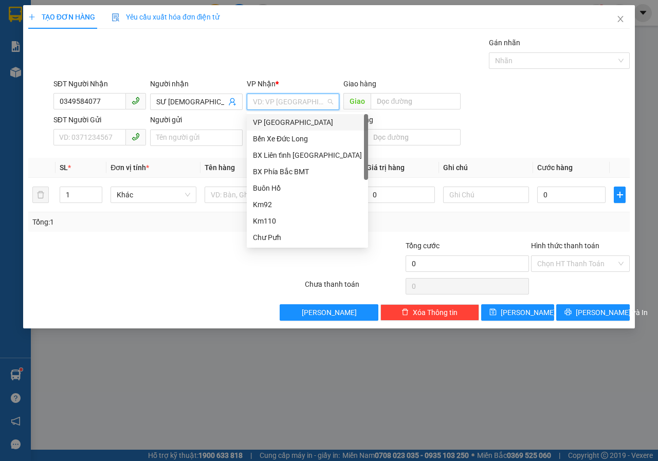
click at [294, 121] on div "VP Đà Lạt" at bounding box center [307, 122] width 109 height 11
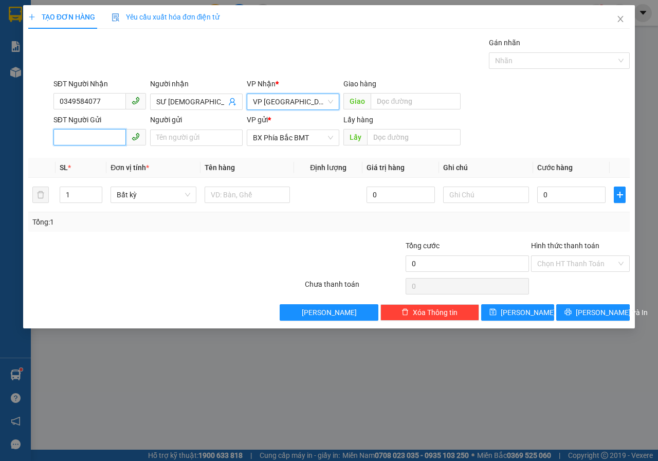
click at [108, 133] on input "SĐT Người Gửi" at bounding box center [89, 137] width 73 height 16
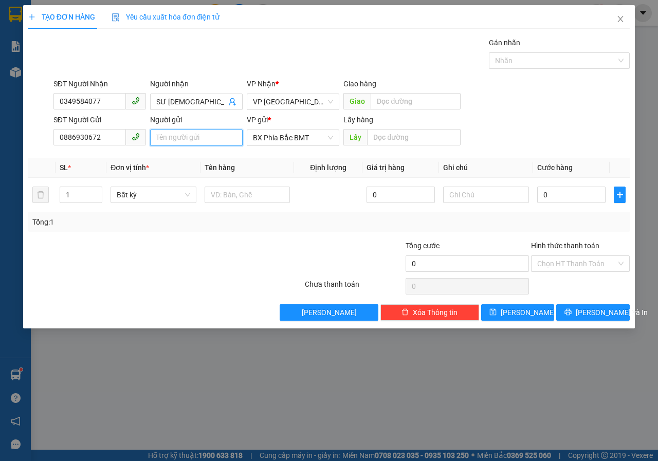
click at [185, 138] on input "Người gửi" at bounding box center [196, 138] width 93 height 16
click at [185, 138] on input "THIỆN HIỀN(01 NGUYỄN TRI PHƯƠNG)" at bounding box center [196, 138] width 93 height 16
click at [422, 138] on input "text" at bounding box center [413, 137] width 93 height 16
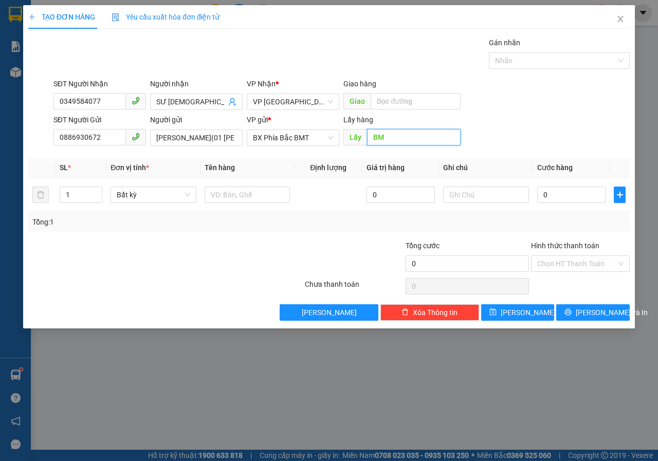
click at [413, 140] on input "BM" at bounding box center [413, 137] width 93 height 16
click at [252, 201] on input "text" at bounding box center [248, 195] width 86 height 16
click at [565, 189] on input "0" at bounding box center [572, 195] width 68 height 16
click at [163, 195] on span "Bất kỳ" at bounding box center [154, 194] width 74 height 15
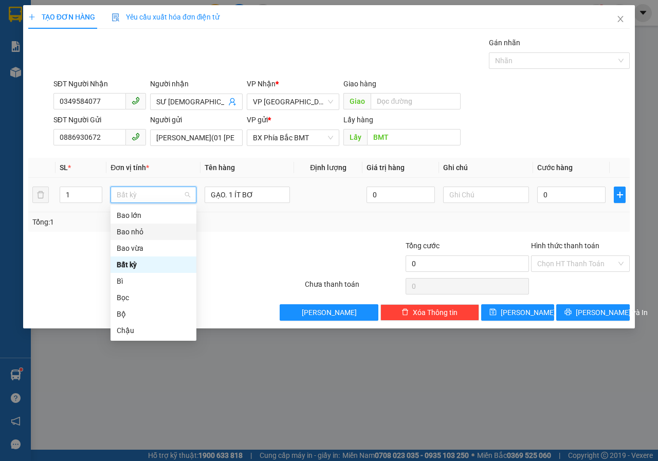
click at [141, 235] on div "Bao nhỏ" at bounding box center [154, 231] width 74 height 11
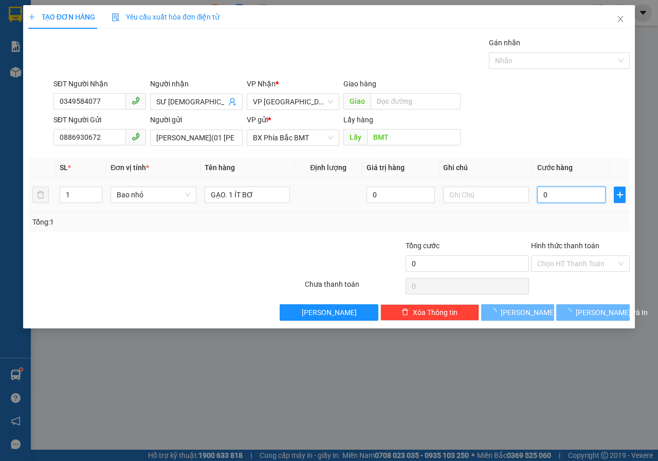
click at [558, 200] on input "0" at bounding box center [572, 195] width 68 height 16
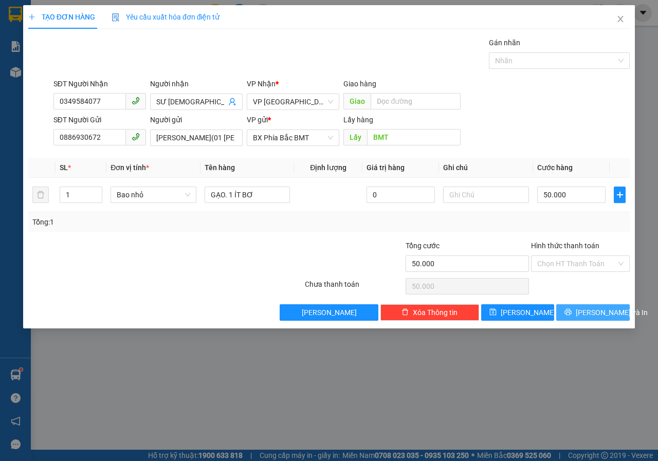
click at [591, 313] on span "Lưu và In" at bounding box center [612, 312] width 72 height 11
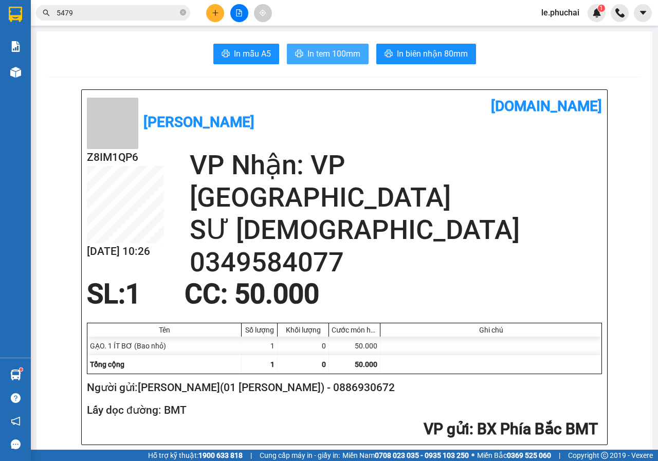
click at [335, 54] on span "In tem 100mm" at bounding box center [334, 53] width 53 height 13
click at [213, 14] on icon "plus" at bounding box center [215, 12] width 7 height 7
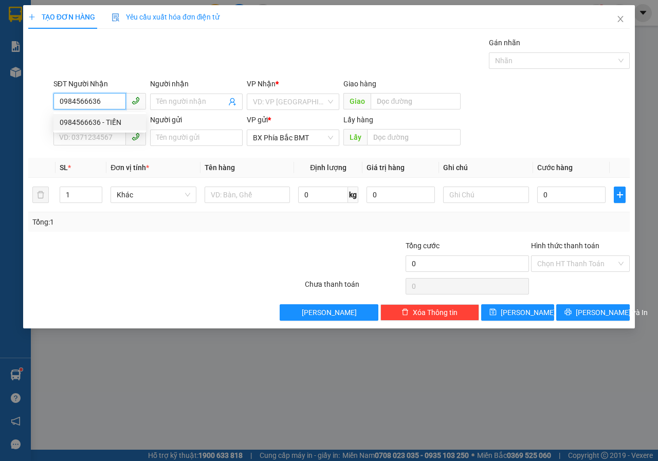
click at [120, 119] on div "0984566636 - TIẾN" at bounding box center [100, 122] width 80 height 11
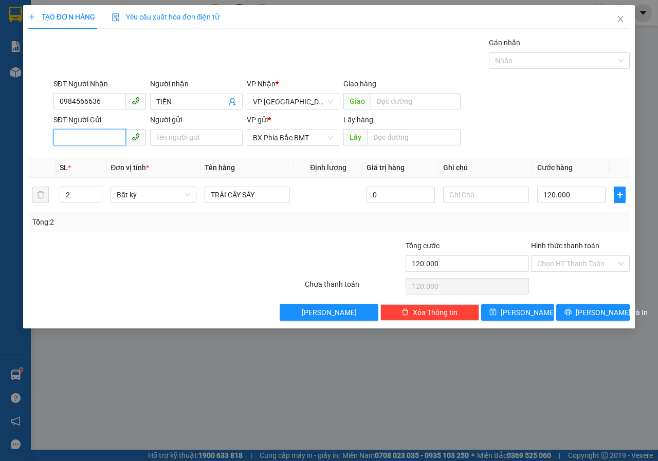
click at [97, 139] on input "SĐT Người Gửi" at bounding box center [89, 137] width 73 height 16
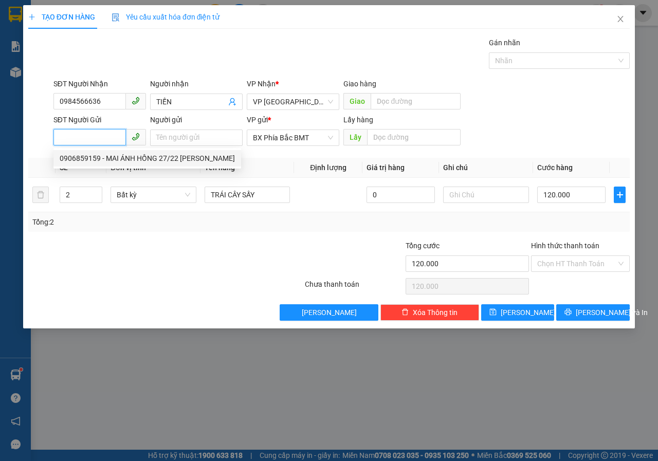
click at [123, 157] on div "0906859159 - MAI ÁNH HỒNG 27/22 TUỆ TĨNH" at bounding box center [147, 158] width 175 height 11
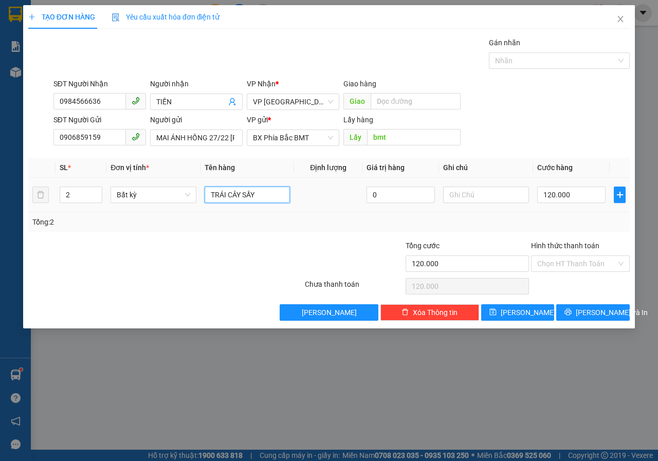
click at [260, 194] on input "TRÁI CÂY SẤY" at bounding box center [248, 195] width 86 height 16
drag, startPoint x: 260, startPoint y: 194, endPoint x: 150, endPoint y: 200, distance: 110.7
click at [150, 200] on tr "2 Bất kỳ TRÁI CÂY SẤY 0 120.000" at bounding box center [329, 195] width 602 height 34
click at [591, 202] on input "120.000" at bounding box center [572, 195] width 68 height 16
click at [576, 260] on input "Hình thức thanh toán" at bounding box center [577, 263] width 79 height 15
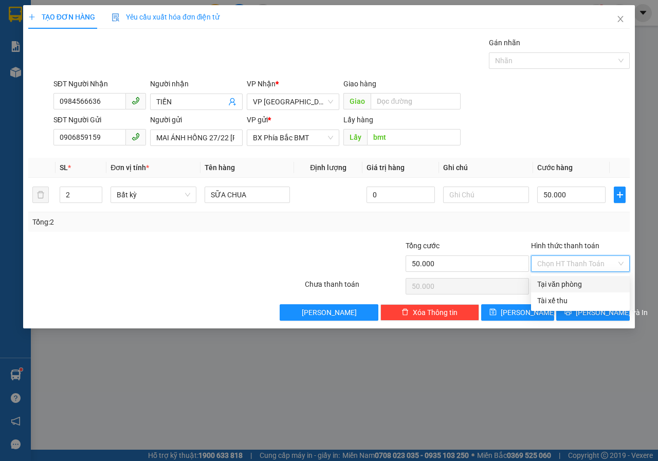
click at [577, 284] on div "Tại văn phòng" at bounding box center [581, 284] width 86 height 11
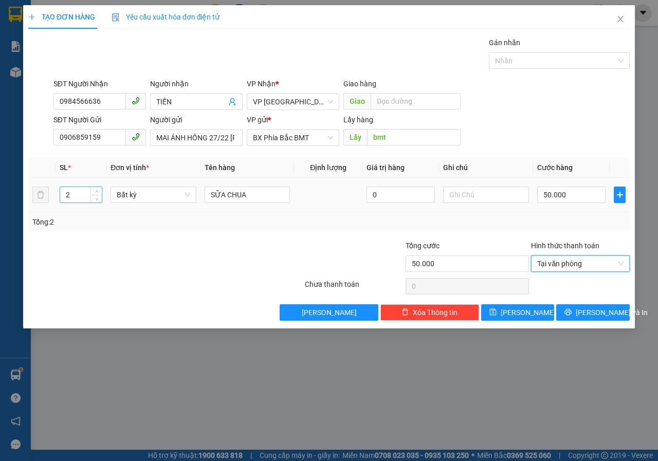
click at [86, 195] on input "2" at bounding box center [81, 194] width 42 height 15
click at [95, 192] on icon "up" at bounding box center [97, 193] width 4 height 4
click at [96, 197] on icon "down" at bounding box center [97, 199] width 4 height 4
click at [594, 309] on span "Lưu và In" at bounding box center [612, 312] width 72 height 11
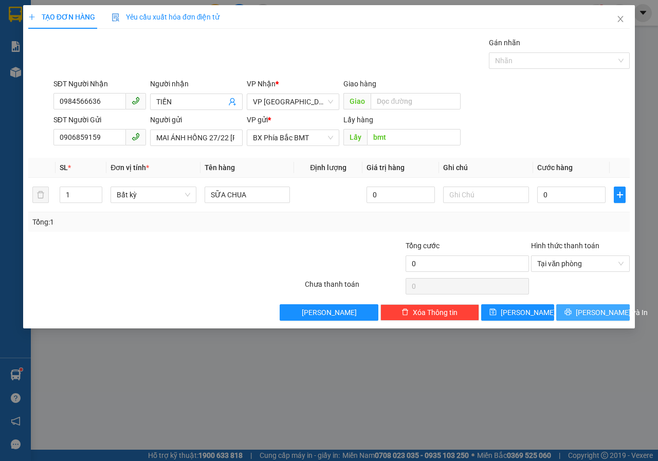
click at [594, 314] on span "Lưu và In" at bounding box center [612, 312] width 72 height 11
click at [286, 240] on div at bounding box center [253, 258] width 101 height 36
click at [296, 104] on span "VP Đà Lạt" at bounding box center [293, 101] width 80 height 15
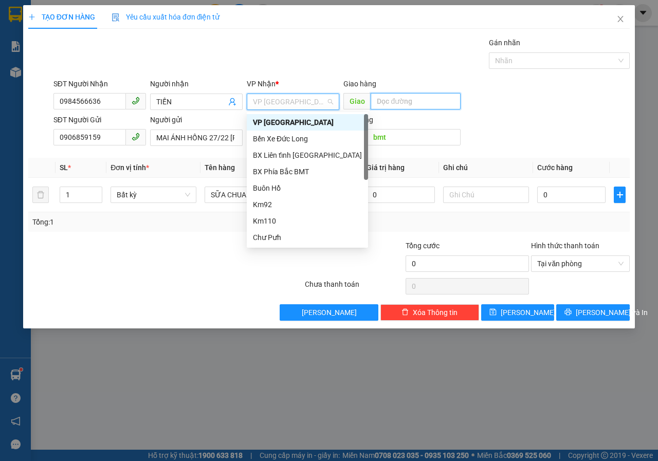
click at [394, 101] on input "text" at bounding box center [416, 101] width 90 height 16
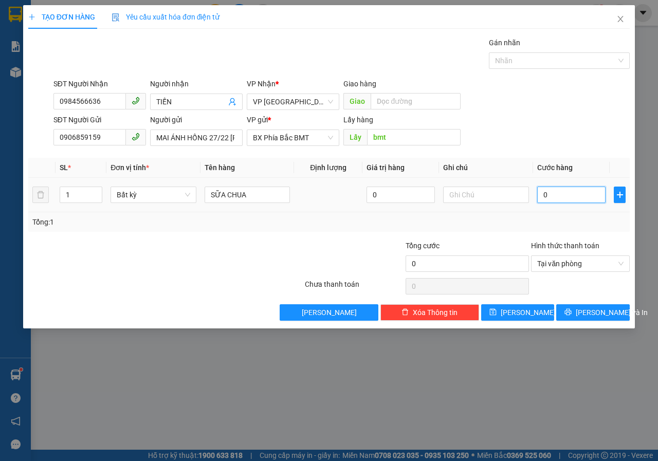
click at [569, 199] on input "0" at bounding box center [572, 195] width 68 height 16
click at [584, 315] on button "Lưu và In" at bounding box center [594, 313] width 74 height 16
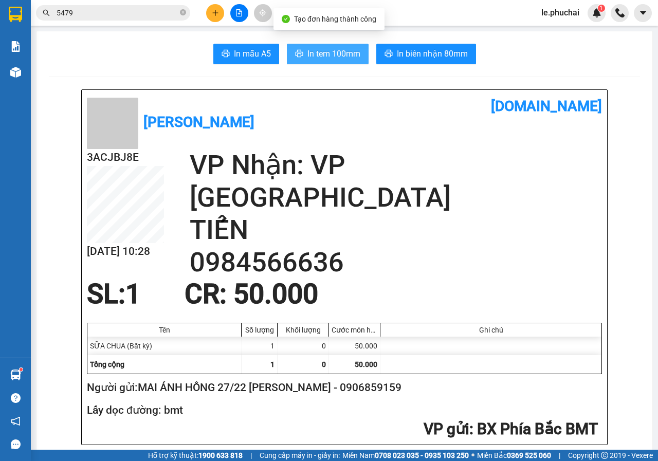
click at [308, 50] on span "In tem 100mm" at bounding box center [334, 53] width 53 height 13
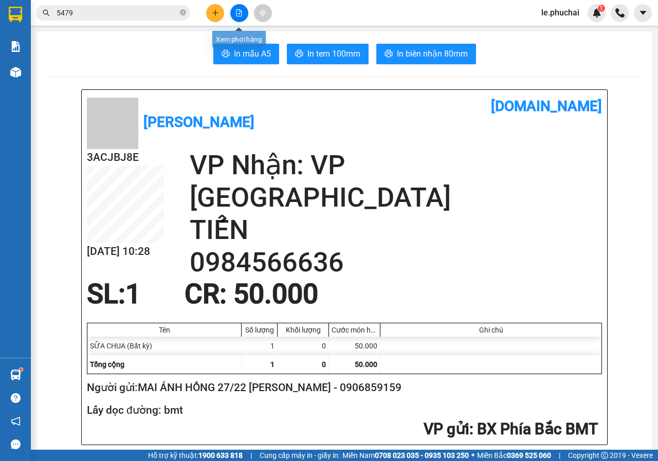
click at [241, 16] on icon "file-add" at bounding box center [240, 12] width 6 height 7
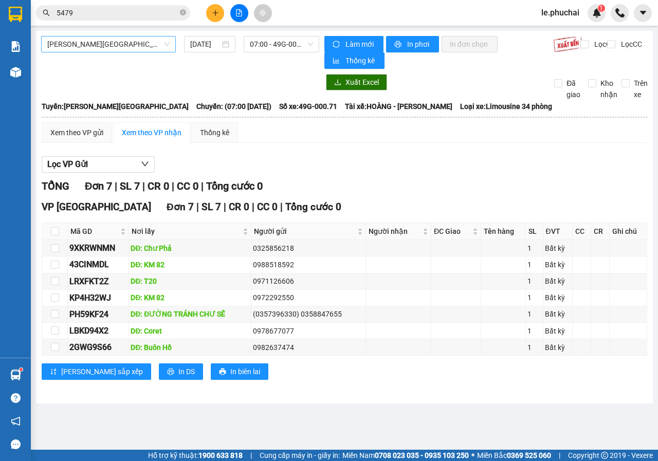
click at [96, 44] on span "Gia Lai - Đà Lạt" at bounding box center [108, 44] width 122 height 15
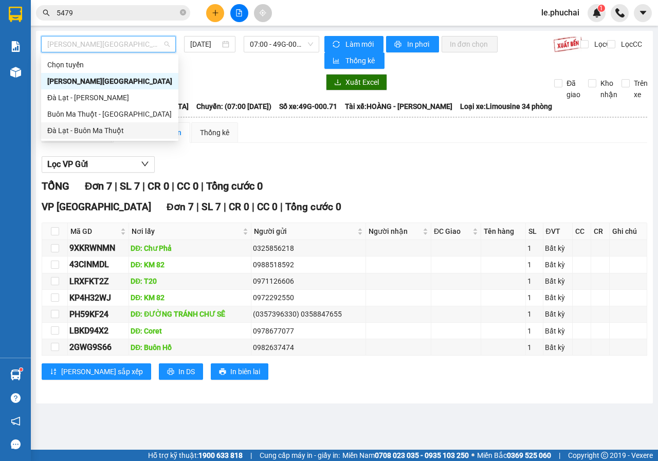
click at [80, 128] on div "Đà Lạt - Buôn Ma Thuột" at bounding box center [109, 130] width 125 height 11
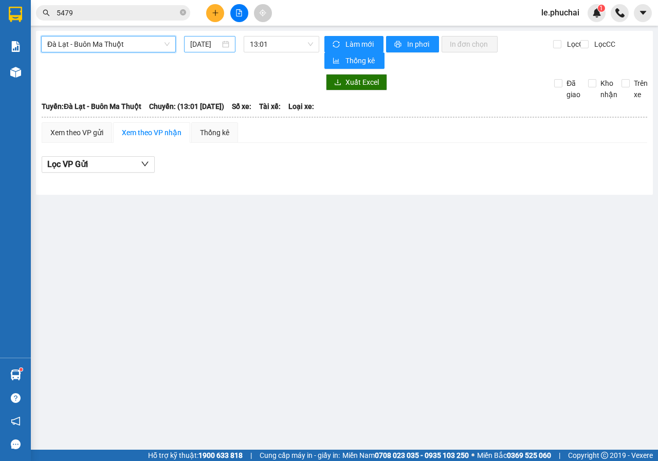
click at [187, 44] on div "14/09/2025" at bounding box center [209, 44] width 51 height 16
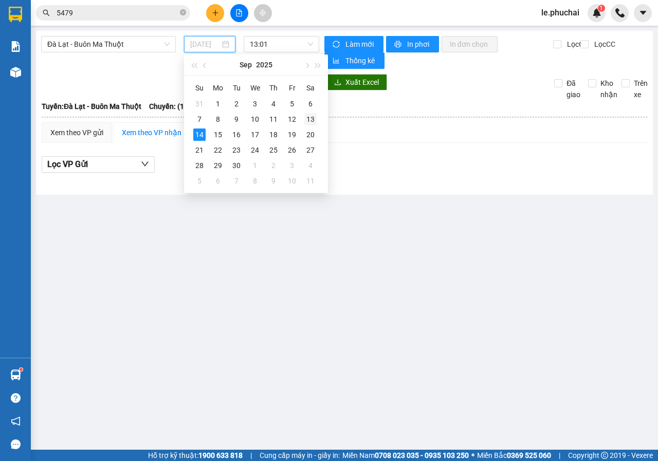
click at [311, 118] on div "13" at bounding box center [311, 119] width 12 height 12
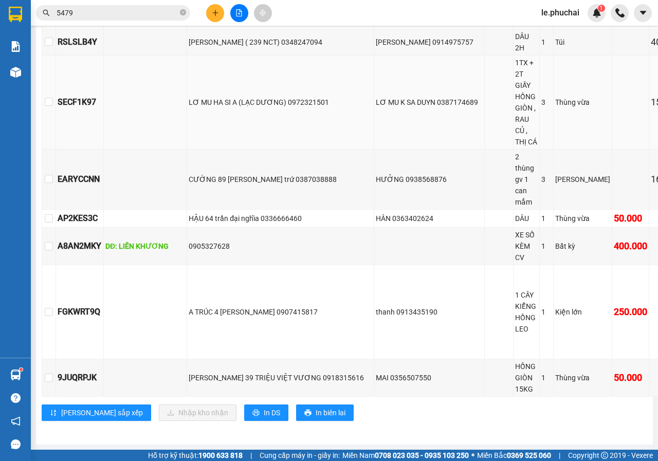
scroll to position [473, 0]
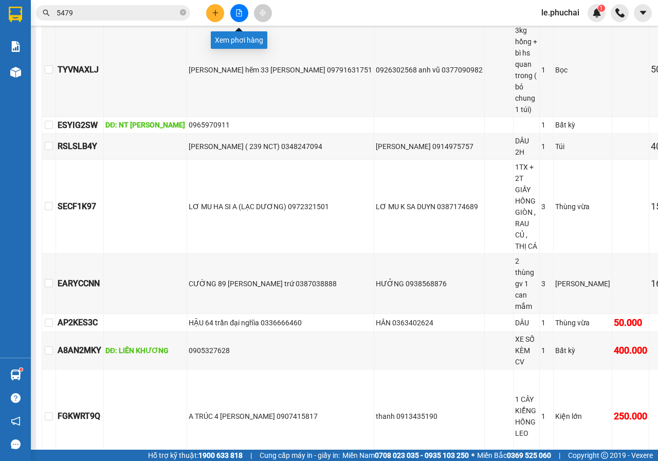
click at [235, 10] on button at bounding box center [239, 13] width 18 height 18
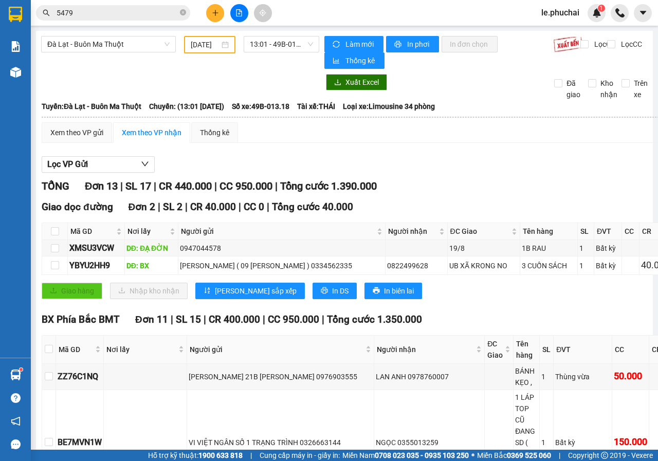
click at [191, 42] on input "13/09/2025" at bounding box center [205, 44] width 29 height 11
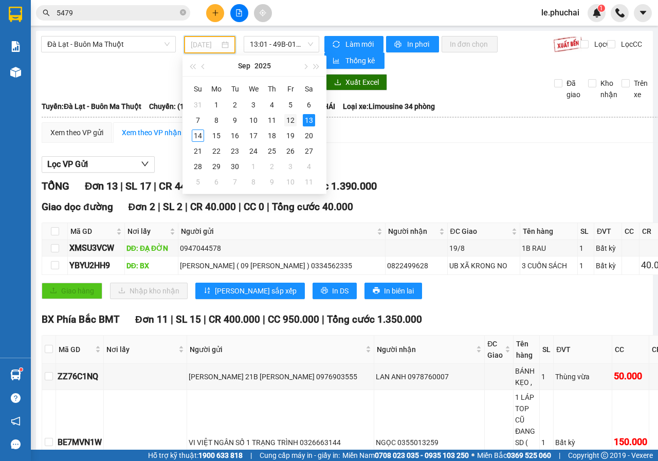
click at [288, 121] on div "12" at bounding box center [290, 120] width 12 height 12
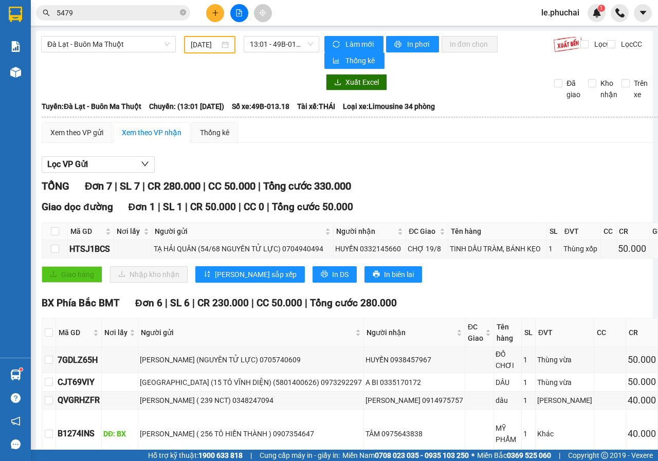
click at [228, 49] on div "12/09/2025" at bounding box center [209, 44] width 51 height 17
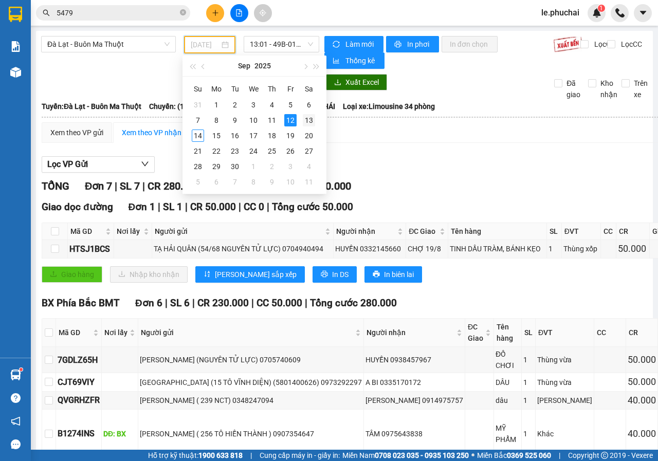
click at [306, 120] on div "13" at bounding box center [309, 120] width 12 height 12
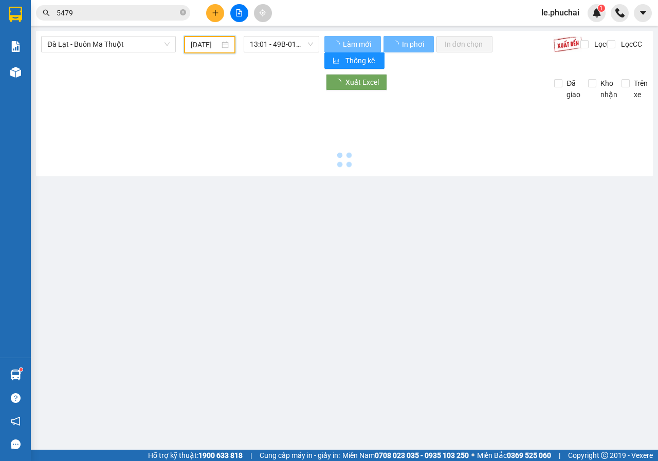
scroll to position [0, 8]
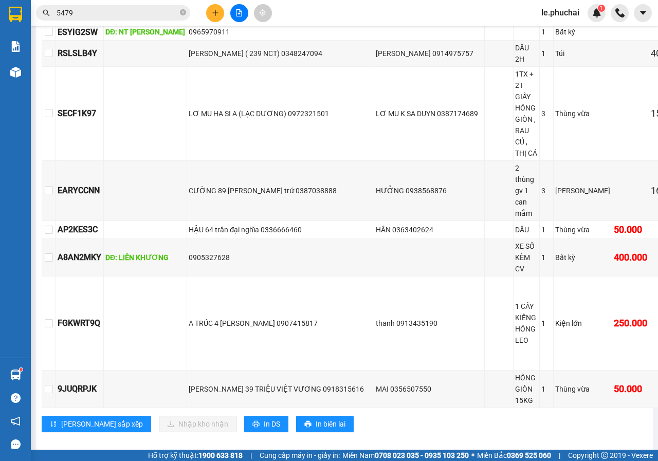
scroll to position [627, 0]
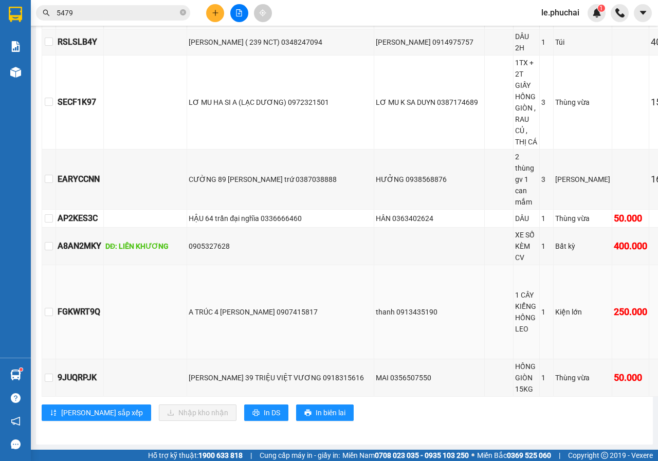
click at [374, 265] on td "thanh 0913435190" at bounding box center [429, 312] width 111 height 94
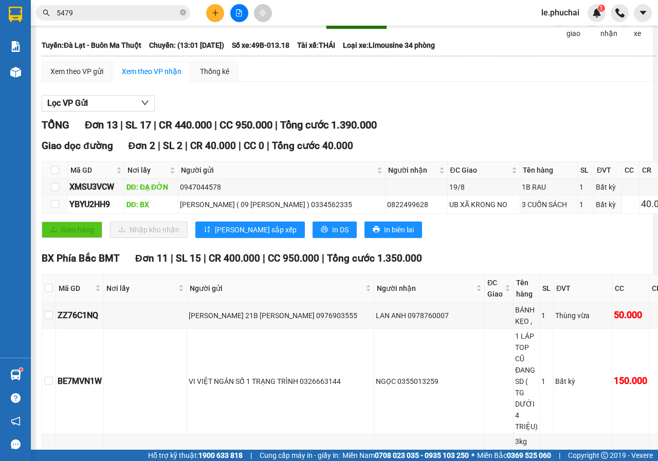
scroll to position [0, 0]
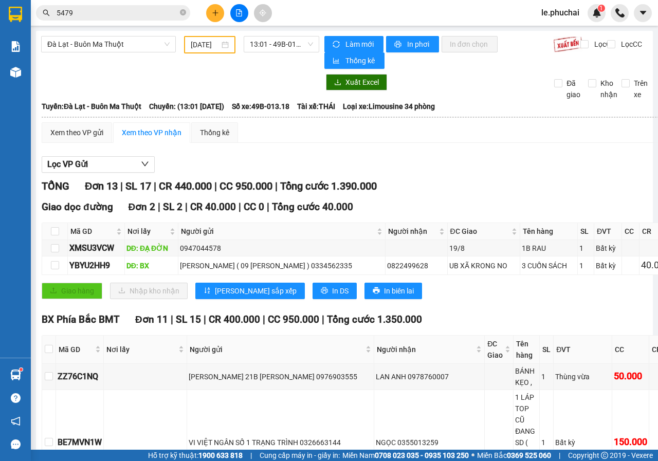
click at [216, 15] on icon "plus" at bounding box center [215, 13] width 1 height 6
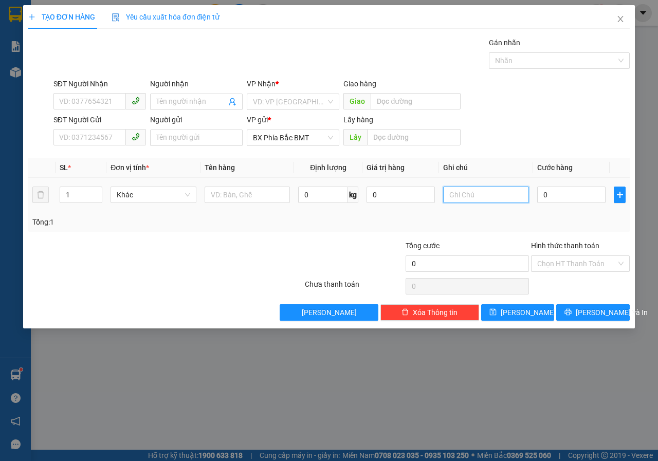
click at [483, 199] on input "text" at bounding box center [486, 195] width 86 height 16
click at [518, 197] on input "QUẦN ÁO KO GIÁ" at bounding box center [486, 195] width 86 height 16
click at [97, 192] on icon "up" at bounding box center [97, 193] width 4 height 4
click at [240, 201] on input "text" at bounding box center [248, 195] width 86 height 16
click at [282, 99] on input "search" at bounding box center [289, 101] width 73 height 15
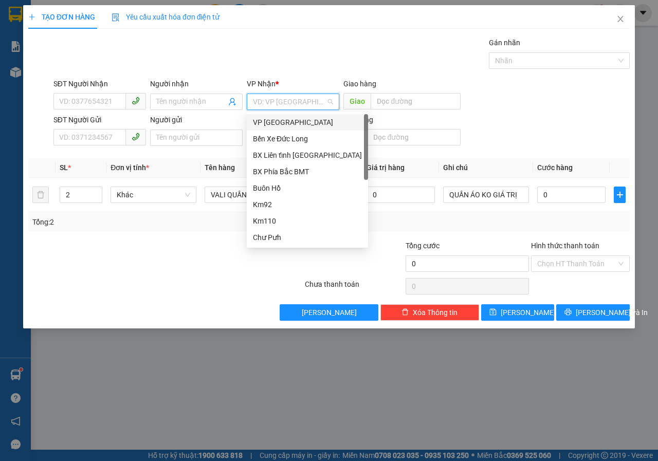
click at [277, 122] on div "VP Đà Lạt" at bounding box center [307, 122] width 109 height 11
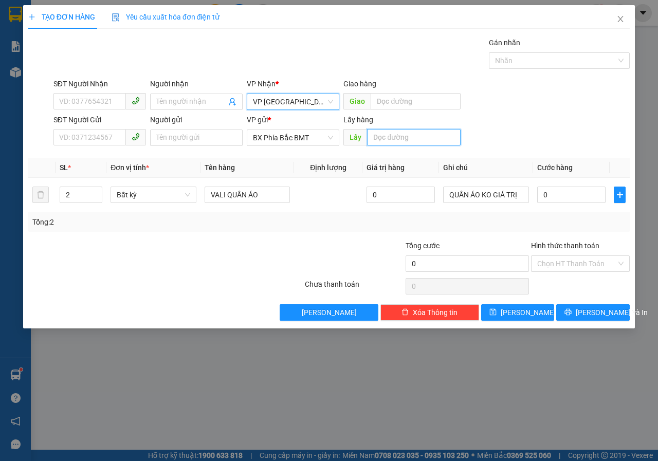
click at [395, 129] on input "text" at bounding box center [413, 137] width 93 height 16
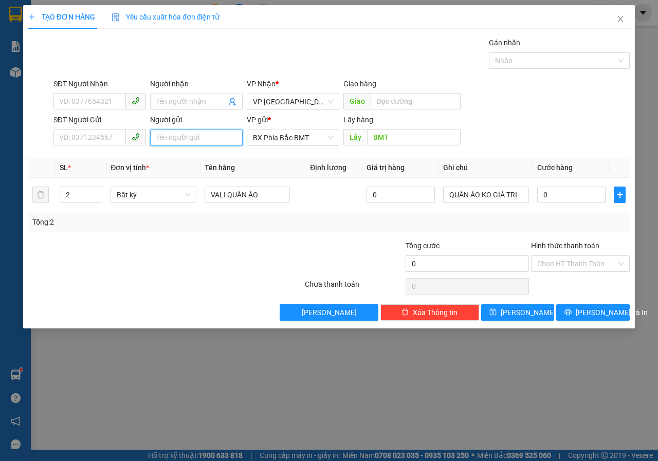
click at [185, 135] on input "Người gửi" at bounding box center [196, 138] width 93 height 16
click at [184, 139] on input "Người gửi" at bounding box center [196, 138] width 93 height 16
click at [563, 200] on input "0" at bounding box center [572, 195] width 68 height 16
click at [209, 142] on input "Người gửi" at bounding box center [196, 138] width 93 height 16
click at [64, 108] on input "SĐT Người Nhận" at bounding box center [89, 101] width 73 height 16
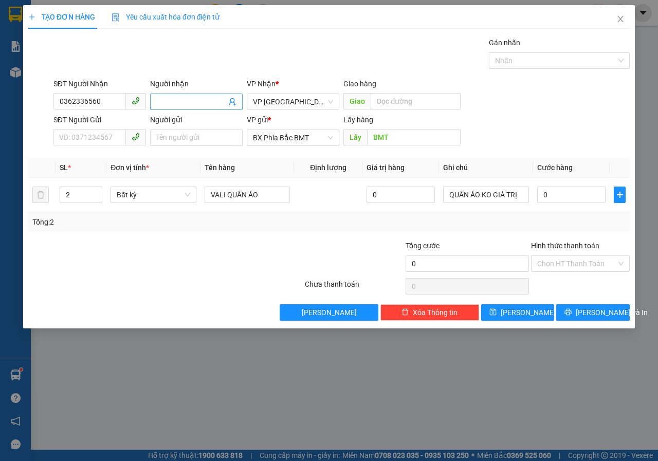
click at [170, 100] on input "Người nhận" at bounding box center [191, 101] width 70 height 11
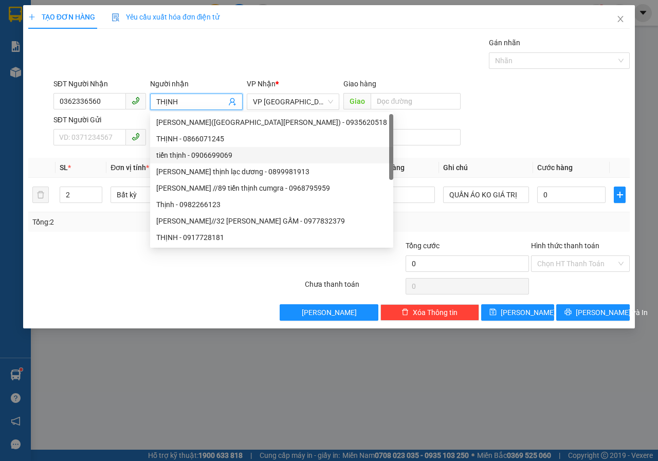
click at [177, 142] on div "THỊNH - 0866071245" at bounding box center [271, 138] width 231 height 11
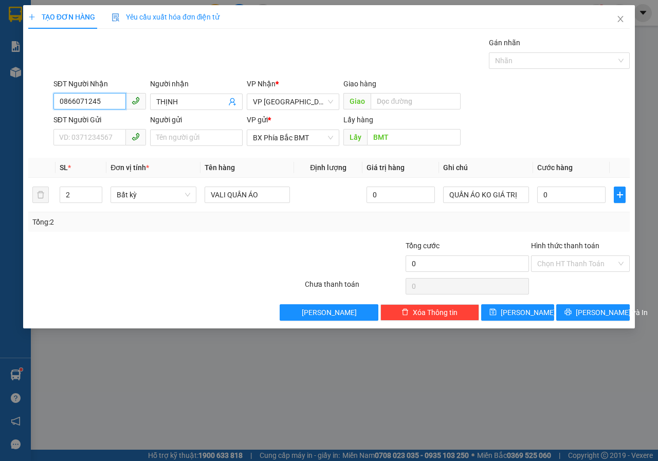
click at [110, 104] on input "0866071245" at bounding box center [89, 101] width 73 height 16
click at [215, 141] on input "Người gửi" at bounding box center [196, 138] width 93 height 16
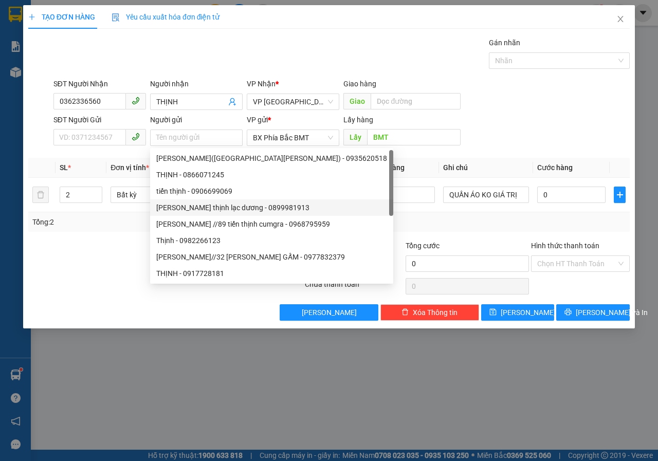
click at [484, 239] on div "Transit Pickup Surcharge Ids Transit Deliver Surcharge Ids Transit Deliver Surc…" at bounding box center [329, 179] width 602 height 284
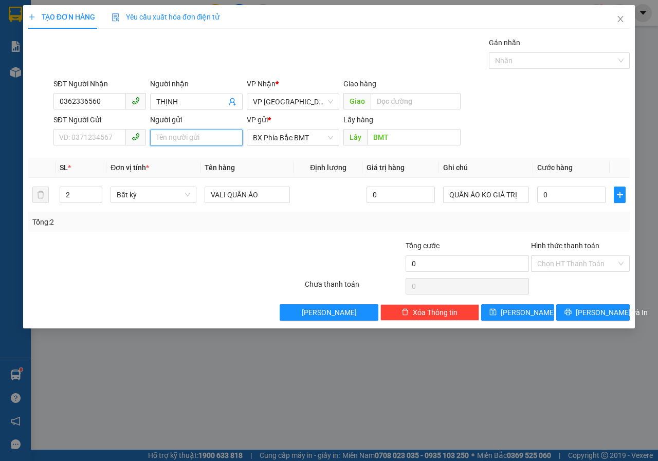
click at [189, 144] on input "Người gửi" at bounding box center [196, 138] width 93 height 16
click at [563, 199] on input "0" at bounding box center [572, 195] width 68 height 16
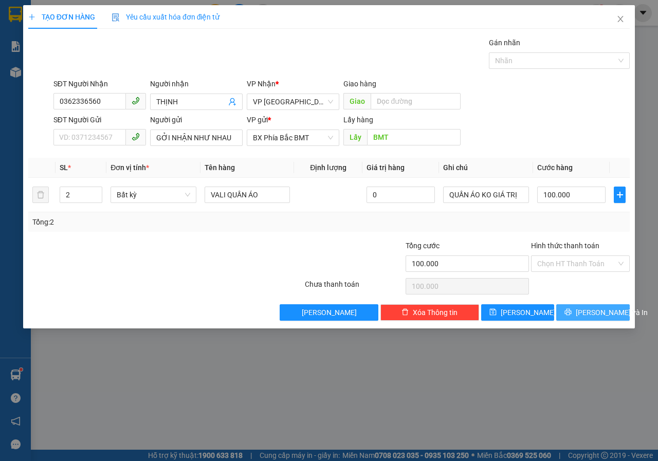
click at [572, 309] on icon "printer" at bounding box center [568, 312] width 7 height 7
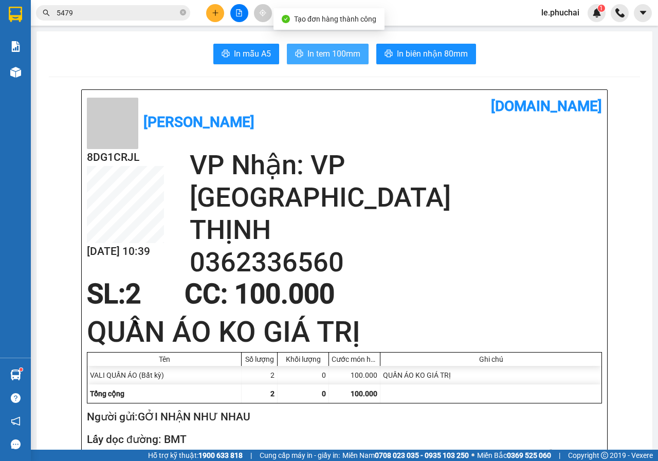
click at [331, 56] on span "In tem 100mm" at bounding box center [334, 53] width 53 height 13
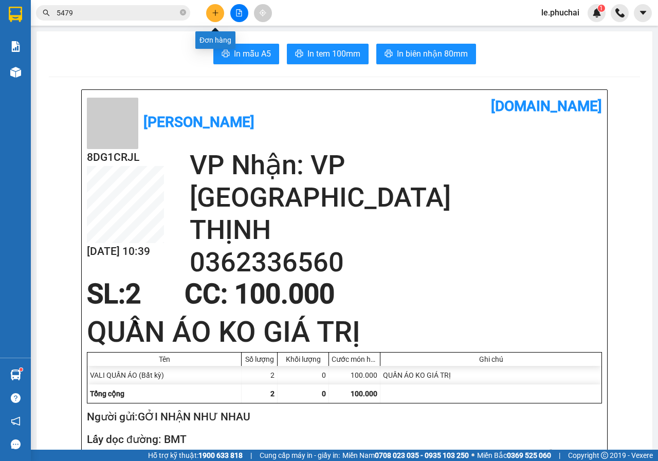
click at [214, 14] on icon "plus" at bounding box center [215, 12] width 7 height 7
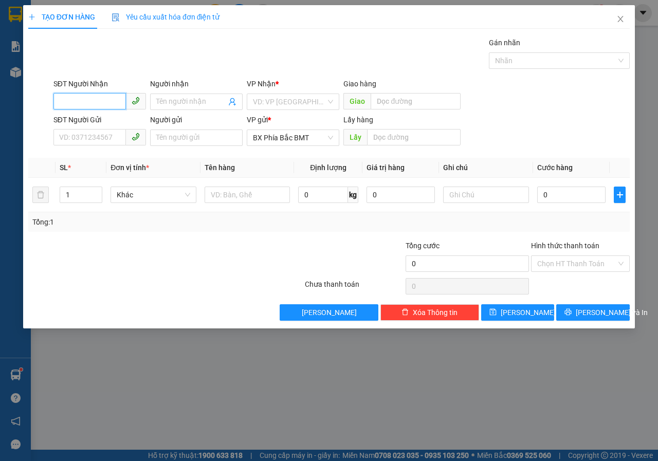
click at [112, 108] on input "SĐT Người Nhận" at bounding box center [89, 101] width 73 height 16
click at [198, 103] on input "Người nhận" at bounding box center [191, 101] width 70 height 11
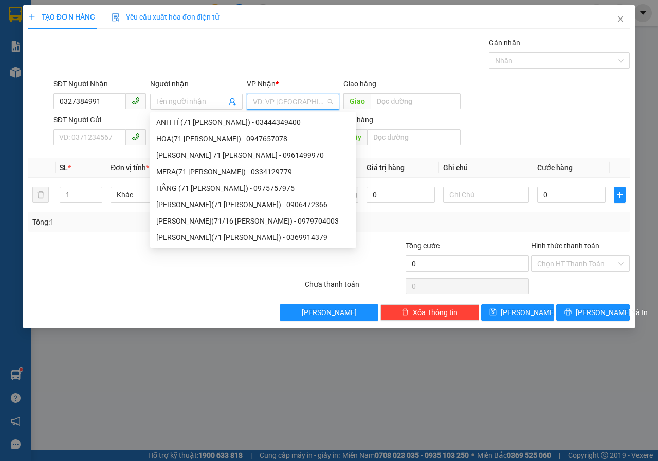
click at [313, 100] on input "search" at bounding box center [289, 101] width 73 height 15
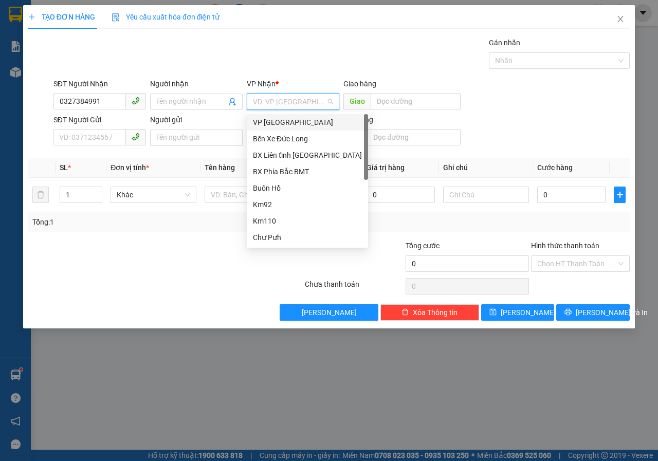
click at [278, 125] on div "VP Đà Lạt" at bounding box center [307, 122] width 109 height 11
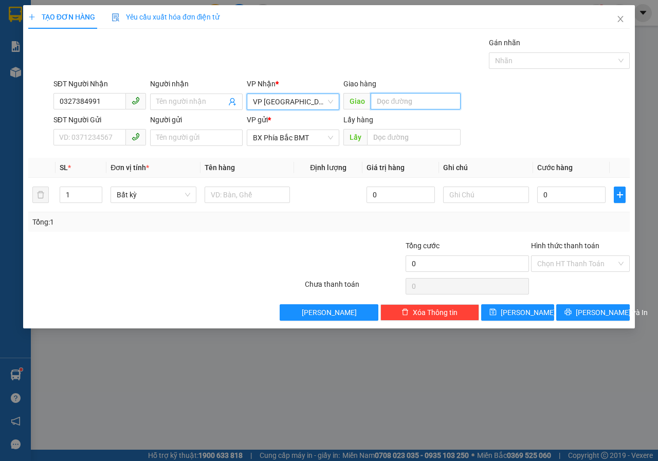
click at [387, 102] on input "text" at bounding box center [416, 101] width 90 height 16
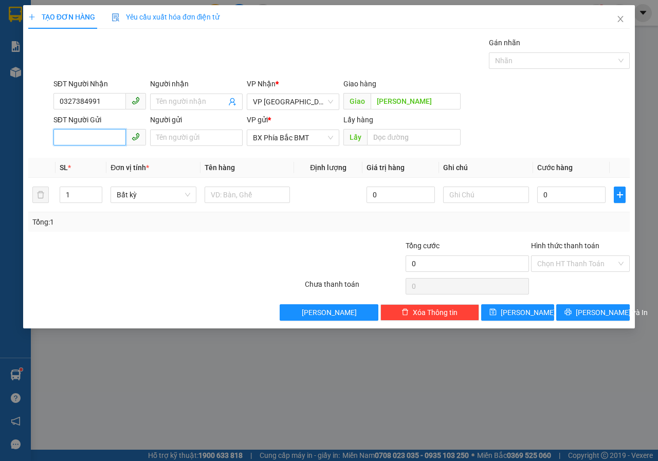
click at [94, 135] on input "SĐT Người Gửi" at bounding box center [89, 137] width 73 height 16
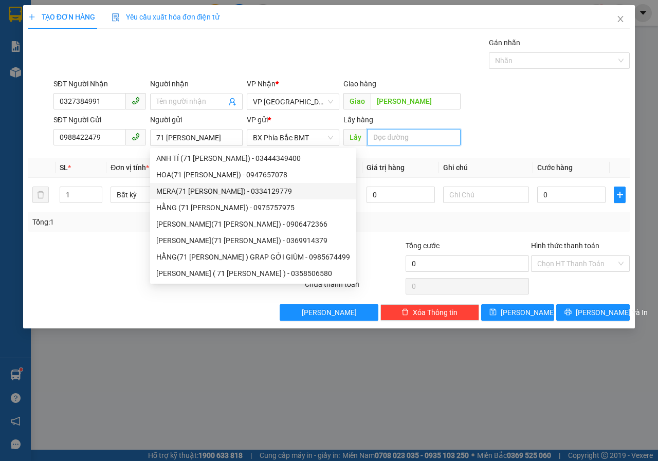
click at [436, 139] on input "text" at bounding box center [413, 137] width 93 height 16
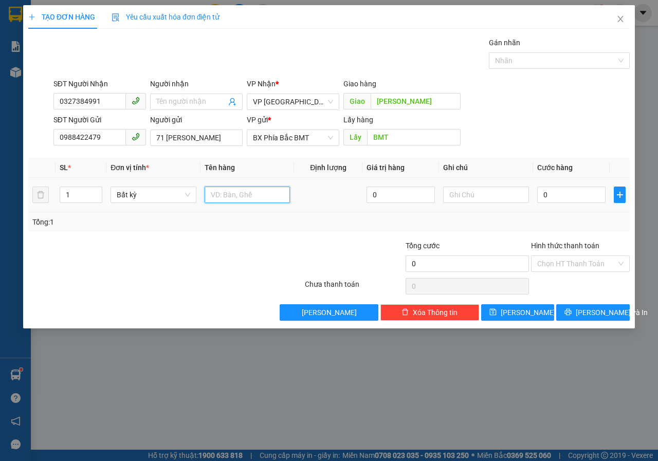
click at [256, 197] on input "text" at bounding box center [248, 195] width 86 height 16
click at [572, 200] on input "0" at bounding box center [572, 195] width 68 height 16
click at [481, 200] on input "text" at bounding box center [486, 195] width 86 height 16
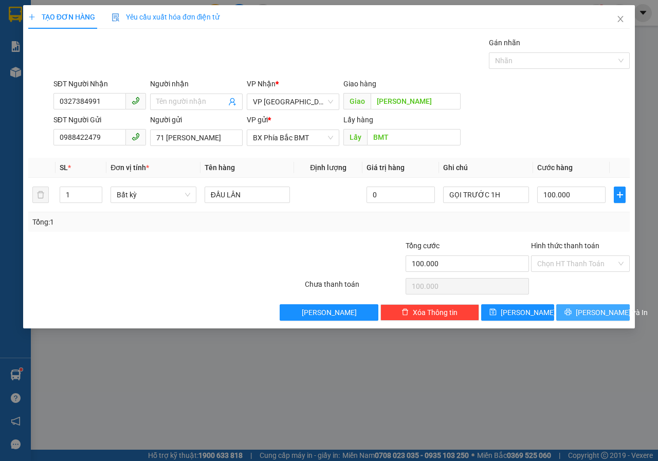
click at [572, 314] on button "Lưu và In" at bounding box center [594, 313] width 74 height 16
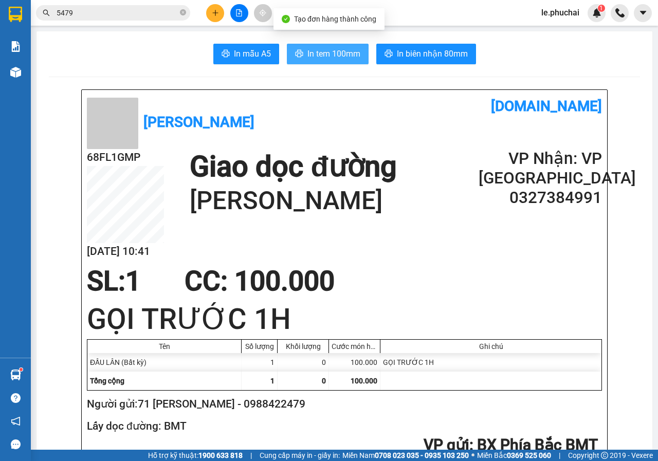
click at [333, 56] on span "In tem 100mm" at bounding box center [334, 53] width 53 height 13
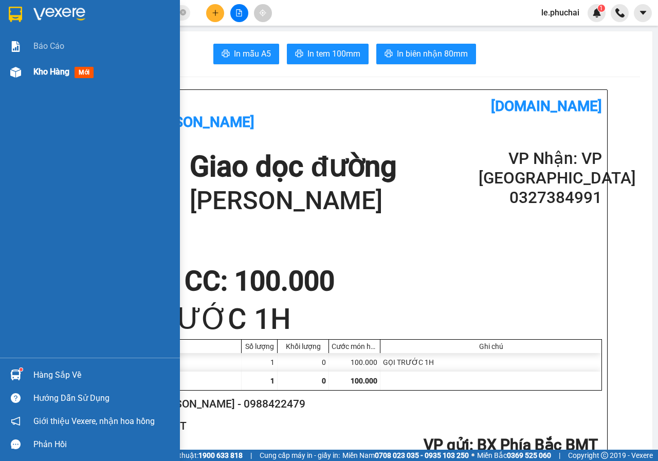
click at [48, 70] on span "Kho hàng" at bounding box center [51, 72] width 36 height 10
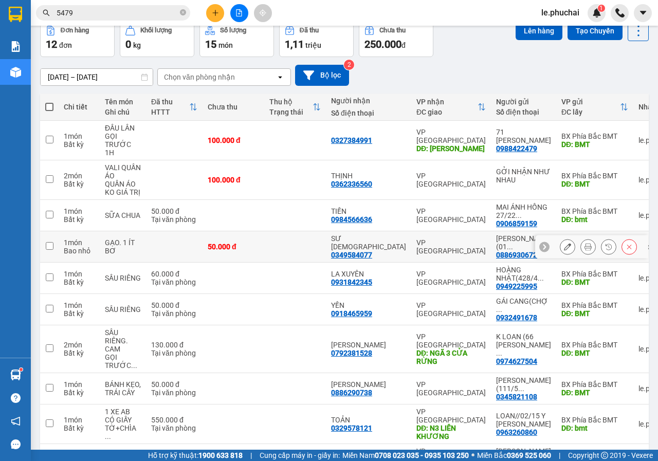
scroll to position [103, 0]
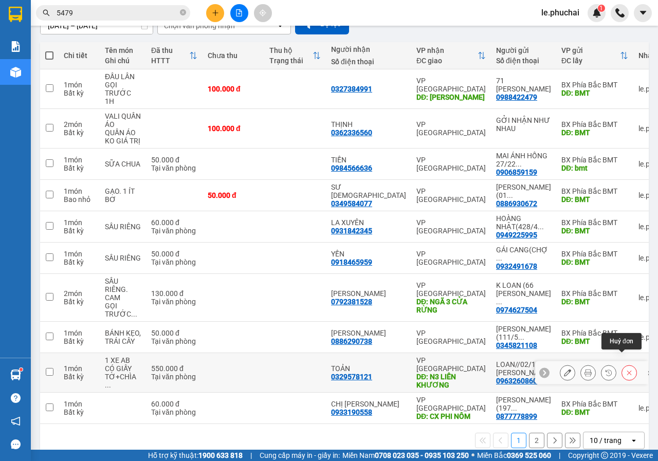
click at [626, 369] on icon at bounding box center [629, 372] width 7 height 7
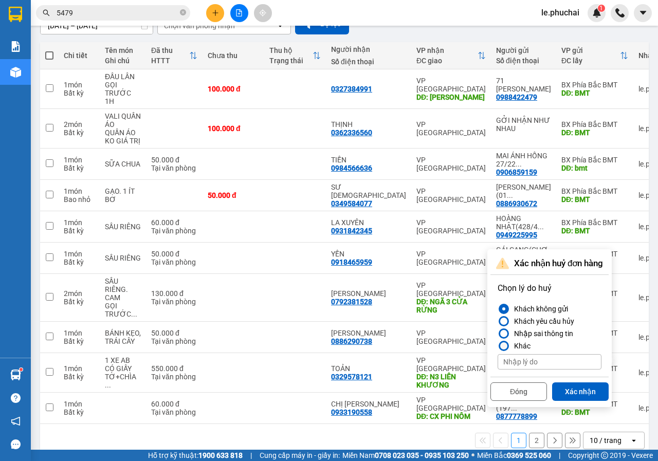
click at [507, 345] on div at bounding box center [504, 346] width 7 height 7
click at [498, 346] on input "Khác" at bounding box center [498, 346] width 0 height 0
click at [509, 361] on input at bounding box center [550, 361] width 104 height 15
click at [473, 440] on div "1 2 10 / trang open" at bounding box center [344, 440] width 609 height 33
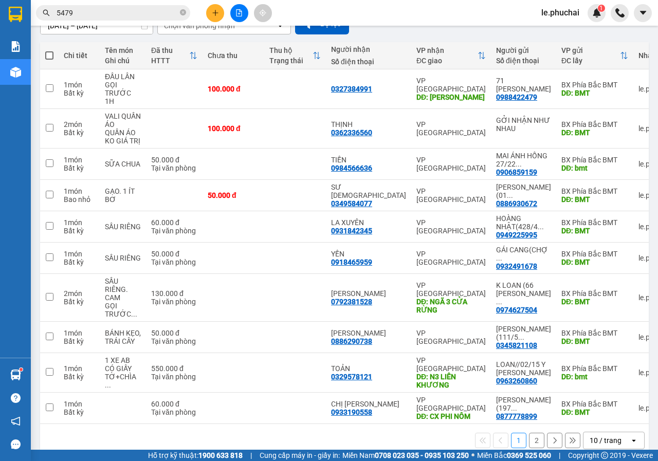
click at [441, 432] on div "1 2 10 / trang open" at bounding box center [344, 440] width 601 height 17
click at [622, 364] on button at bounding box center [629, 373] width 14 height 18
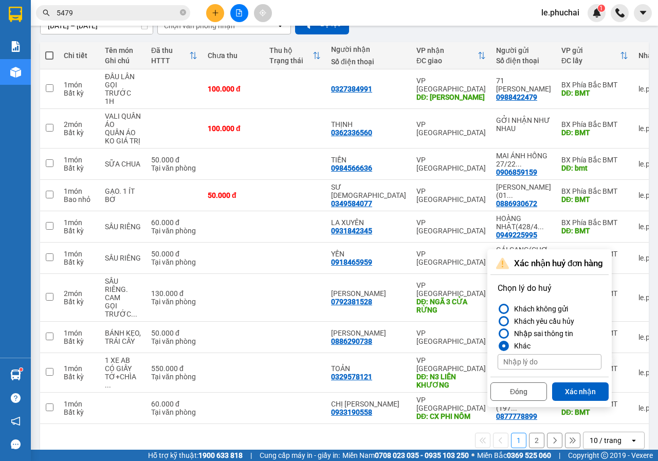
click at [543, 365] on input at bounding box center [550, 361] width 104 height 15
click at [583, 389] on button "Xác nhận" at bounding box center [580, 392] width 57 height 19
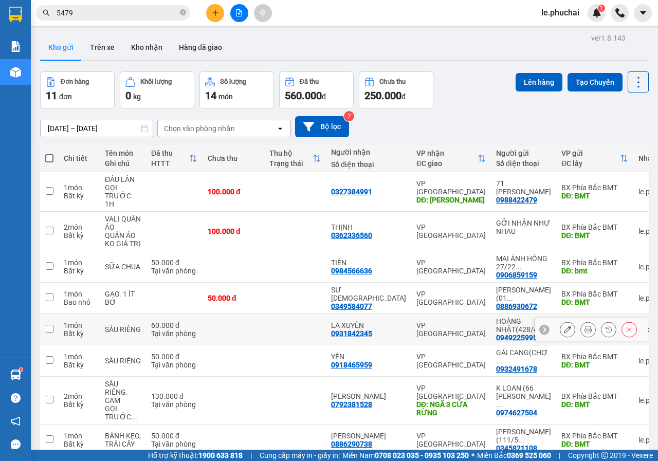
scroll to position [115, 0]
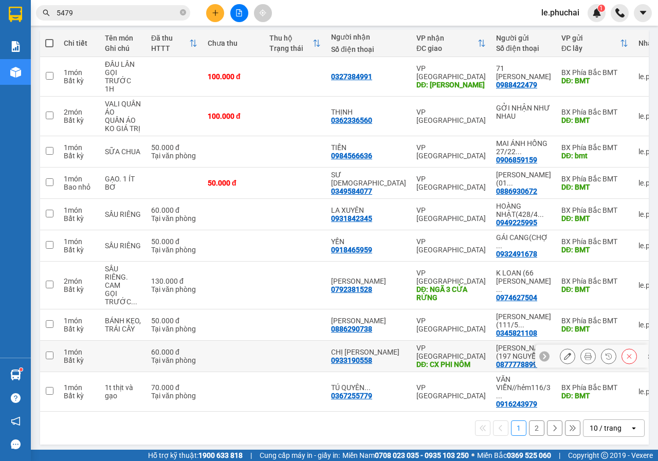
click at [380, 341] on td "CHỊ HƯƠNG 0933190558" at bounding box center [368, 356] width 85 height 31
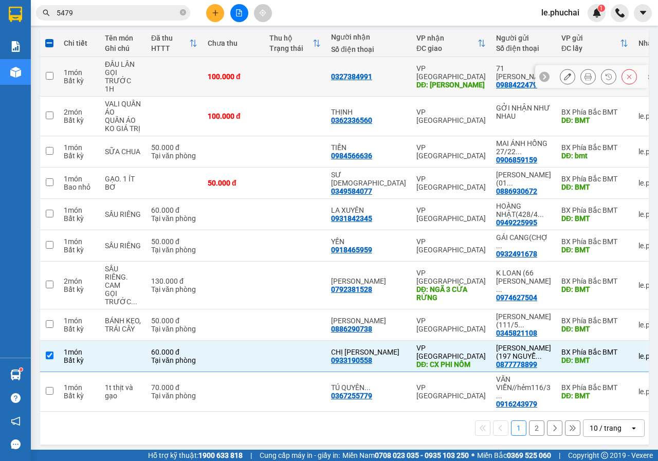
click at [55, 73] on td at bounding box center [49, 77] width 19 height 40
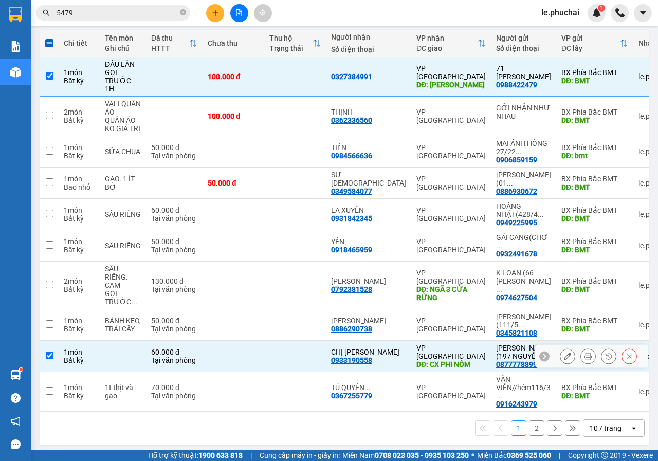
click at [50, 352] on input "checkbox" at bounding box center [50, 356] width 8 height 8
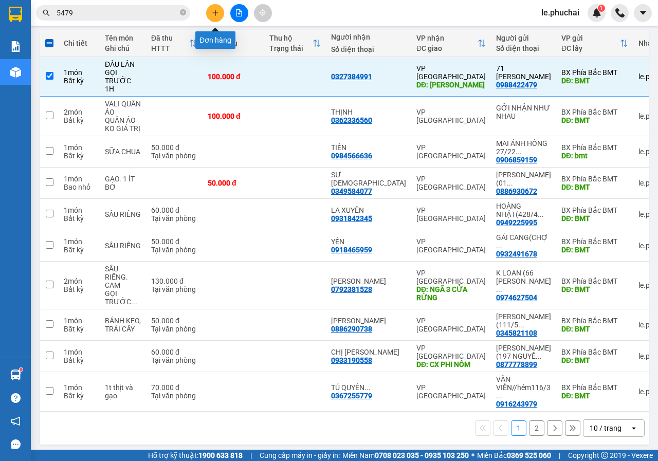
click at [214, 14] on icon "plus" at bounding box center [215, 12] width 7 height 7
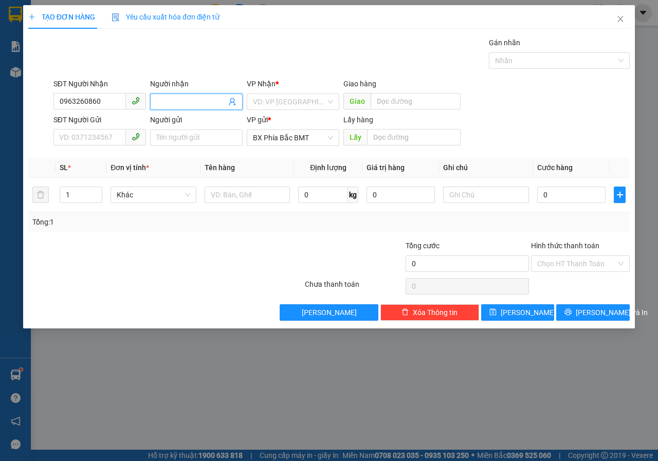
click at [192, 108] on span at bounding box center [196, 102] width 93 height 16
drag, startPoint x: 105, startPoint y: 105, endPoint x: 46, endPoint y: 99, distance: 59.0
click at [46, 99] on div "SĐT Người Nhận 0963260860 0963260860 Người nhận Tên người nhận VP Nhận * VD: VP…" at bounding box center [329, 96] width 604 height 36
click at [154, 96] on span at bounding box center [196, 102] width 93 height 16
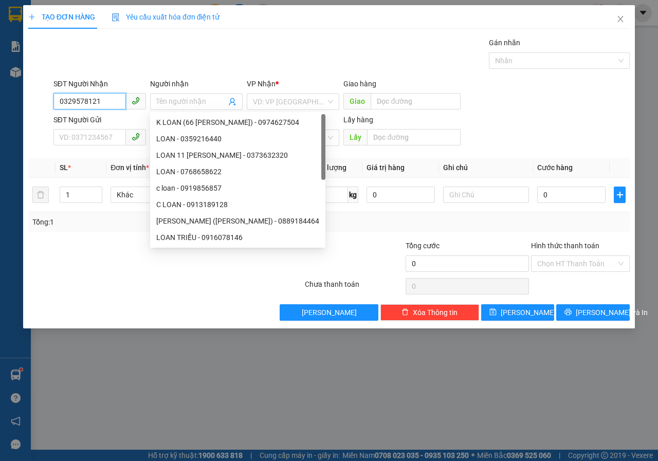
click at [108, 103] on input "0329578121" at bounding box center [89, 101] width 73 height 16
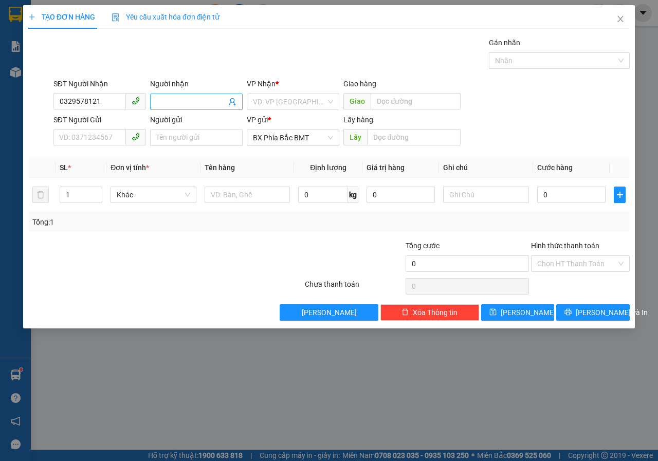
click at [158, 99] on input "Người nhận" at bounding box center [191, 101] width 70 height 11
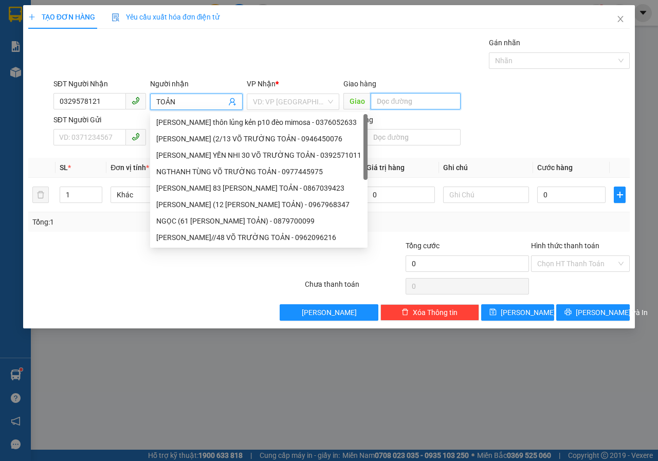
click at [410, 105] on input "text" at bounding box center [416, 101] width 90 height 16
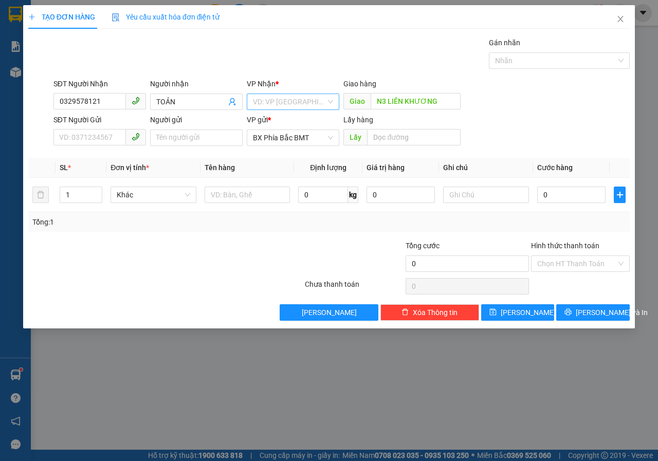
click at [298, 102] on input "search" at bounding box center [289, 101] width 73 height 15
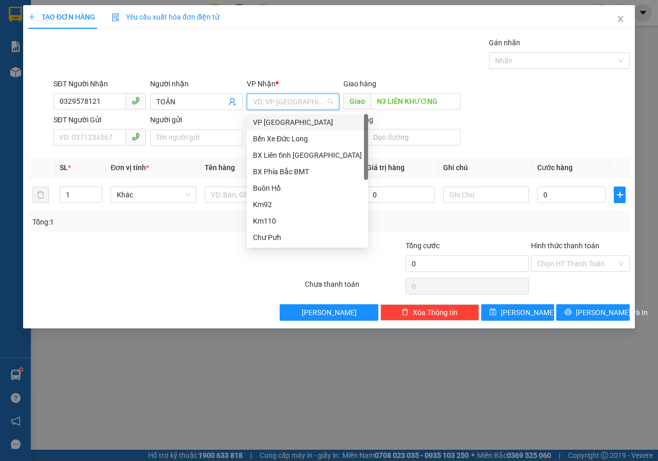
click at [277, 122] on div "VP Đà Lạt" at bounding box center [307, 122] width 109 height 11
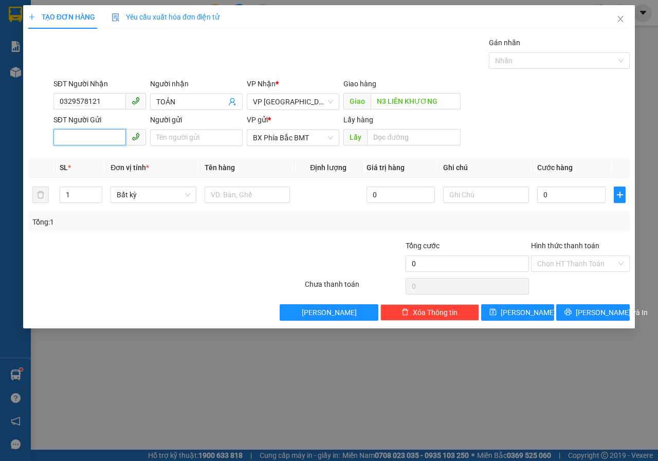
click at [114, 142] on input "SĐT Người Gửi" at bounding box center [89, 137] width 73 height 16
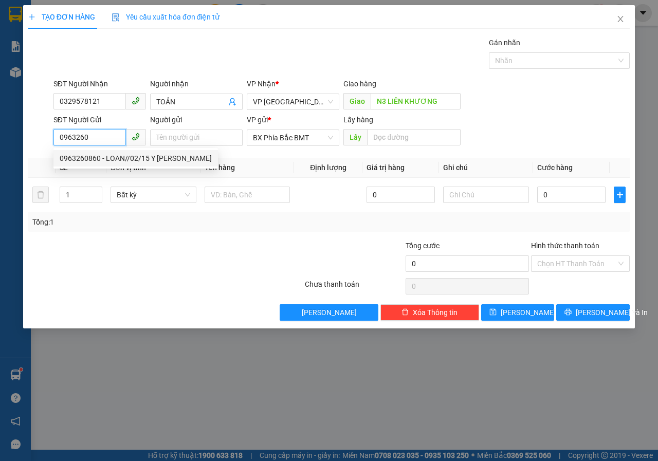
click at [151, 156] on div "0963260860 - LOAN//02/15 Y WANG" at bounding box center [136, 158] width 152 height 11
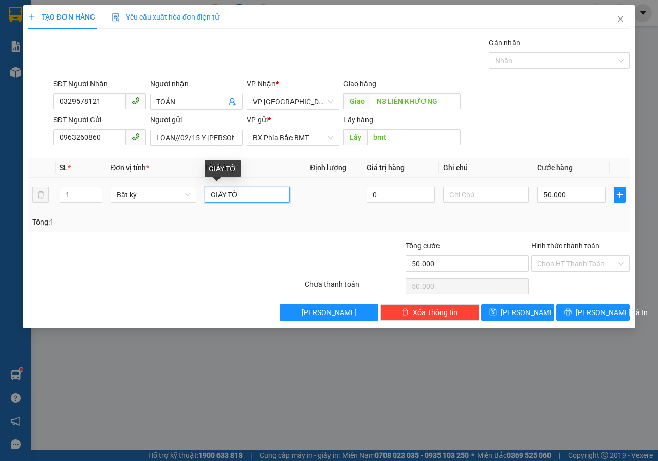
click at [249, 200] on input "GIẤY TỜ" at bounding box center [248, 195] width 86 height 16
click at [585, 199] on input "50.000" at bounding box center [572, 195] width 68 height 16
click at [556, 264] on input "Hình thức thanh toán" at bounding box center [577, 263] width 79 height 15
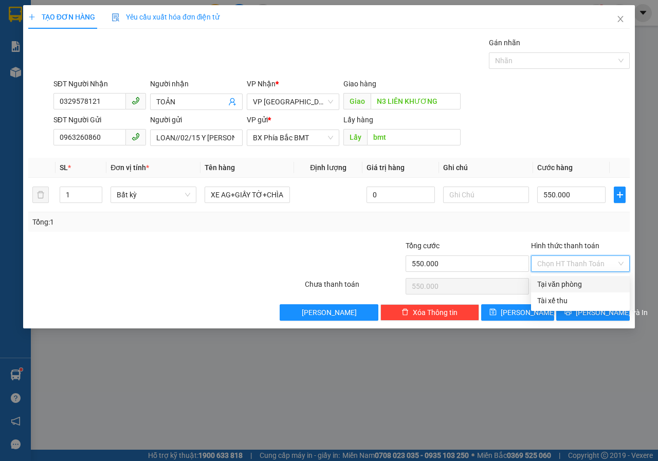
click at [558, 284] on div "Tại văn phòng" at bounding box center [581, 284] width 86 height 11
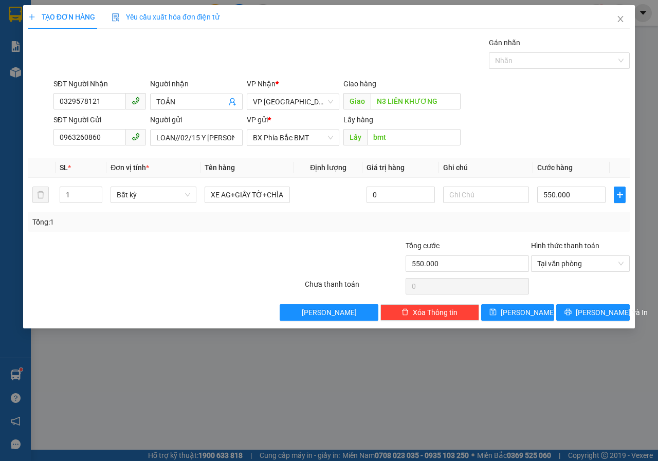
click at [407, 381] on div "TẠO ĐƠN HÀNG Yêu cầu xuất hóa đơn điện tử Transit Pickup Surcharge Ids Transit …" at bounding box center [329, 230] width 658 height 461
click at [583, 317] on button "Lưu và In" at bounding box center [594, 313] width 74 height 16
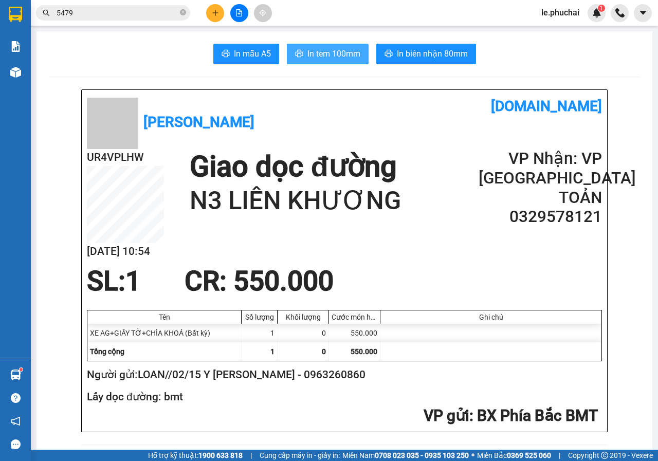
click at [326, 55] on span "In tem 100mm" at bounding box center [334, 53] width 53 height 13
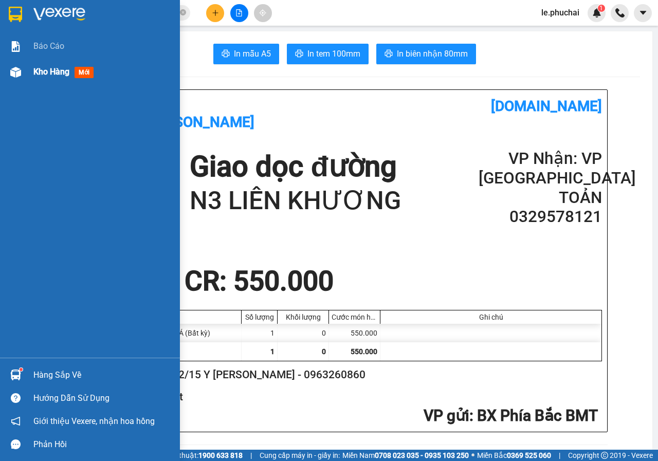
click at [60, 67] on span "Kho hàng" at bounding box center [51, 72] width 36 height 10
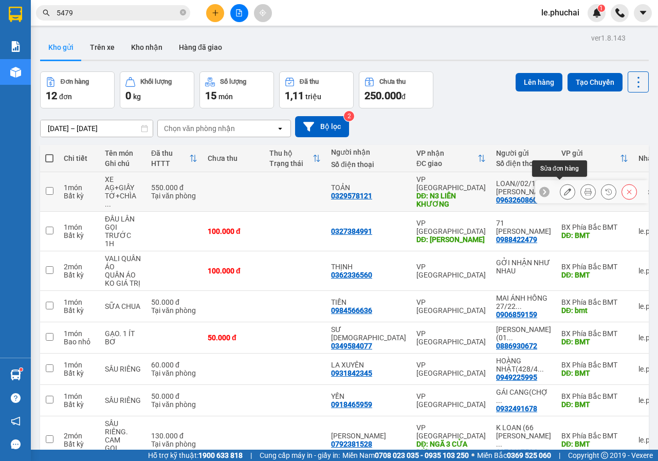
click at [564, 188] on icon at bounding box center [567, 191] width 7 height 7
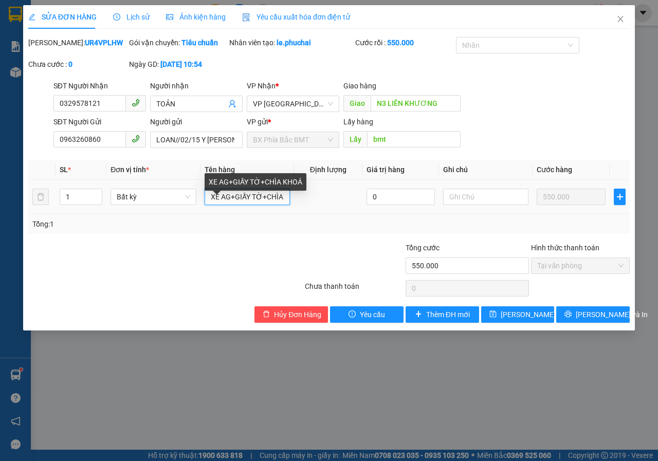
click at [230, 205] on input "XE AG+GIẤY TỜ+CHÌA KHOÁ" at bounding box center [247, 197] width 85 height 16
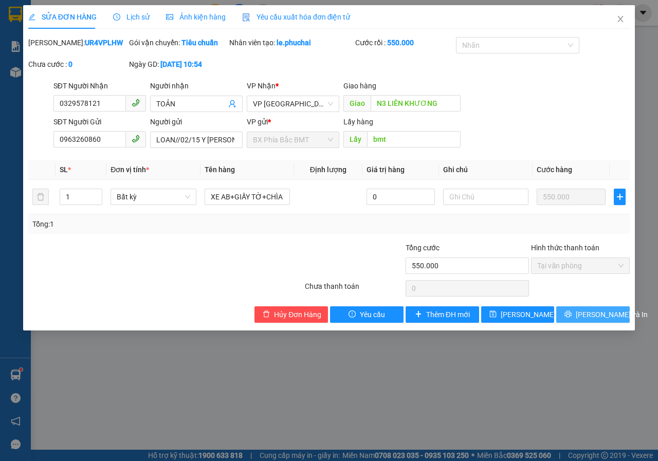
type input "XE AB+GIẤY TỜ+CHÌA KHOÁ"
click at [595, 320] on span "[PERSON_NAME] và In" at bounding box center [612, 314] width 72 height 11
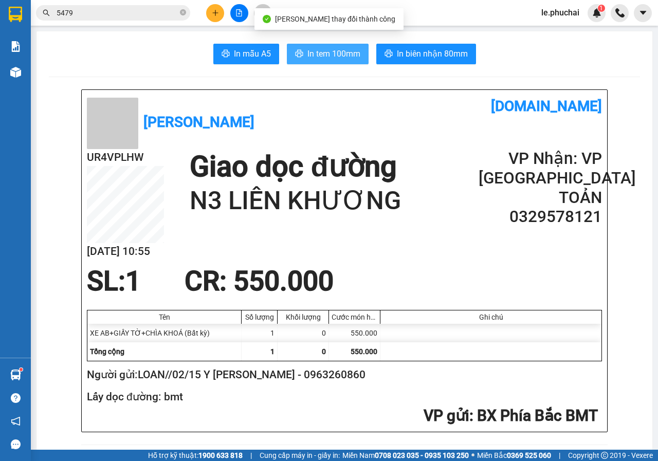
click at [336, 56] on span "In tem 100mm" at bounding box center [334, 53] width 53 height 13
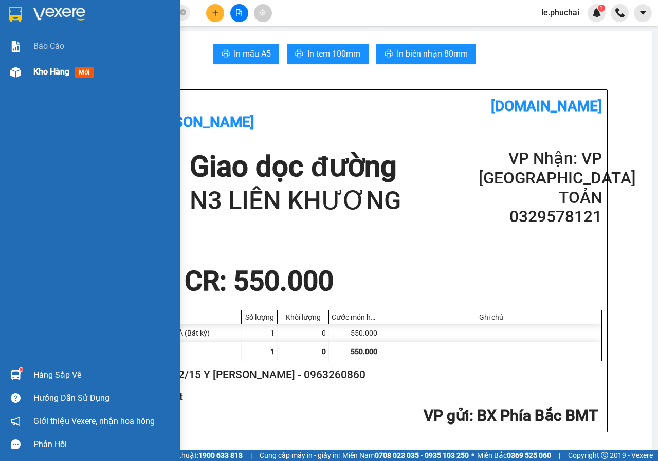
click at [55, 72] on span "Kho hàng" at bounding box center [51, 72] width 36 height 10
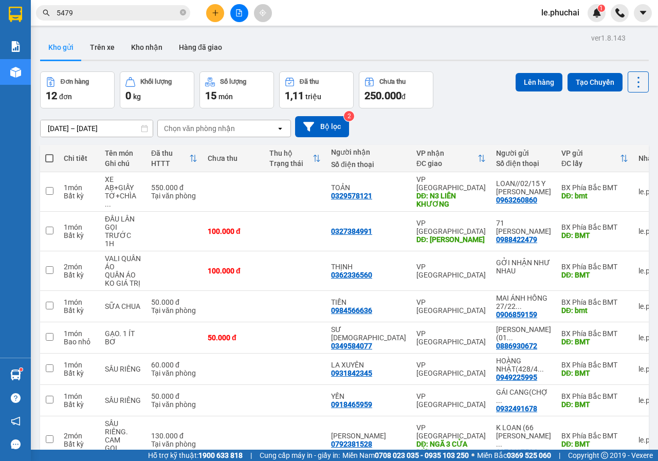
click at [47, 155] on span at bounding box center [49, 158] width 8 height 8
click at [49, 153] on input "checkbox" at bounding box center [49, 153] width 0 height 0
checkbox input "true"
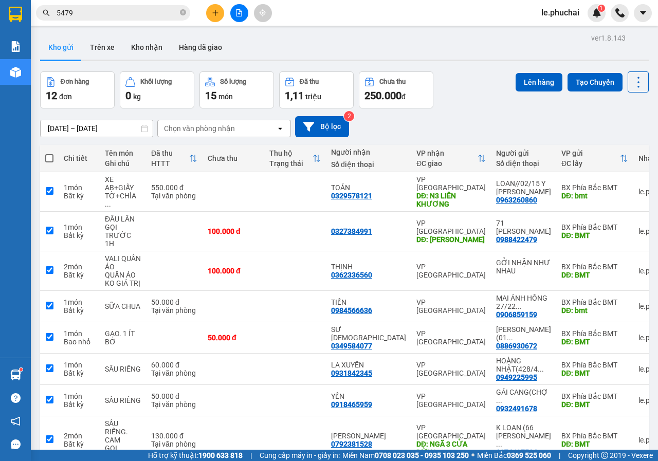
checkbox input "true"
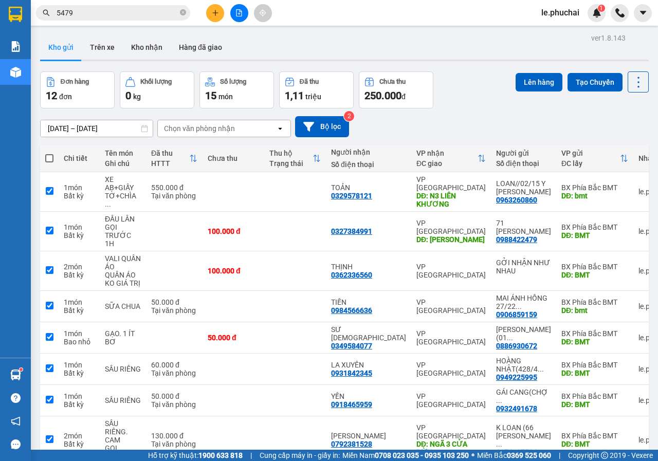
checkbox input "true"
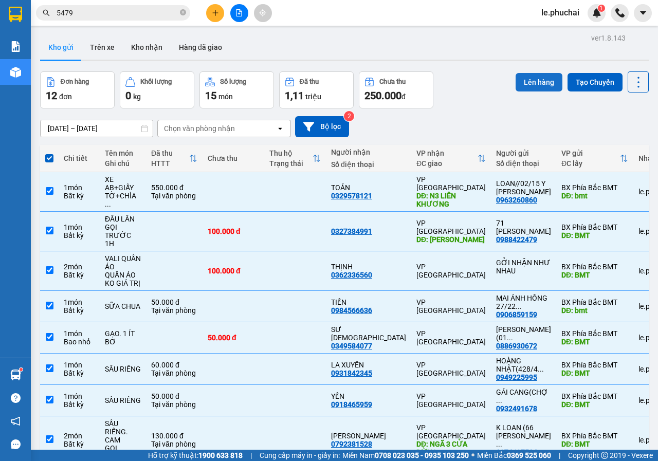
click at [522, 83] on button "Lên hàng" at bounding box center [539, 82] width 47 height 19
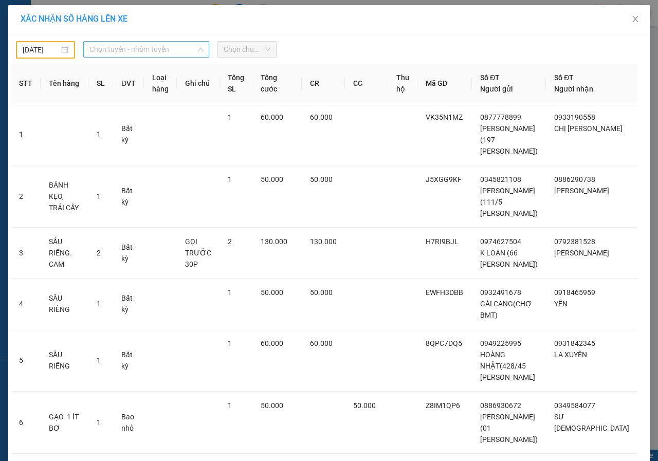
click at [121, 51] on span "Chọn tuyến - nhóm tuyến" at bounding box center [147, 49] width 114 height 15
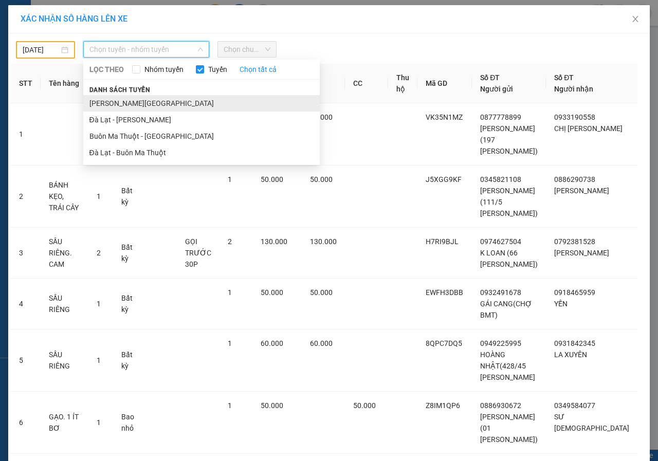
click at [116, 99] on li "Gia Lai - Đà Lạt" at bounding box center [201, 103] width 237 height 16
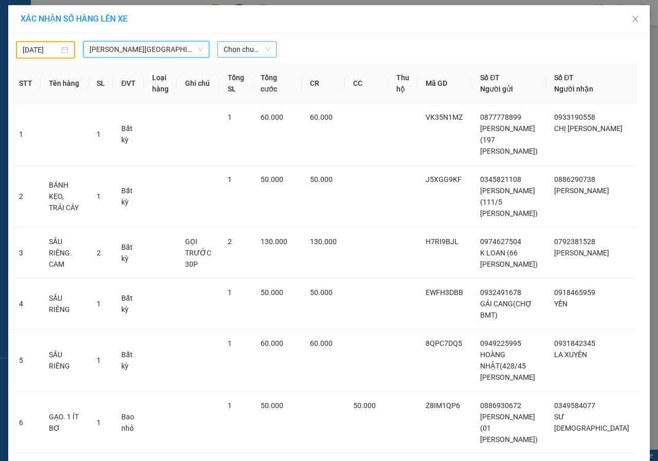
click at [225, 45] on span "Chọn chuyến" at bounding box center [247, 49] width 47 height 15
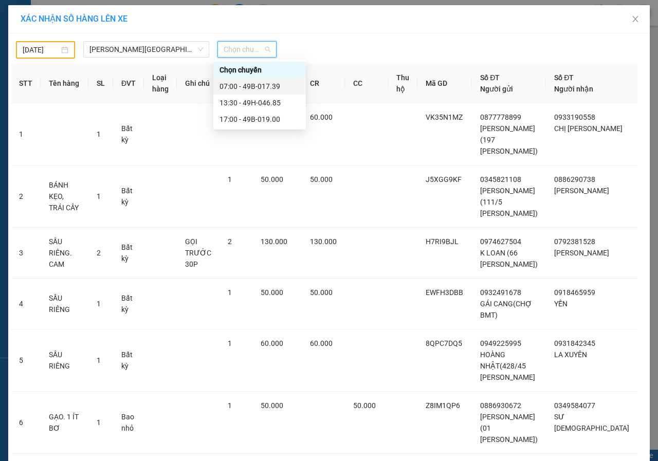
click at [235, 83] on div "07:00 - 49B-017.39" at bounding box center [260, 86] width 80 height 11
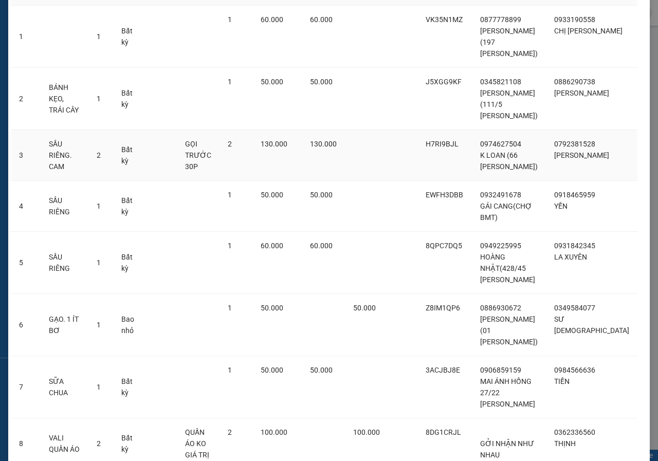
scroll to position [277, 0]
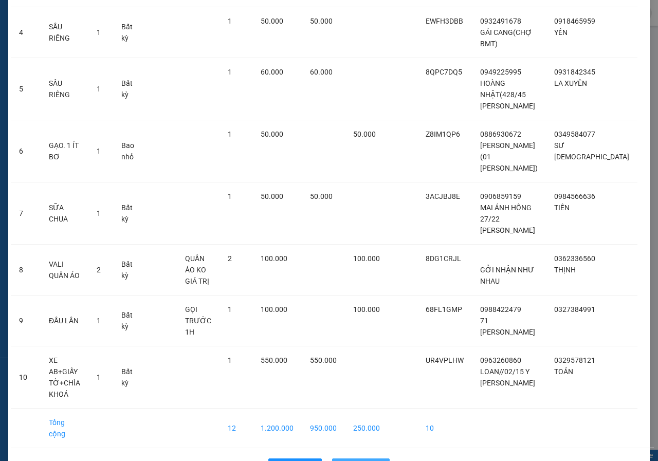
click at [367, 461] on span "Lên hàng" at bounding box center [367, 466] width 30 height 11
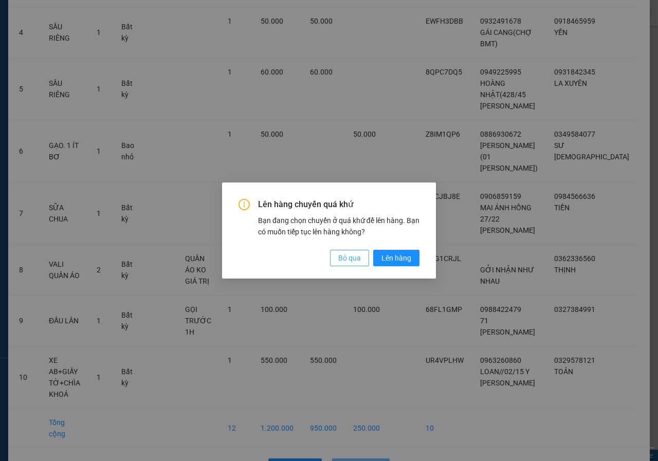
click at [341, 259] on span "Bỏ qua" at bounding box center [349, 258] width 23 height 11
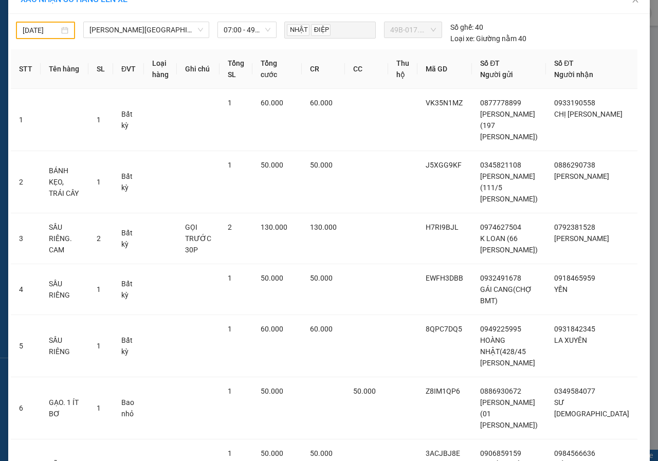
scroll to position [0, 0]
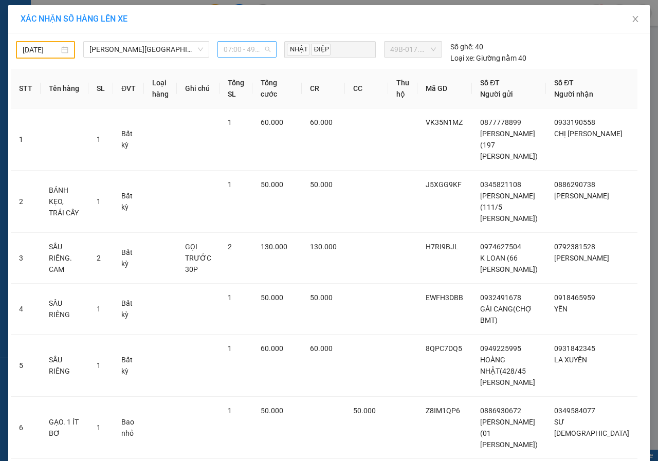
click at [255, 48] on span "07:00 - 49B-017.39" at bounding box center [247, 49] width 47 height 15
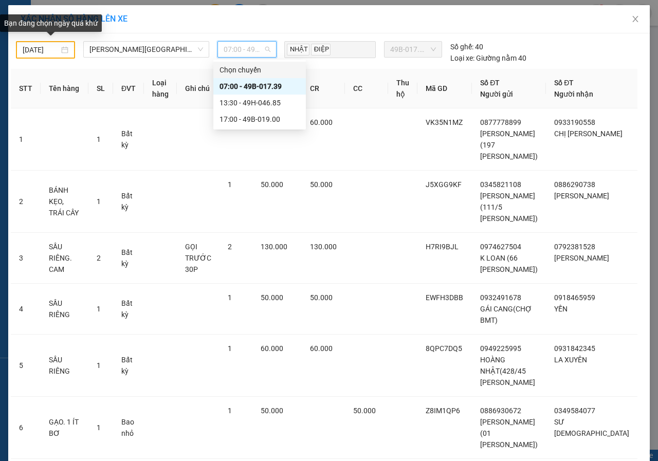
click at [42, 48] on input "13/09/2025" at bounding box center [41, 49] width 37 height 11
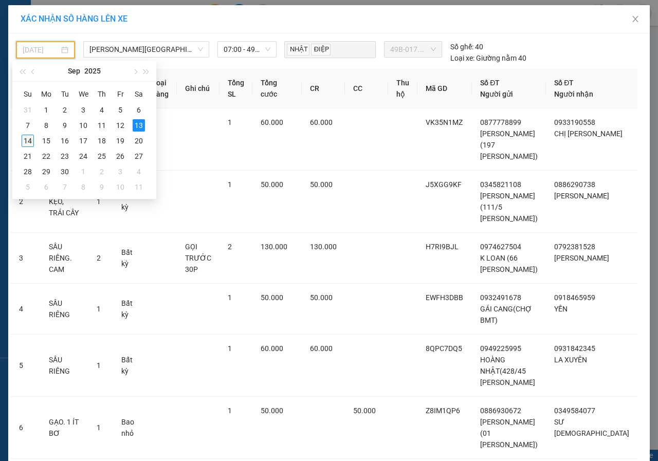
click at [25, 143] on div "14" at bounding box center [28, 141] width 12 height 12
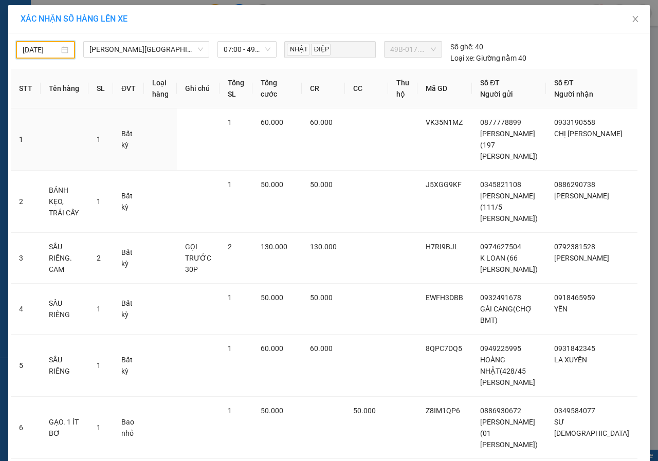
type input "14/09/2025"
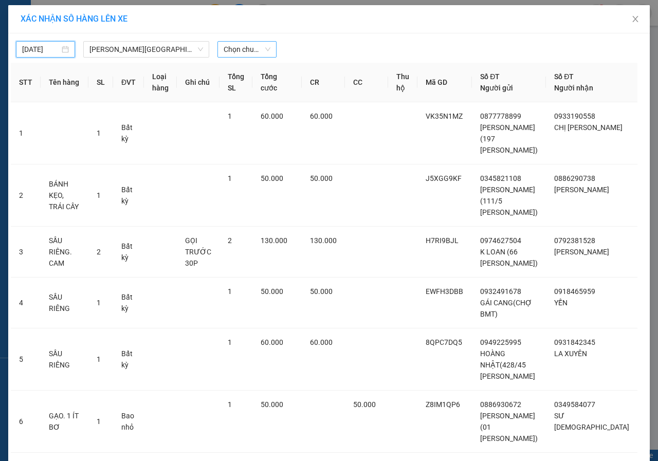
click at [230, 54] on span "Chọn chuyến" at bounding box center [247, 49] width 47 height 15
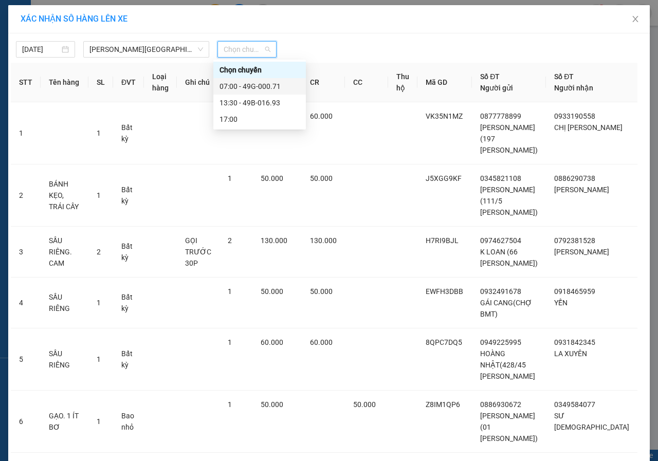
click at [241, 85] on div "07:00 - 49G-000.71" at bounding box center [260, 86] width 80 height 11
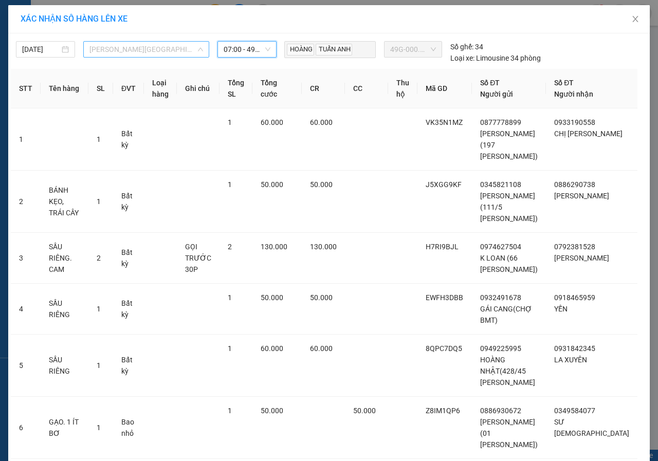
click at [192, 53] on span "Gia Lai - Đà Lạt" at bounding box center [147, 49] width 114 height 15
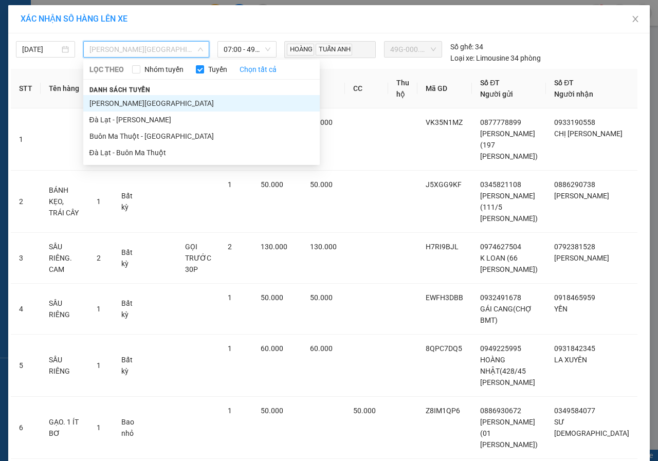
click at [125, 103] on li "Gia Lai - Đà Lạt" at bounding box center [201, 103] width 237 height 16
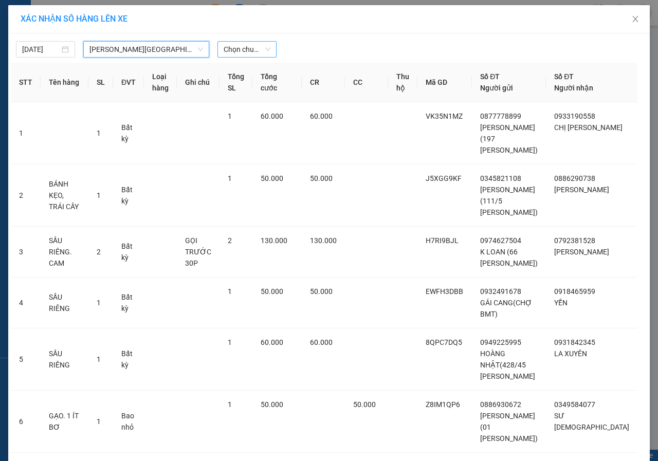
click at [240, 51] on span "Chọn chuyến" at bounding box center [247, 49] width 47 height 15
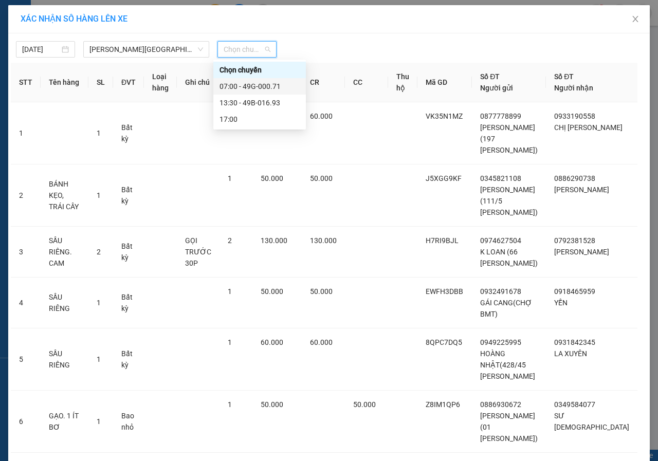
click at [240, 87] on div "07:00 - 49G-000.71" at bounding box center [260, 86] width 80 height 11
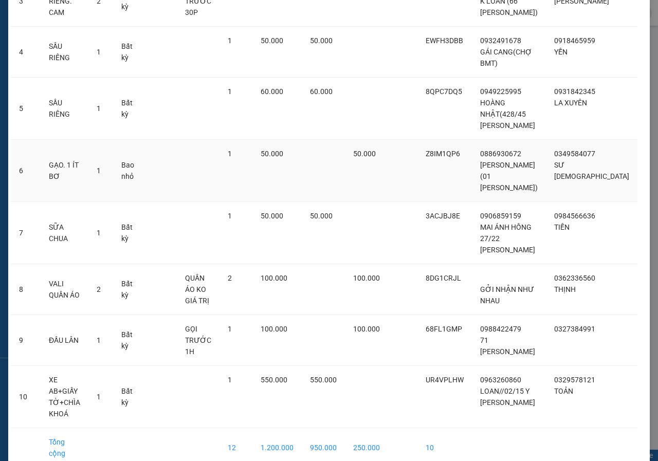
scroll to position [277, 0]
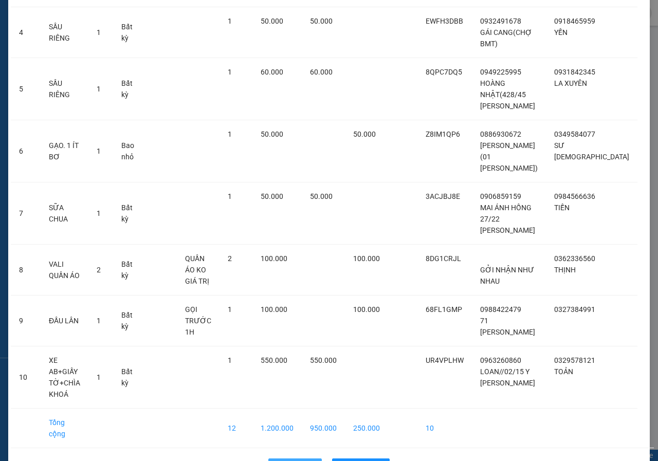
click at [277, 461] on icon "rollback" at bounding box center [280, 466] width 7 height 7
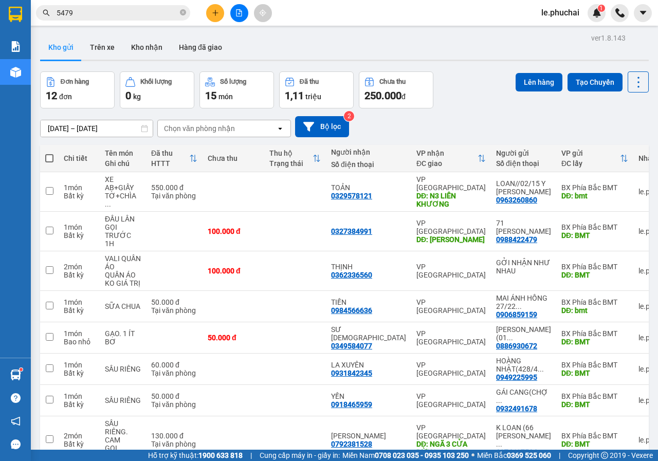
scroll to position [103, 0]
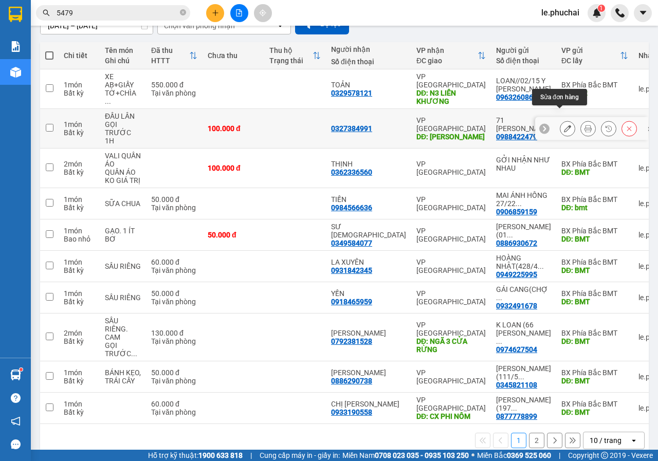
click at [564, 125] on icon at bounding box center [567, 128] width 7 height 7
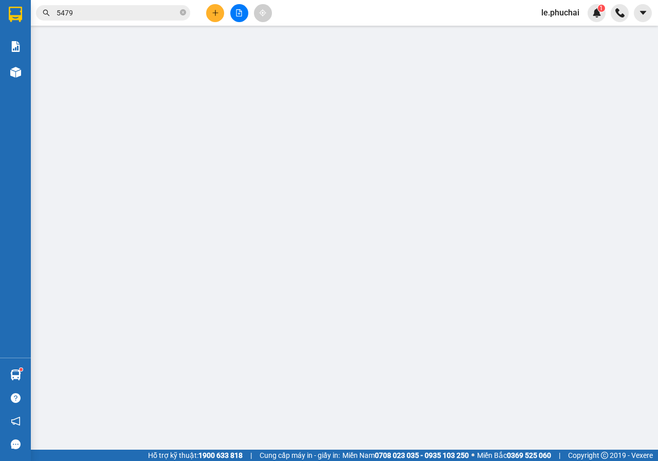
type input "0327384991"
type input "LÂM HÀ"
type input "0988422479"
type input "BMT"
type input "100.000"
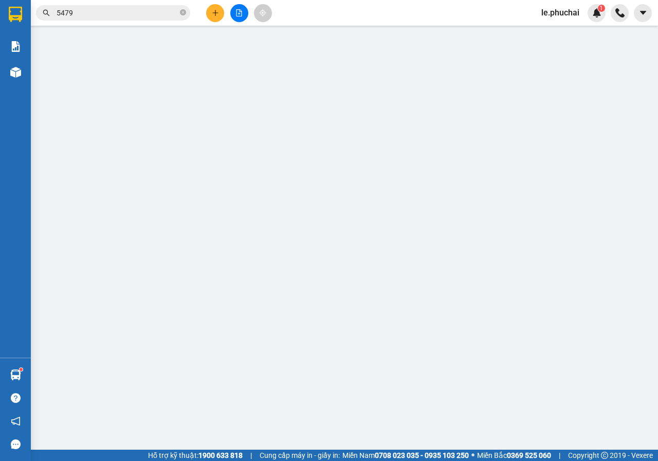
type input "100.000"
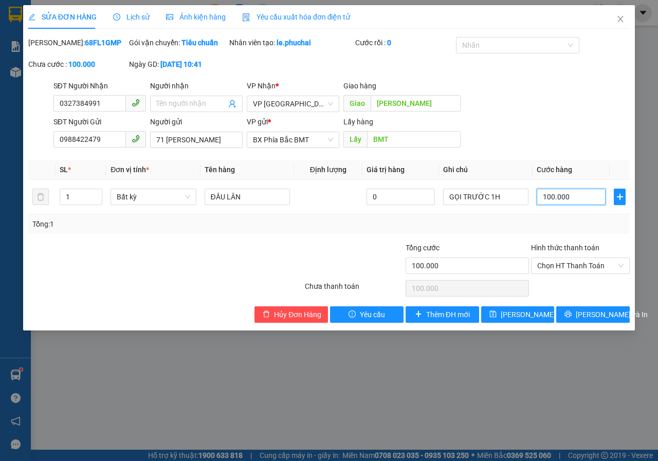
type input "1"
type input "15"
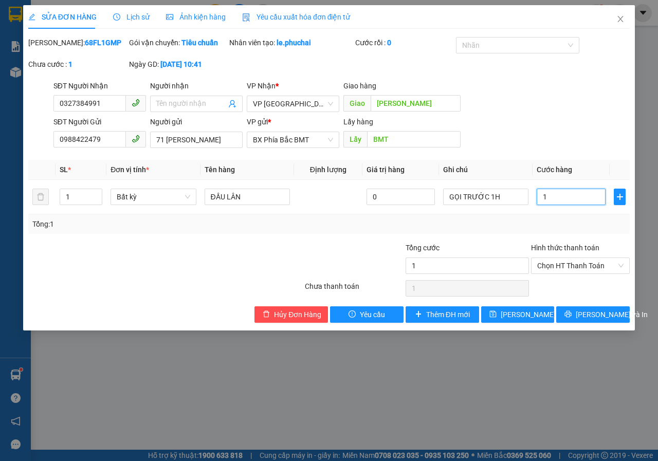
type input "15"
type input "150"
type input "1.500"
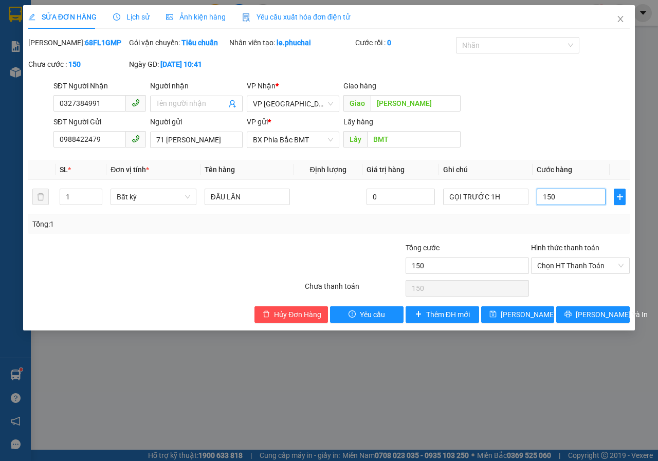
type input "1.500"
type input "15.000"
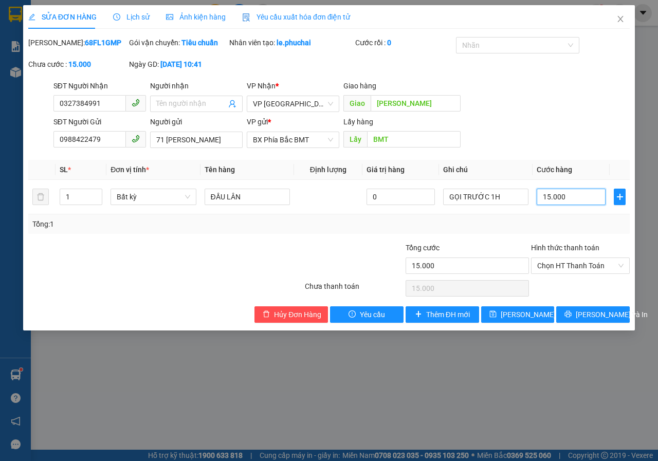
type input "150.000"
click at [586, 320] on span "Lưu và In" at bounding box center [612, 314] width 72 height 11
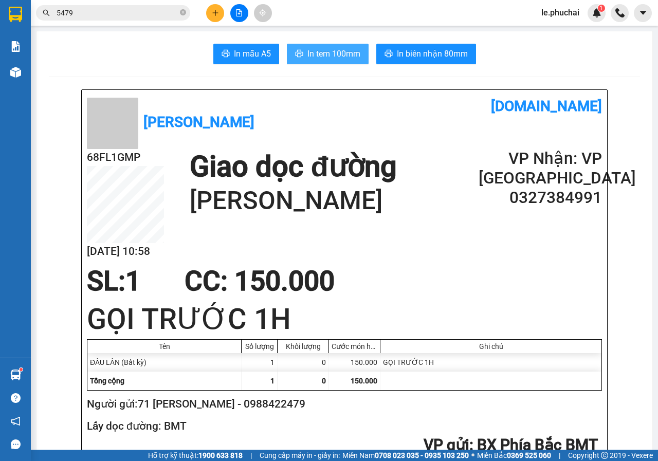
click at [326, 55] on span "In tem 100mm" at bounding box center [334, 53] width 53 height 13
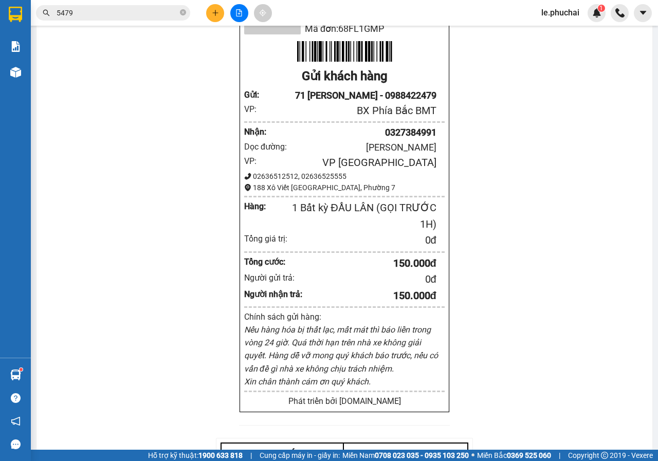
scroll to position [51, 0]
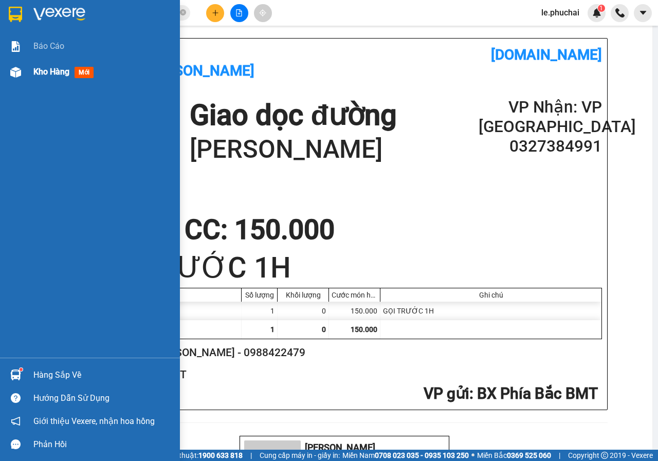
click at [41, 77] on div "Kho hàng mới" at bounding box center [65, 71] width 64 height 13
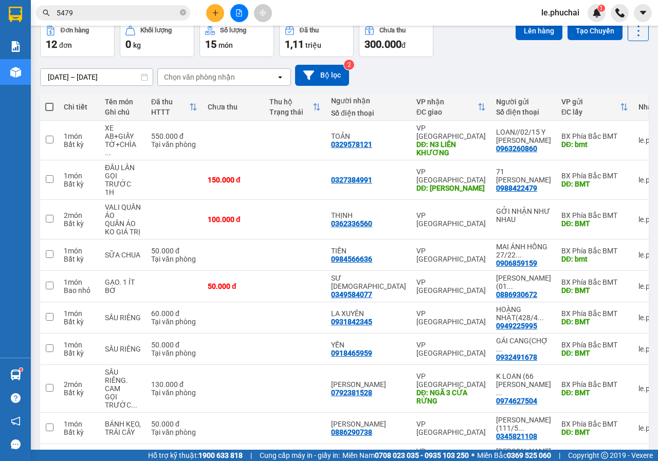
click at [52, 105] on span at bounding box center [49, 107] width 8 height 8
click at [49, 102] on input "checkbox" at bounding box center [49, 102] width 0 height 0
checkbox input "true"
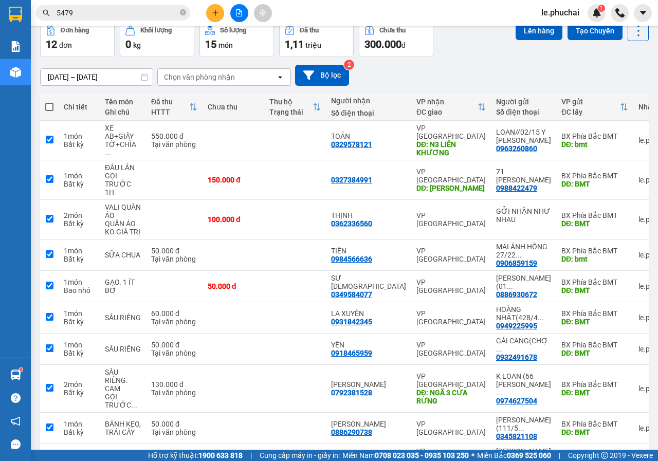
checkbox input "true"
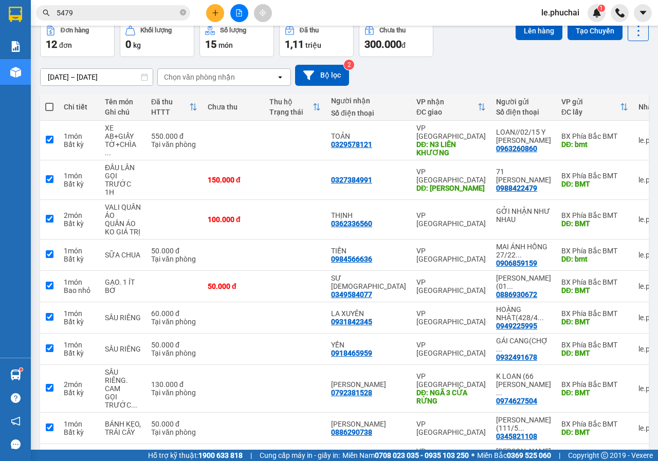
checkbox input "true"
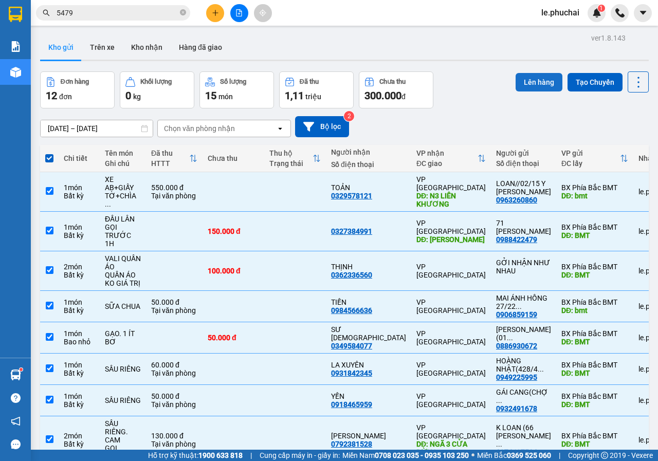
click at [532, 81] on button "Lên hàng" at bounding box center [539, 82] width 47 height 19
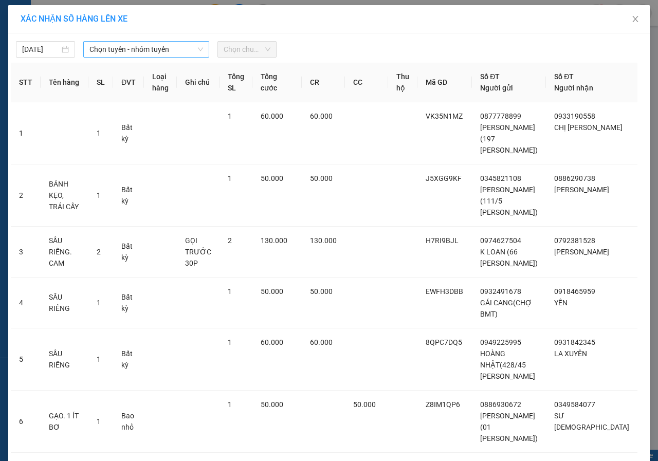
click at [132, 48] on span "Chọn tuyến - nhóm tuyến" at bounding box center [147, 49] width 114 height 15
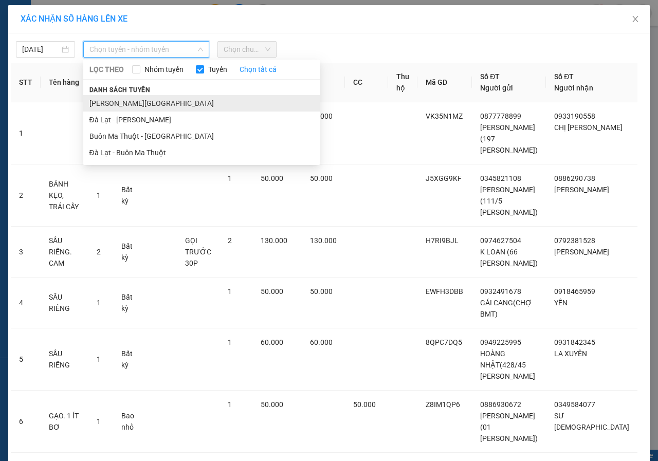
click at [118, 105] on li "Gia Lai - Đà Lạt" at bounding box center [201, 103] width 237 height 16
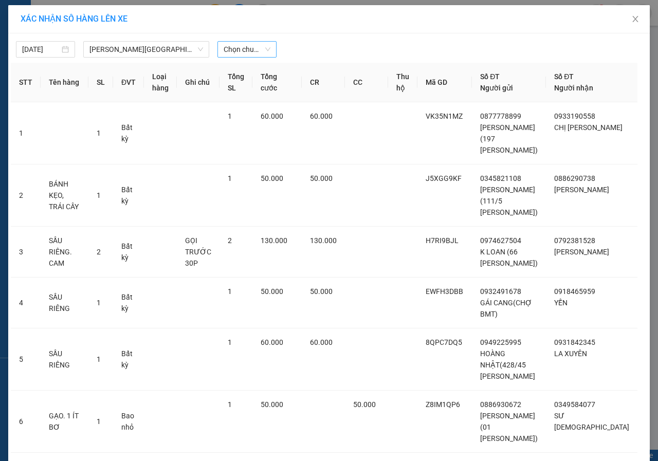
click at [225, 51] on span "Chọn chuyến" at bounding box center [247, 49] width 47 height 15
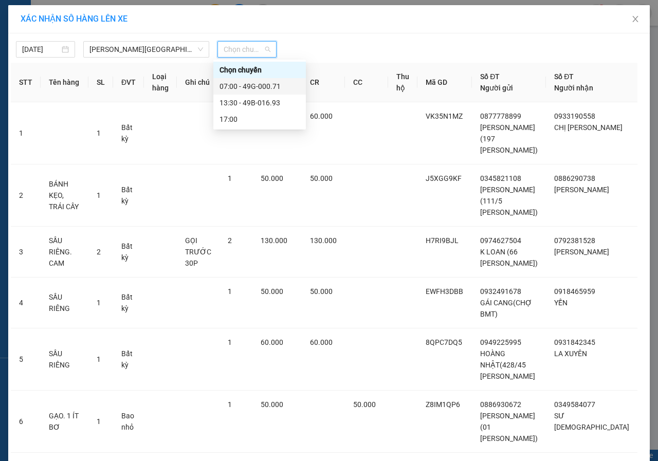
click at [237, 87] on div "07:00 - 49G-000.71" at bounding box center [260, 86] width 80 height 11
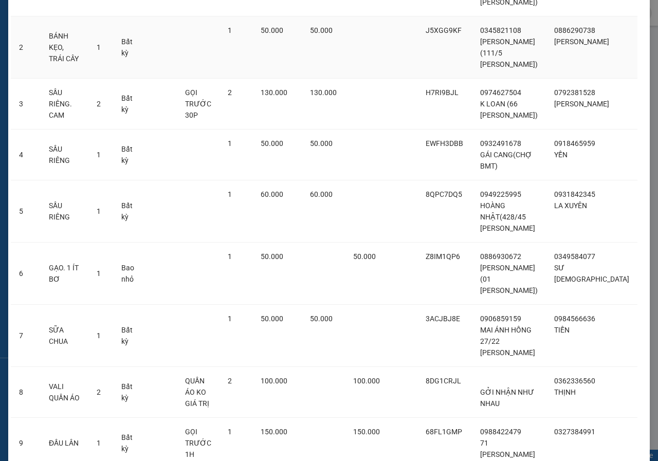
scroll to position [277, 0]
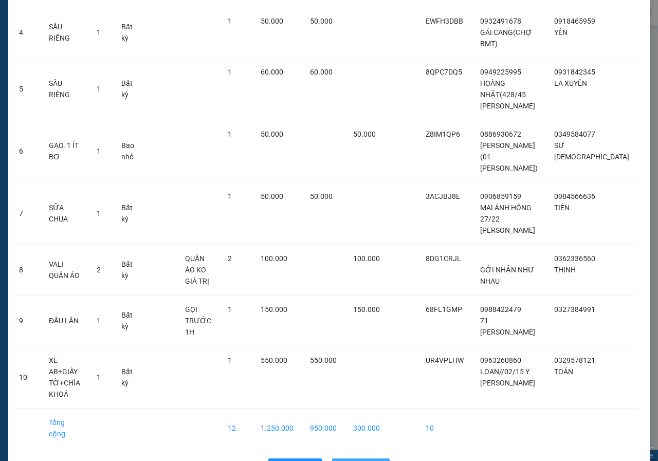
click at [368, 461] on span "Lên hàng" at bounding box center [367, 466] width 30 height 11
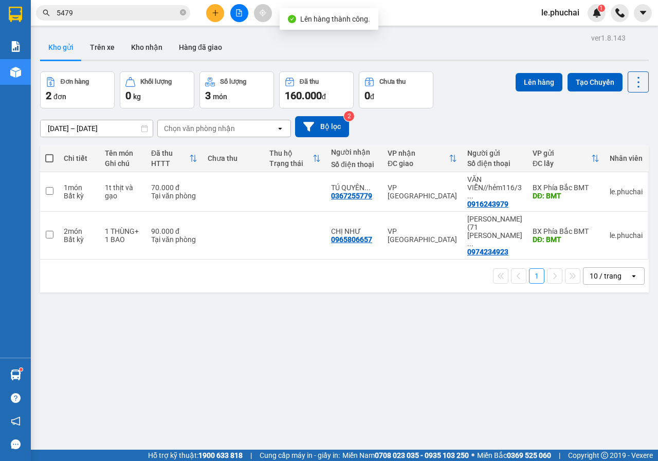
click at [46, 159] on span at bounding box center [49, 158] width 8 height 8
click at [49, 153] on input "checkbox" at bounding box center [49, 153] width 0 height 0
checkbox input "true"
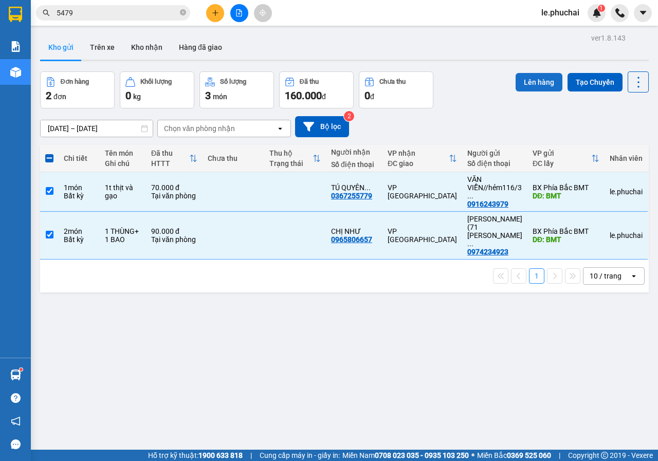
click at [534, 76] on button "Lên hàng" at bounding box center [539, 82] width 47 height 19
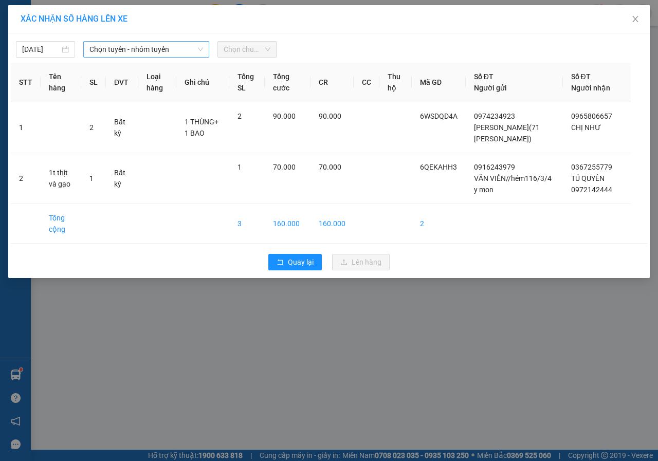
click at [113, 47] on span "Chọn tuyến - nhóm tuyến" at bounding box center [147, 49] width 114 height 15
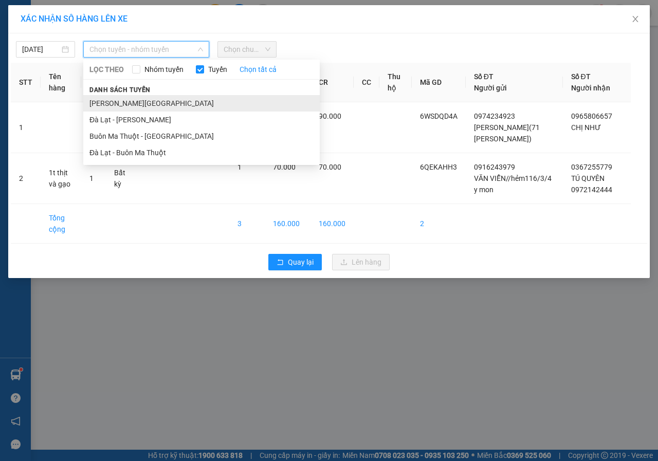
click at [120, 103] on li "Gia Lai - Đà Lạt" at bounding box center [201, 103] width 237 height 16
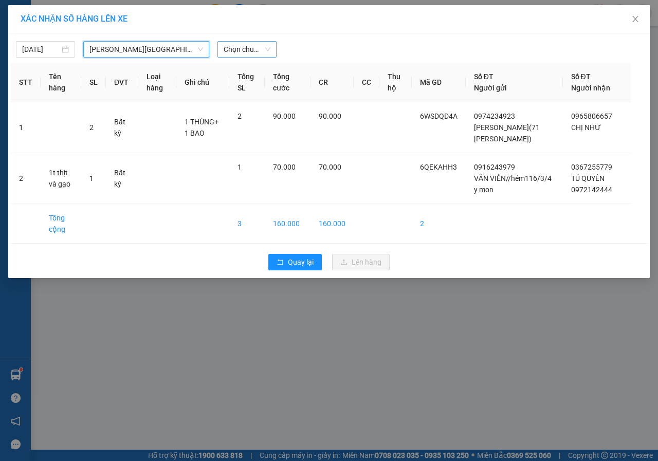
click at [231, 50] on span "Chọn chuyến" at bounding box center [247, 49] width 47 height 15
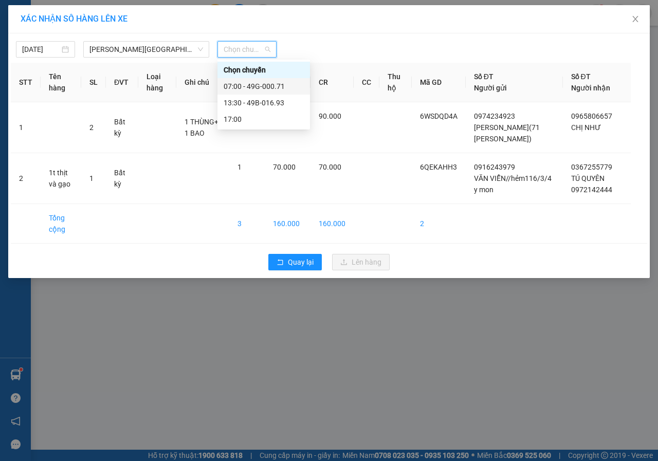
click at [237, 86] on div "07:00 - 49G-000.71" at bounding box center [264, 86] width 80 height 11
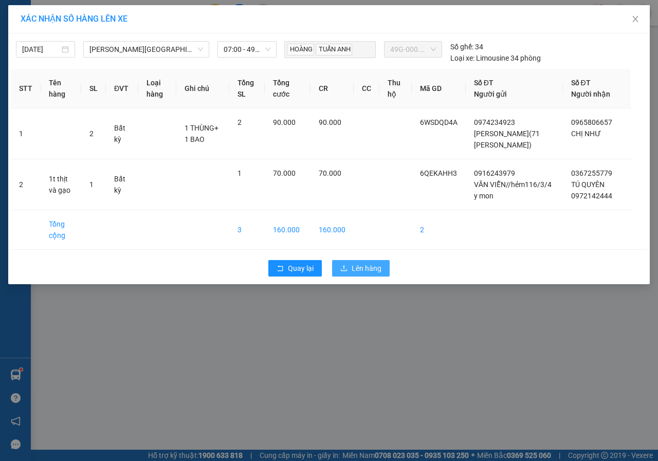
click at [367, 272] on span "Lên hàng" at bounding box center [367, 268] width 30 height 11
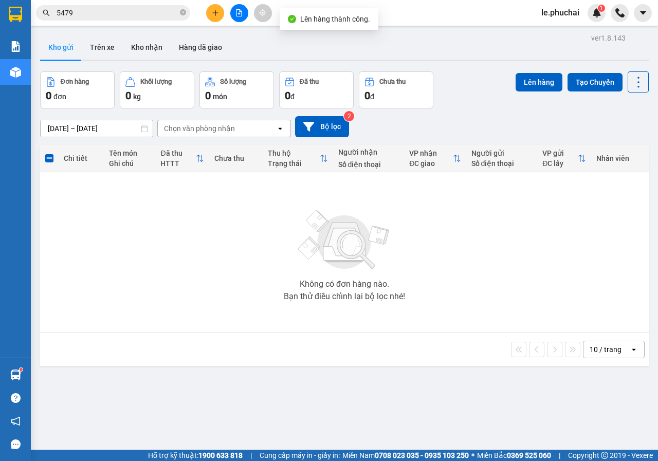
click at [173, 279] on div "Không có đơn hàng nào. Bạn thử điều chỉnh lại bộ lọc nhé!" at bounding box center [344, 252] width 599 height 154
click at [238, 16] on button at bounding box center [239, 13] width 18 height 18
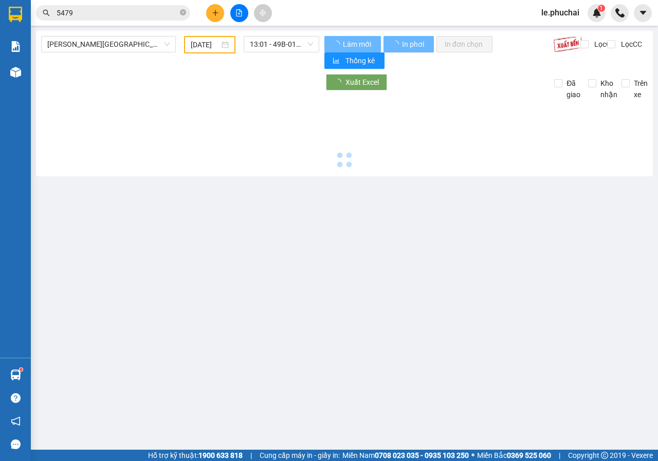
type input "14/09/2025"
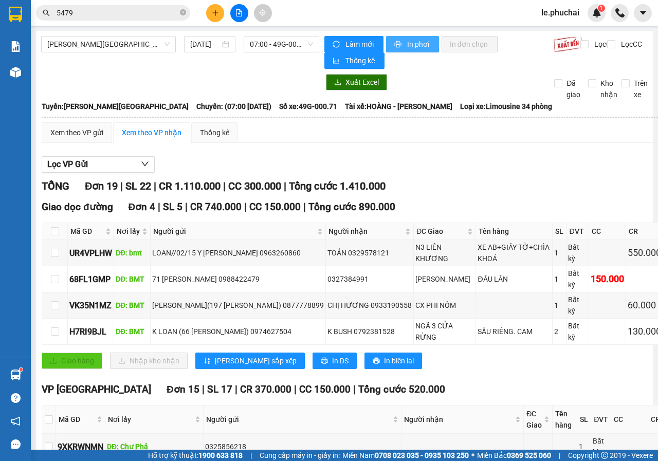
click at [395, 44] on icon "printer" at bounding box center [398, 44] width 7 height 7
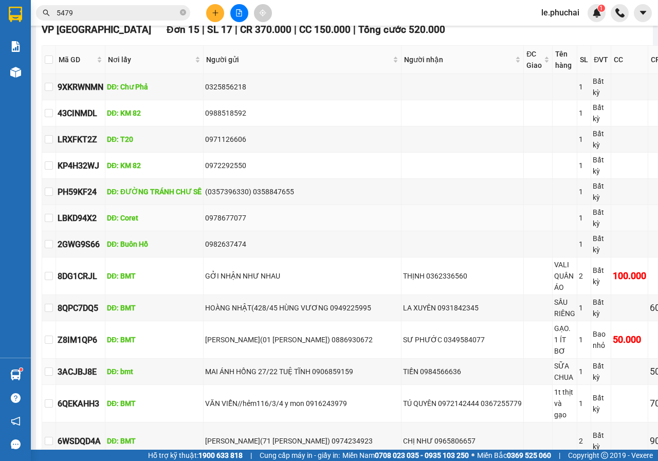
scroll to position [506, 0]
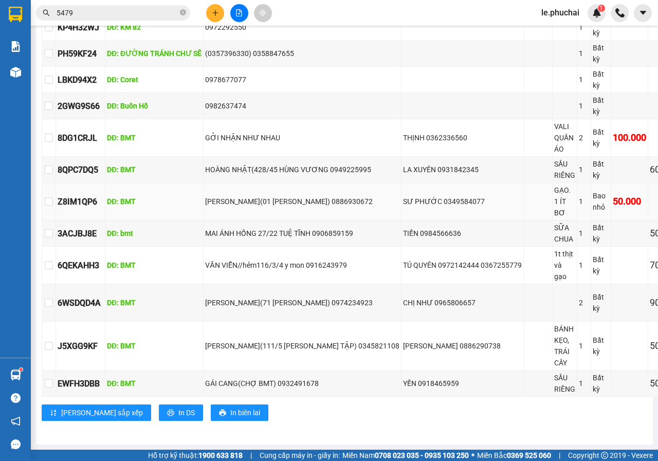
click at [330, 207] on td "THIỆN HIỀN(01 NGUYỄN TRI PHƯƠNG) 0886930672" at bounding box center [303, 202] width 198 height 38
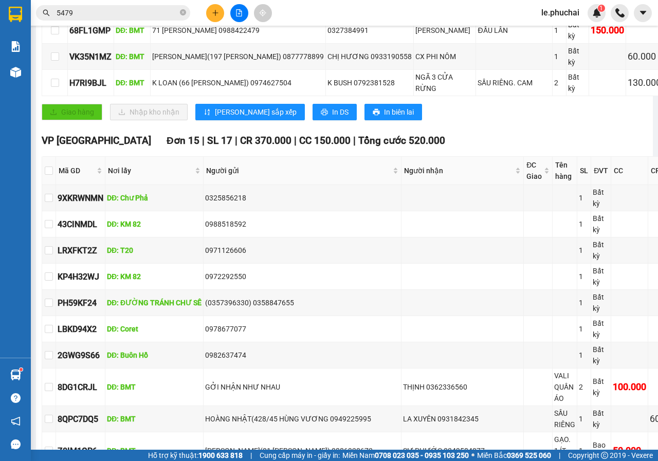
scroll to position [0, 0]
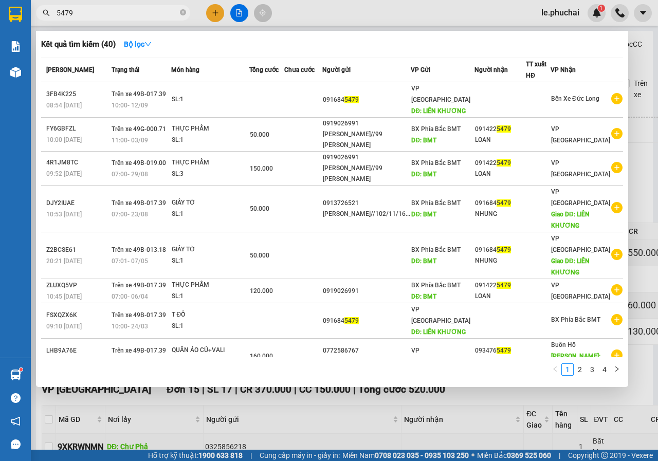
click at [129, 11] on input "5479" at bounding box center [117, 12] width 121 height 11
click at [129, 15] on input "5479" at bounding box center [117, 12] width 121 height 11
